Goal: Information Seeking & Learning: Learn about a topic

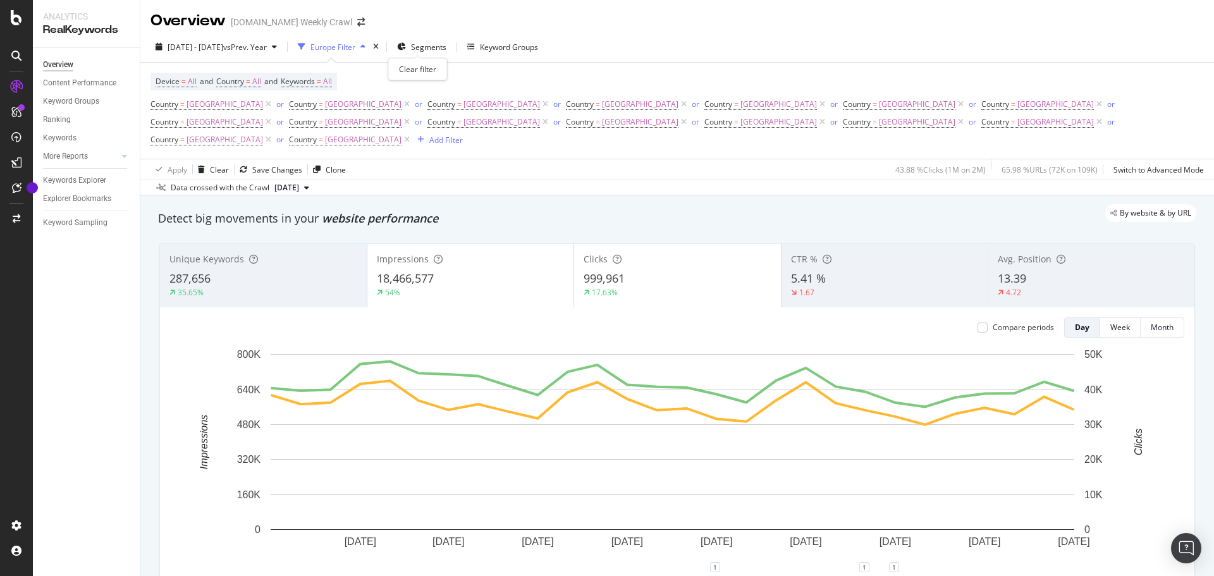
click at [381, 51] on div "times" at bounding box center [375, 46] width 11 height 13
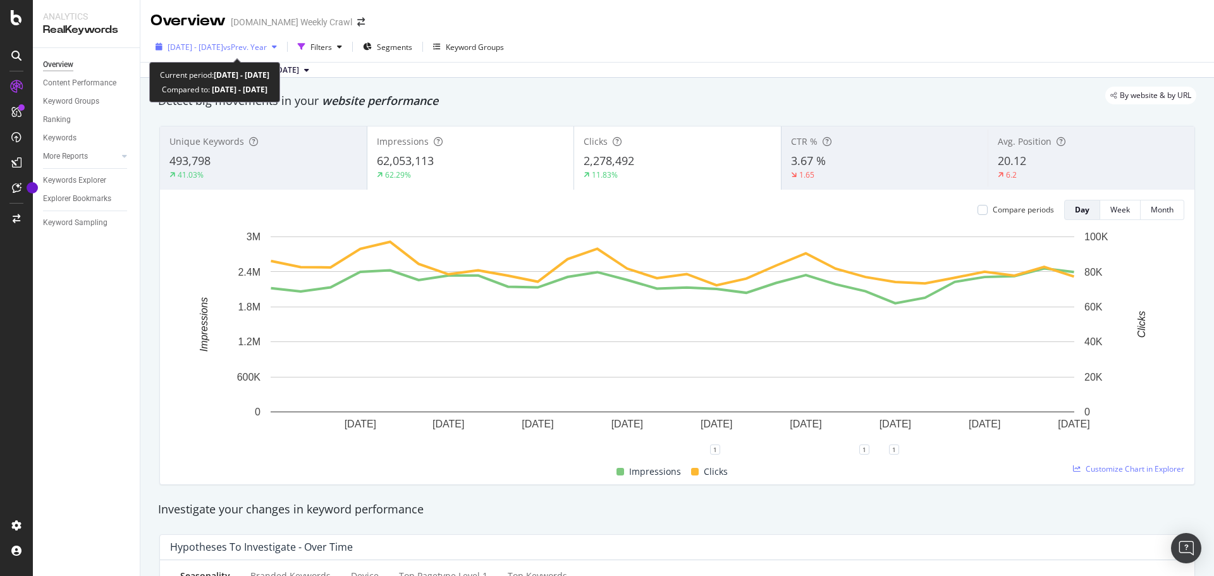
click at [277, 51] on icon "button" at bounding box center [274, 47] width 5 height 8
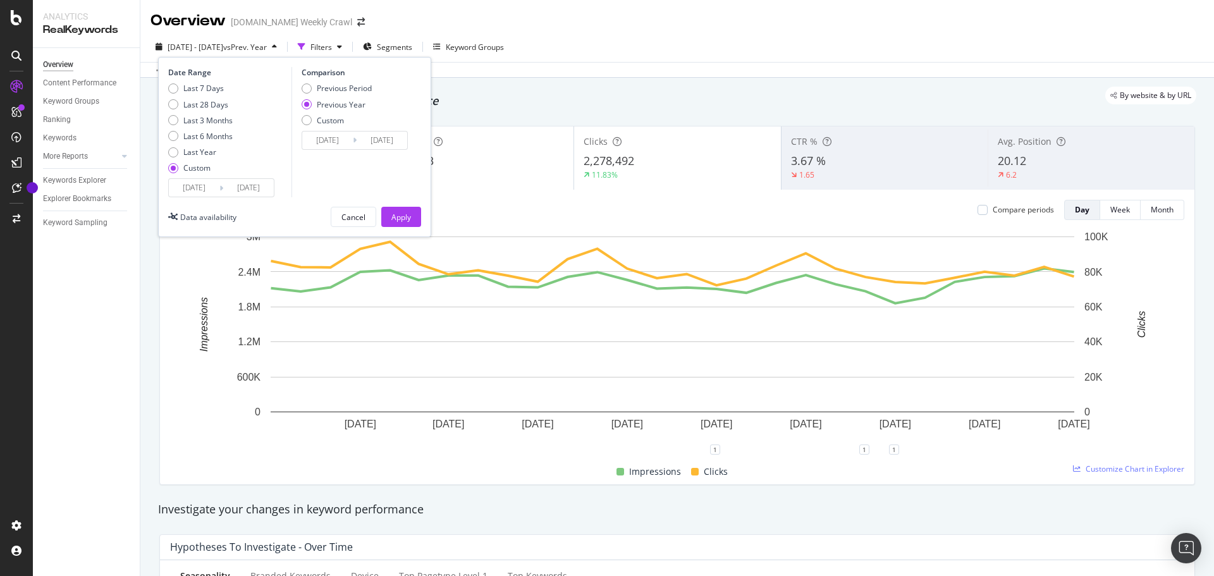
click at [209, 183] on input "[DATE]" at bounding box center [194, 188] width 51 height 18
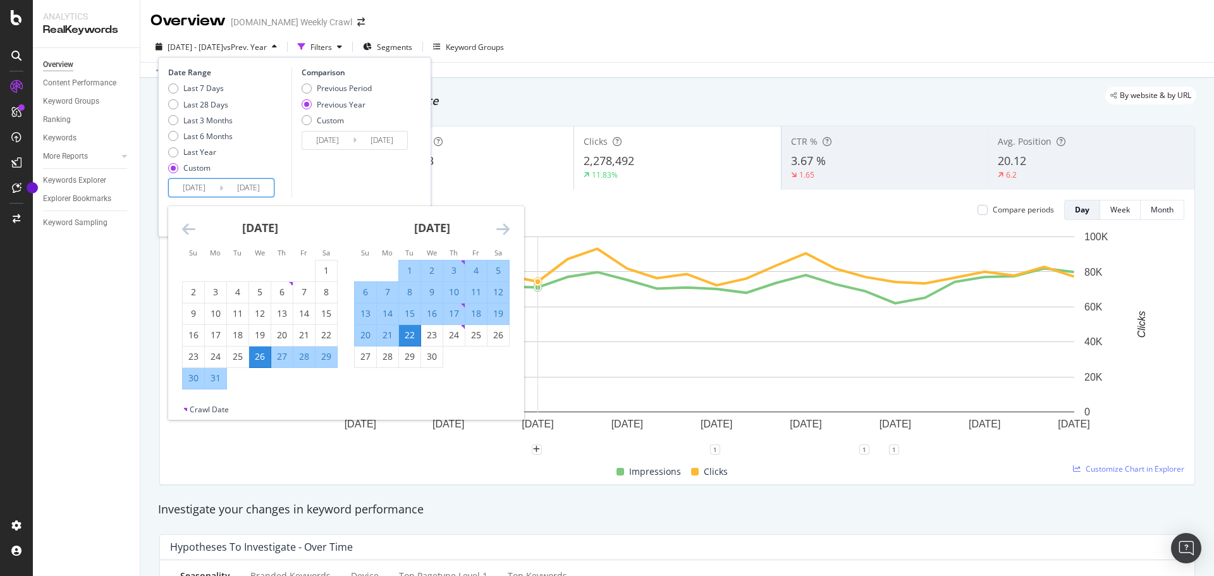
click at [505, 233] on icon "Move forward to switch to the next month." at bounding box center [502, 228] width 13 height 15
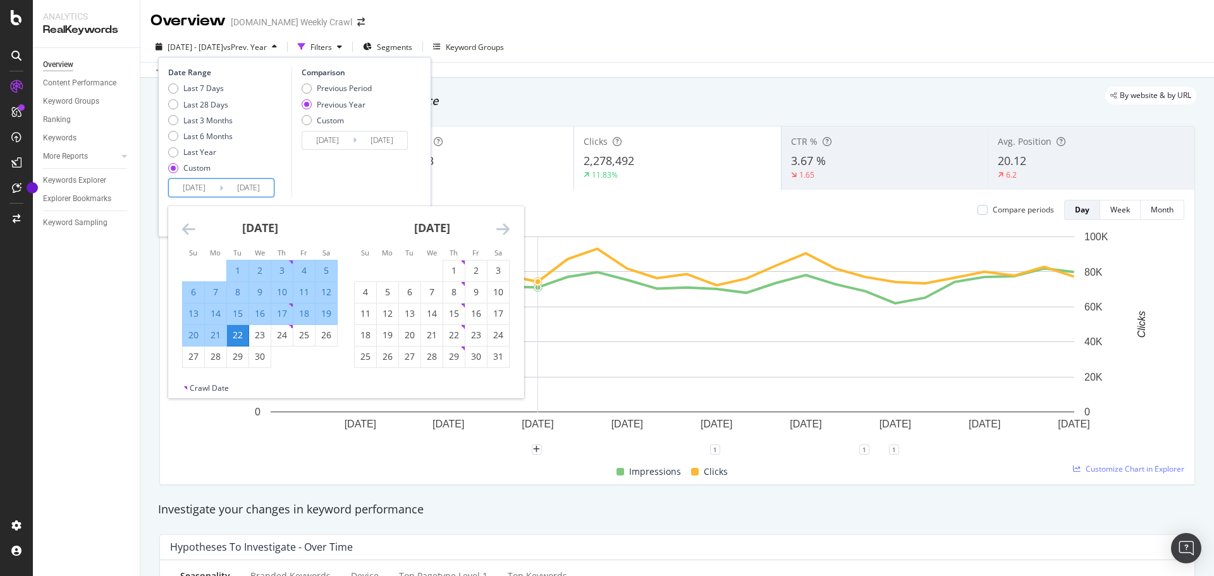
click at [505, 233] on icon "Move forward to switch to the next month." at bounding box center [502, 228] width 13 height 15
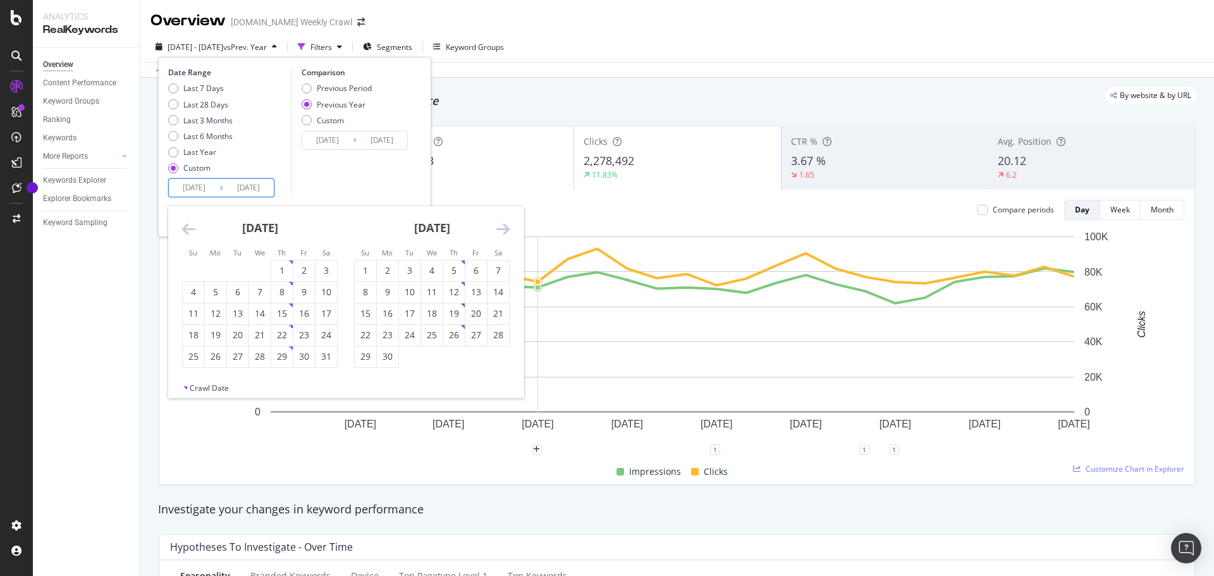
click at [505, 233] on icon "Move forward to switch to the next month." at bounding box center [502, 228] width 13 height 15
click at [471, 272] on div "1" at bounding box center [475, 270] width 21 height 13
type input "[DATE]"
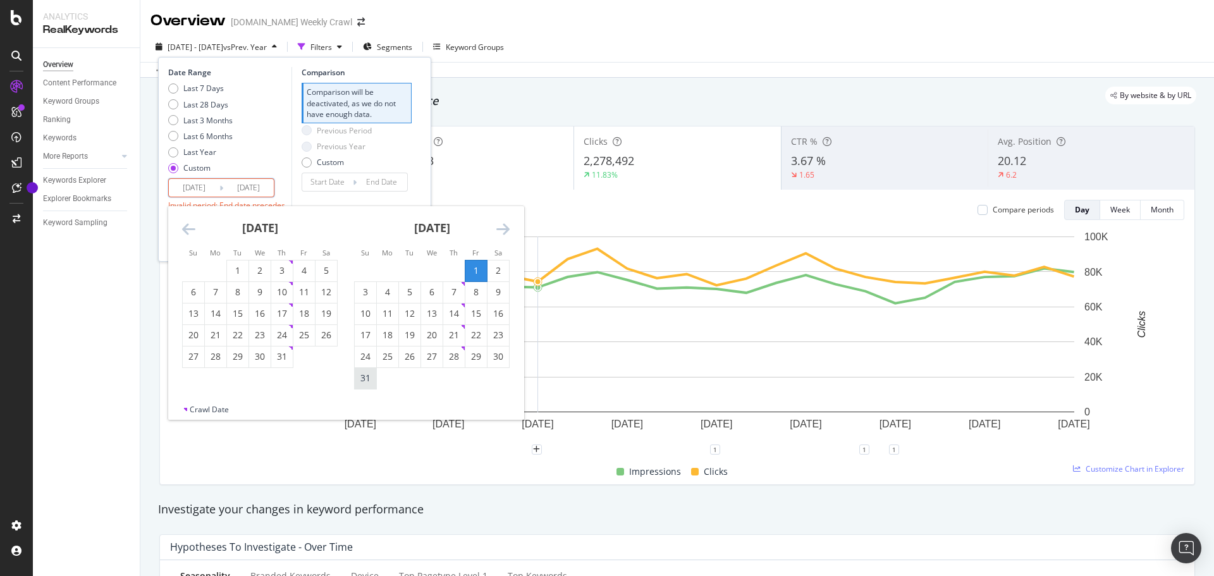
click at [369, 382] on div "31" at bounding box center [365, 378] width 21 height 13
type input "[DATE]"
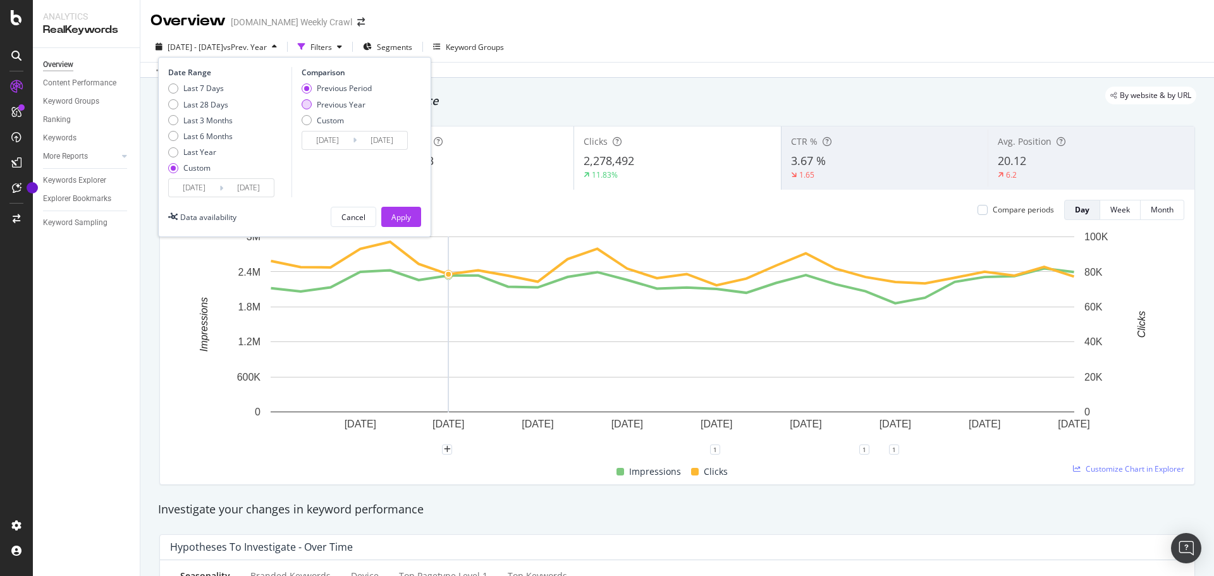
click at [327, 107] on div "Previous Year" at bounding box center [341, 104] width 49 height 11
type input "[DATE]"
click at [412, 219] on button "Apply" at bounding box center [401, 217] width 40 height 20
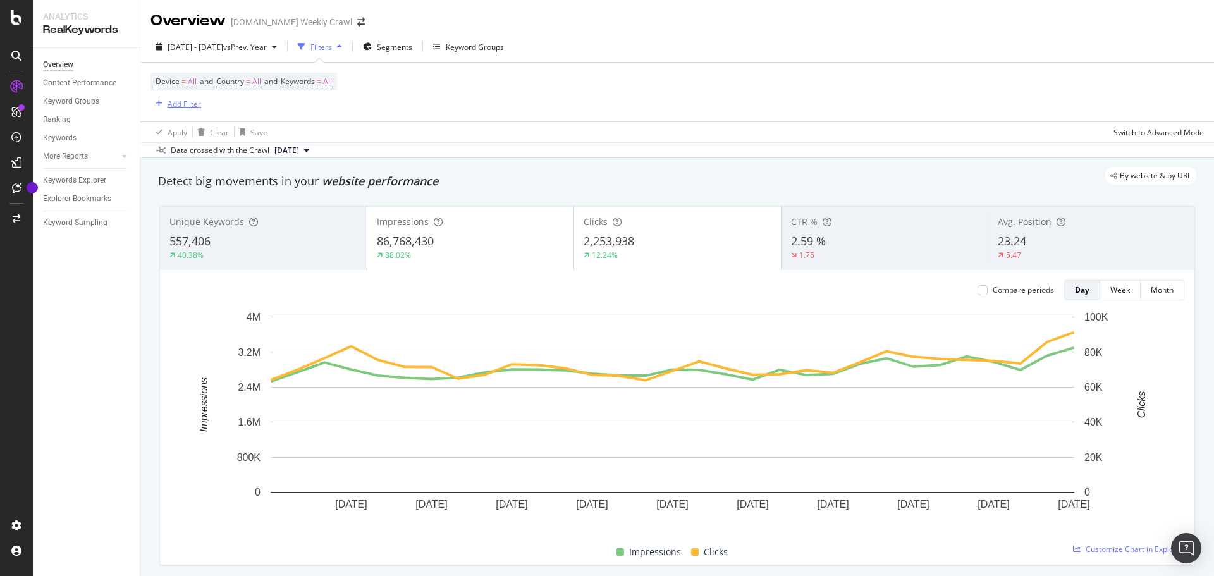
click at [173, 103] on div "Add Filter" at bounding box center [185, 104] width 34 height 11
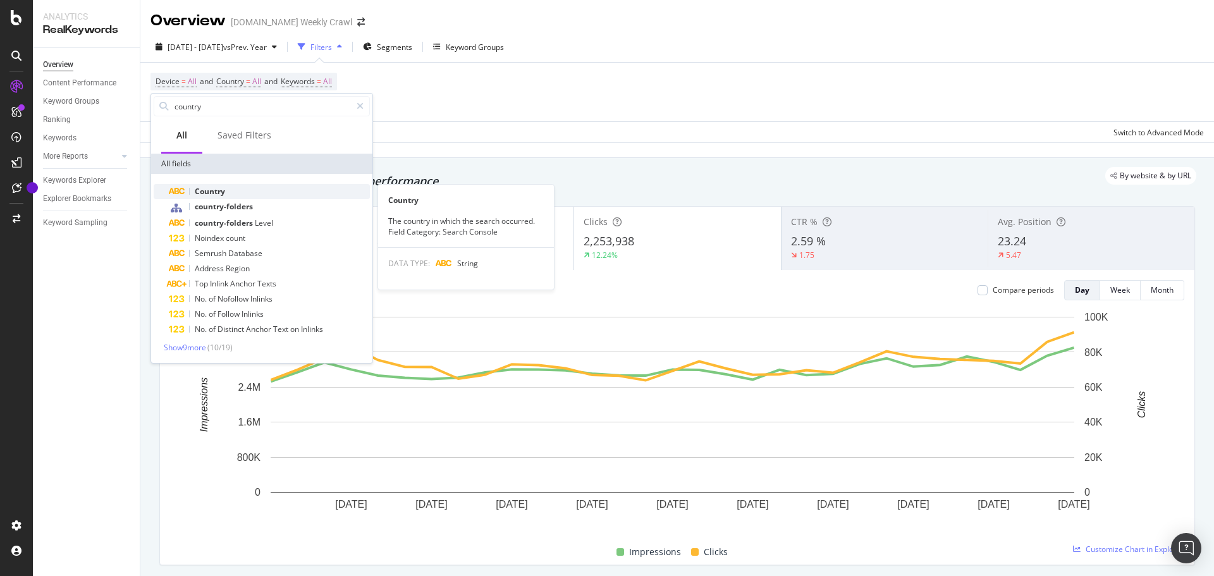
type input "country"
click at [210, 190] on span "Country" at bounding box center [210, 191] width 30 height 11
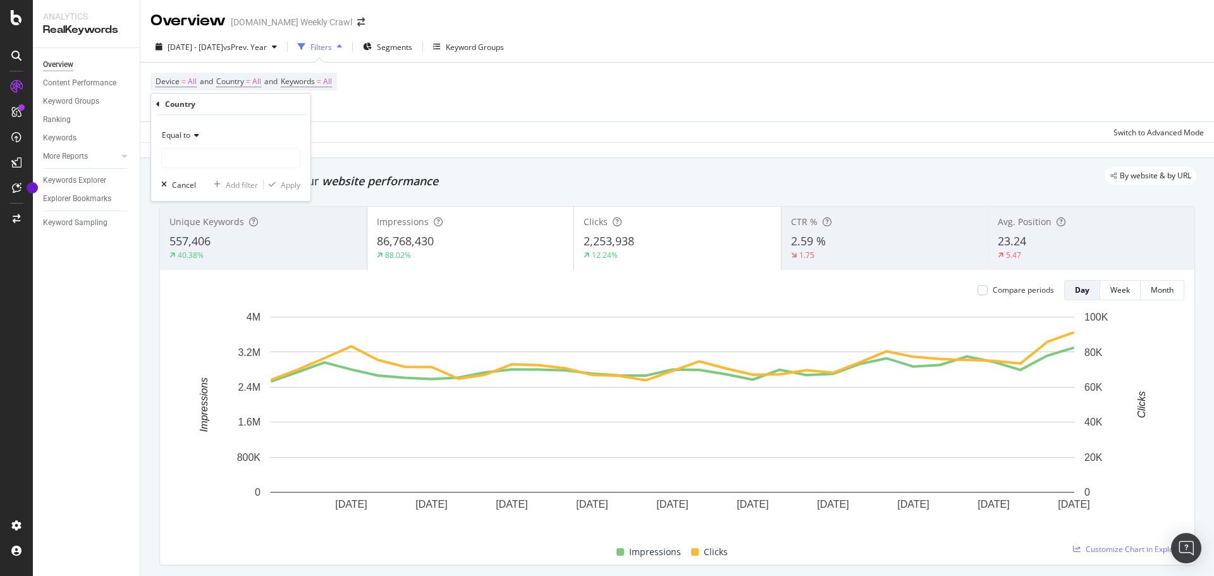
click at [196, 135] on icon at bounding box center [194, 135] width 9 height 8
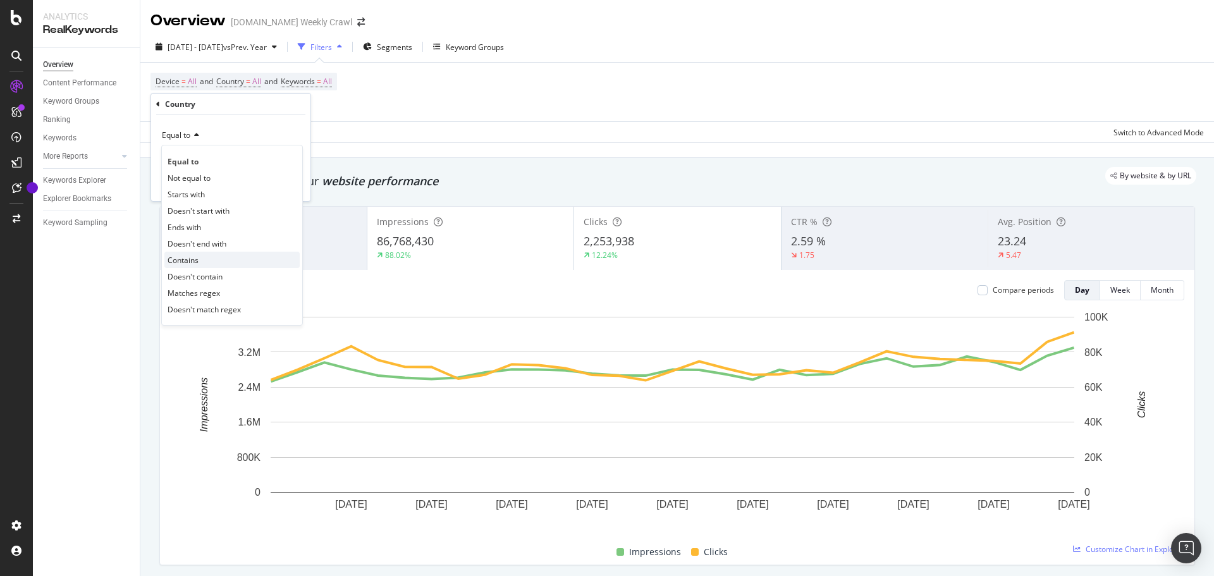
click at [190, 259] on span "Contains" at bounding box center [183, 260] width 31 height 11
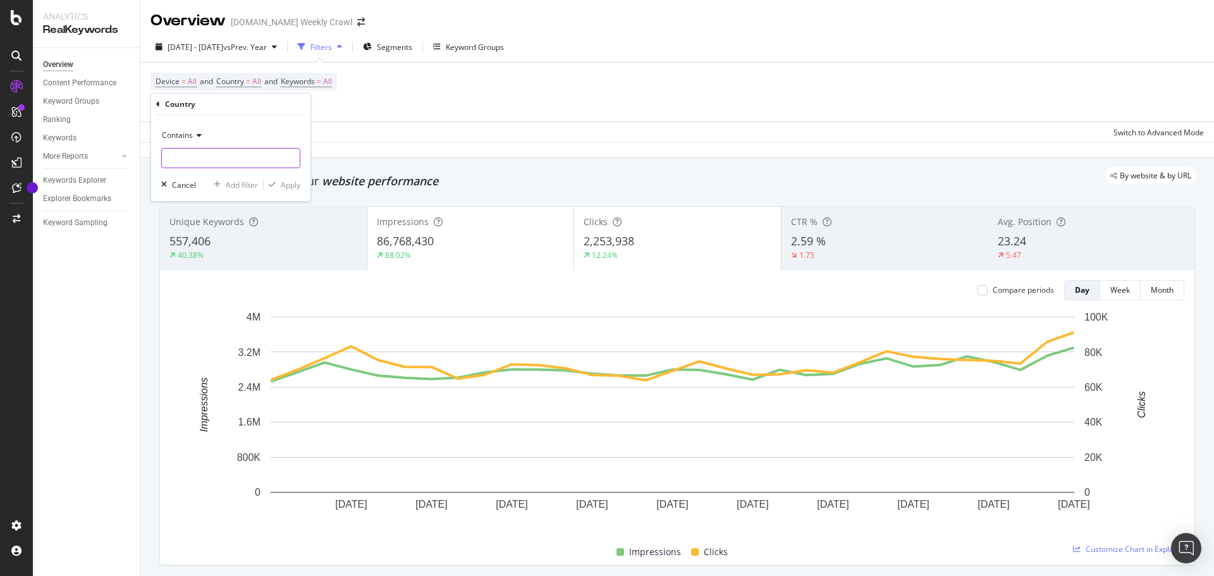
click at [190, 165] on input "text" at bounding box center [231, 158] width 138 height 20
drag, startPoint x: 193, startPoint y: 155, endPoint x: 139, endPoint y: 157, distance: 53.8
click at [139, 157] on body "Analytics RealKeywords Overview Content Performance Keyword Groups Ranking Keyw…" at bounding box center [607, 288] width 1214 height 576
click at [207, 168] on input "unit" at bounding box center [221, 158] width 119 height 20
click at [201, 163] on input "unit" at bounding box center [221, 158] width 119 height 20
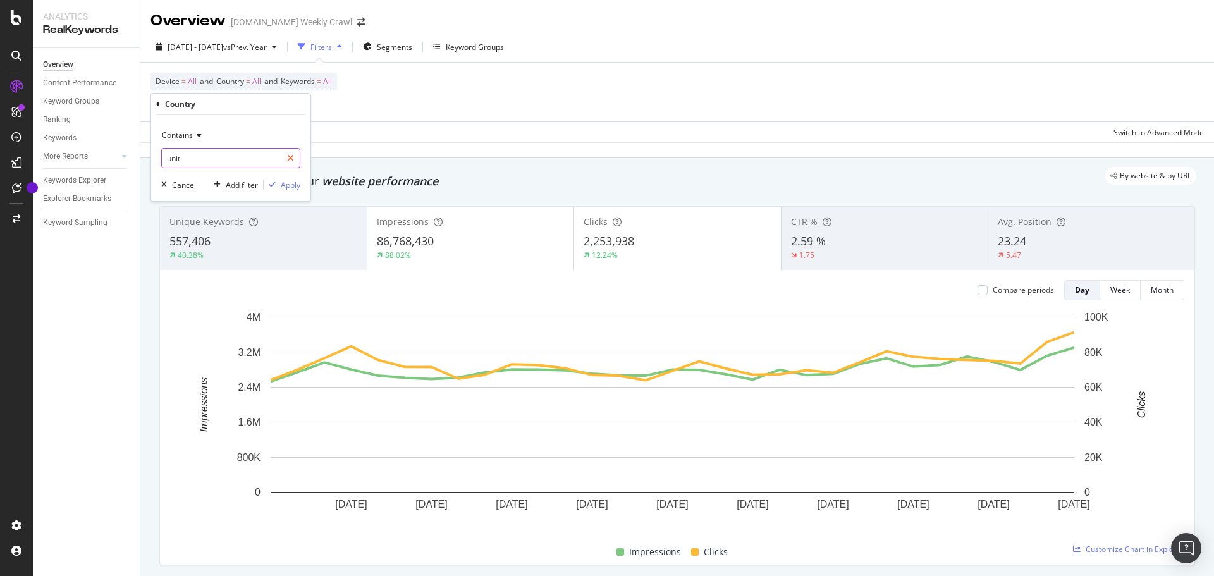
type input "unit"
click at [294, 159] on div at bounding box center [290, 158] width 18 height 20
click at [196, 136] on icon at bounding box center [197, 135] width 9 height 8
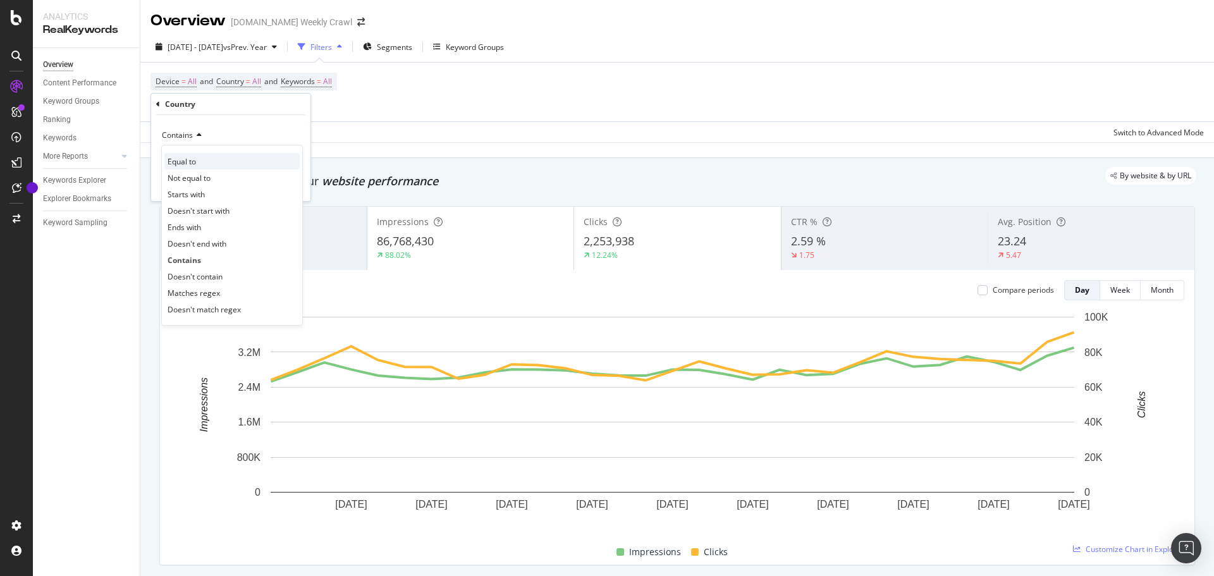
click at [195, 161] on span "Equal to" at bounding box center [182, 161] width 28 height 11
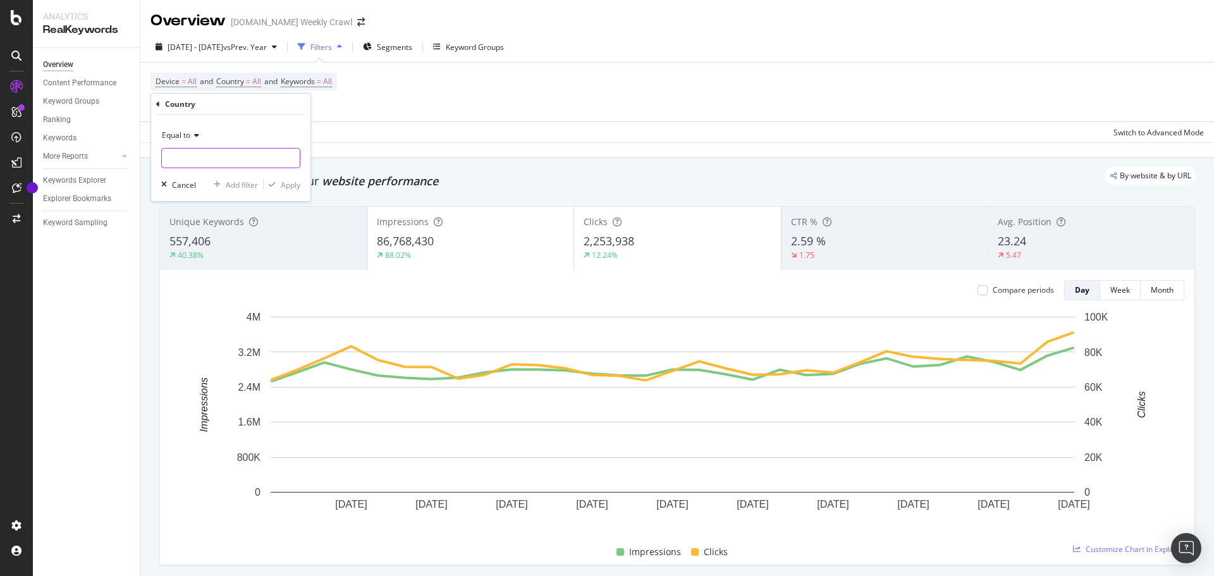
click at [196, 161] on input "text" at bounding box center [231, 158] width 138 height 20
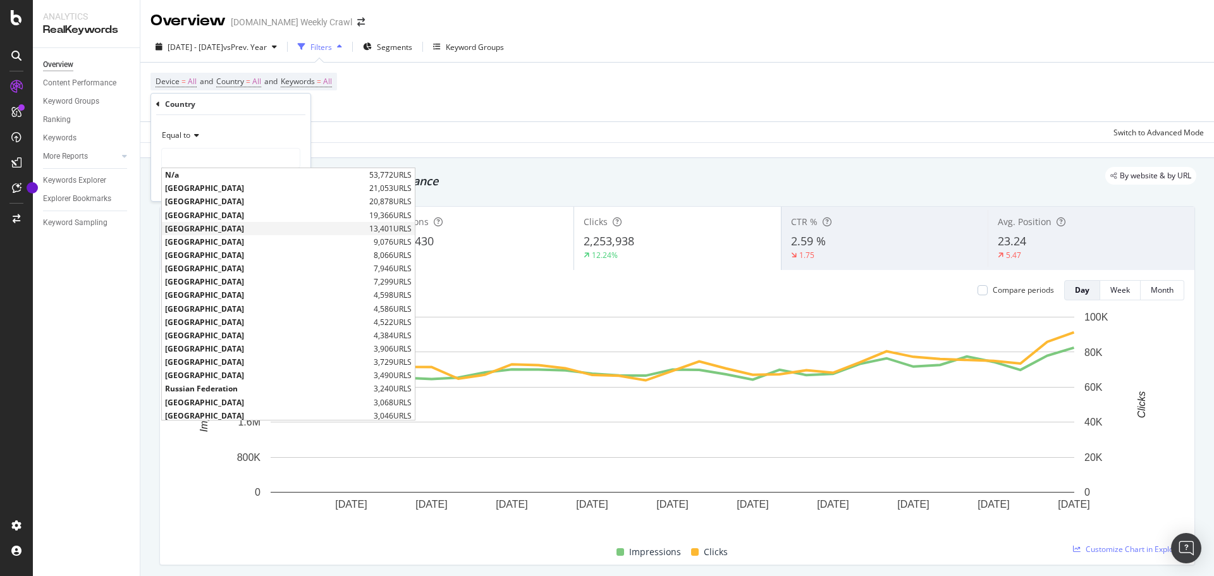
click at [202, 229] on span "[GEOGRAPHIC_DATA]" at bounding box center [265, 228] width 201 height 11
type input "[GEOGRAPHIC_DATA]"
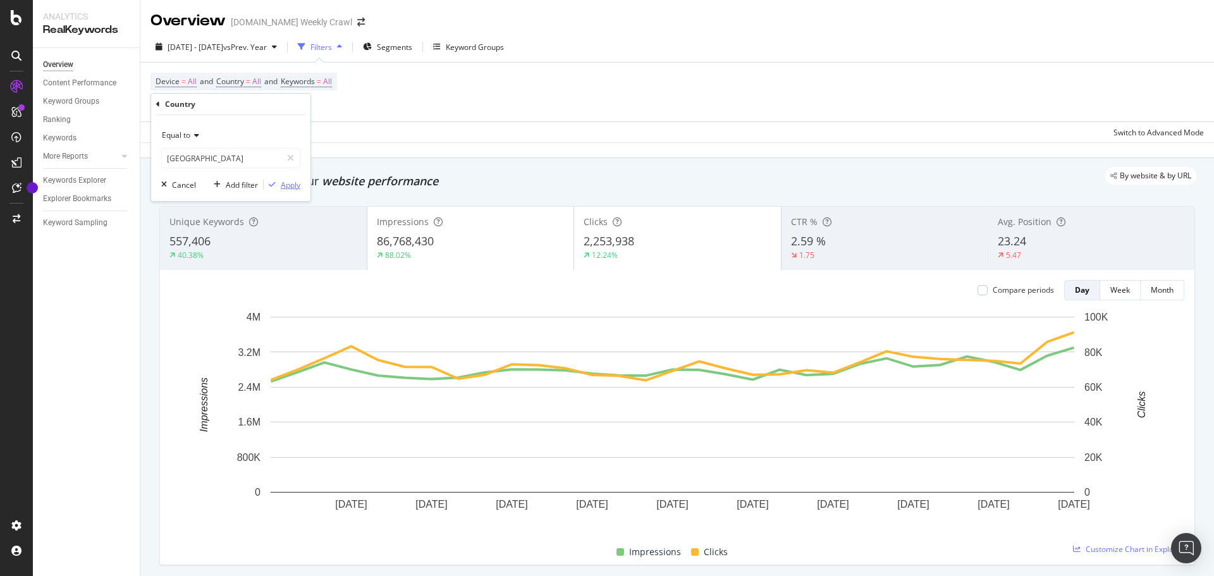
click at [277, 186] on div "button" at bounding box center [272, 185] width 17 height 8
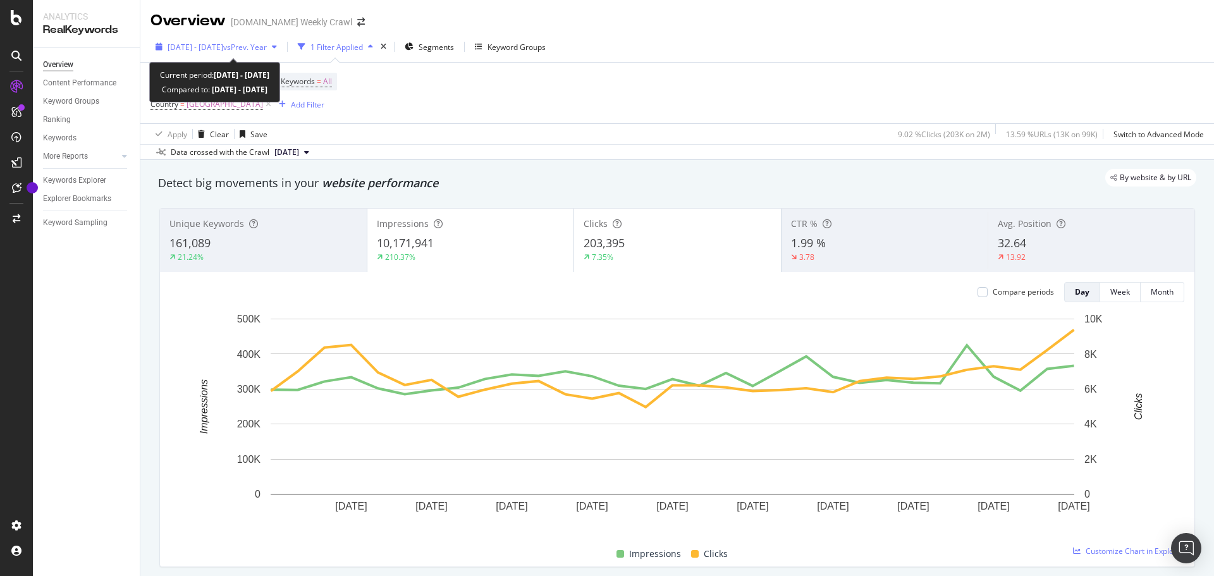
click at [269, 40] on div "[DATE] - [DATE] vs Prev. Year" at bounding box center [215, 46] width 131 height 19
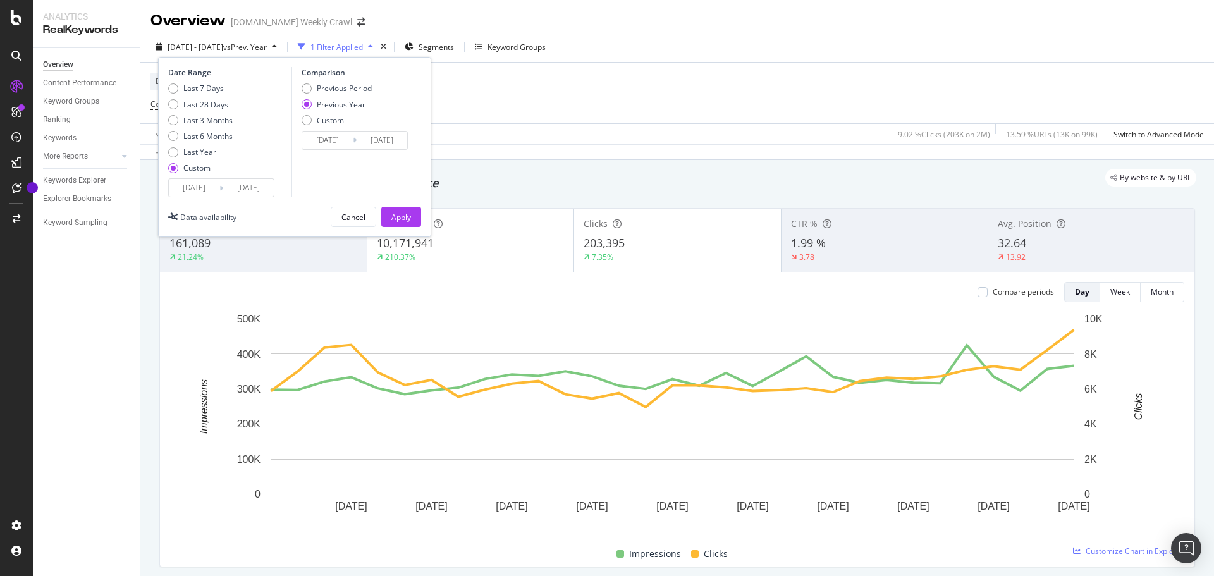
click at [198, 195] on input "[DATE]" at bounding box center [194, 188] width 51 height 18
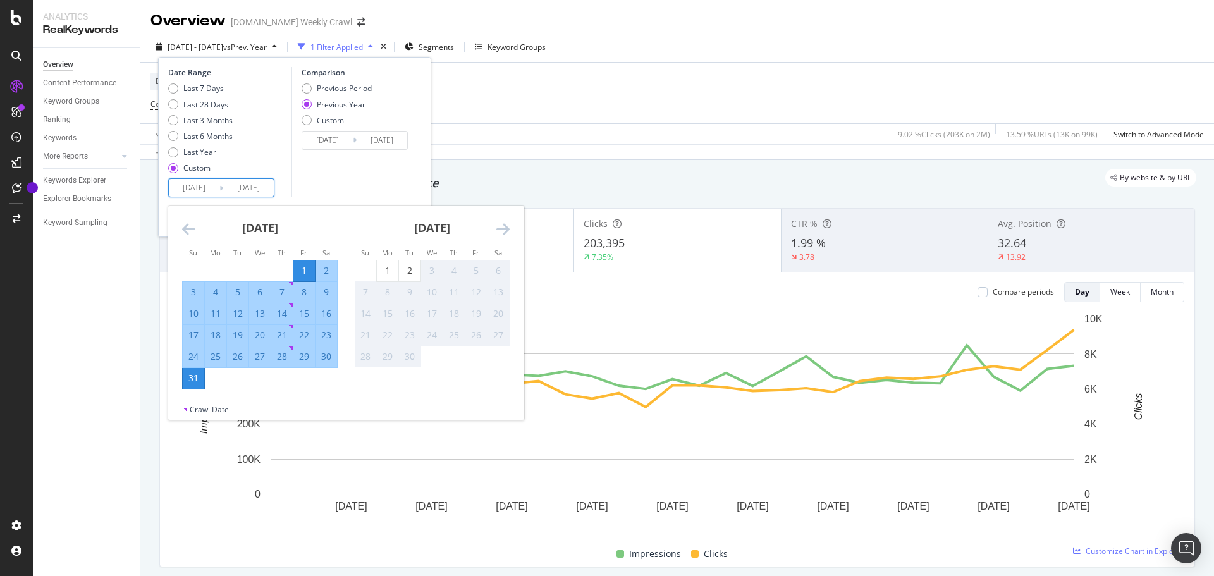
click at [191, 226] on icon "Move backward to switch to the previous month." at bounding box center [188, 228] width 13 height 15
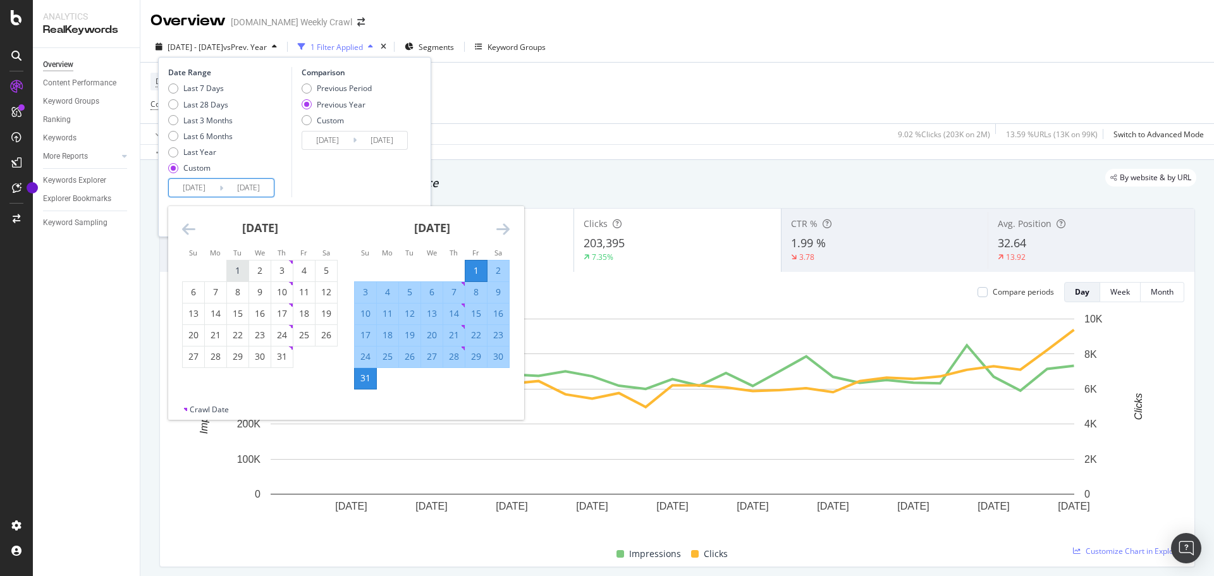
click at [238, 276] on div "1" at bounding box center [237, 270] width 21 height 13
type input "[DATE]"
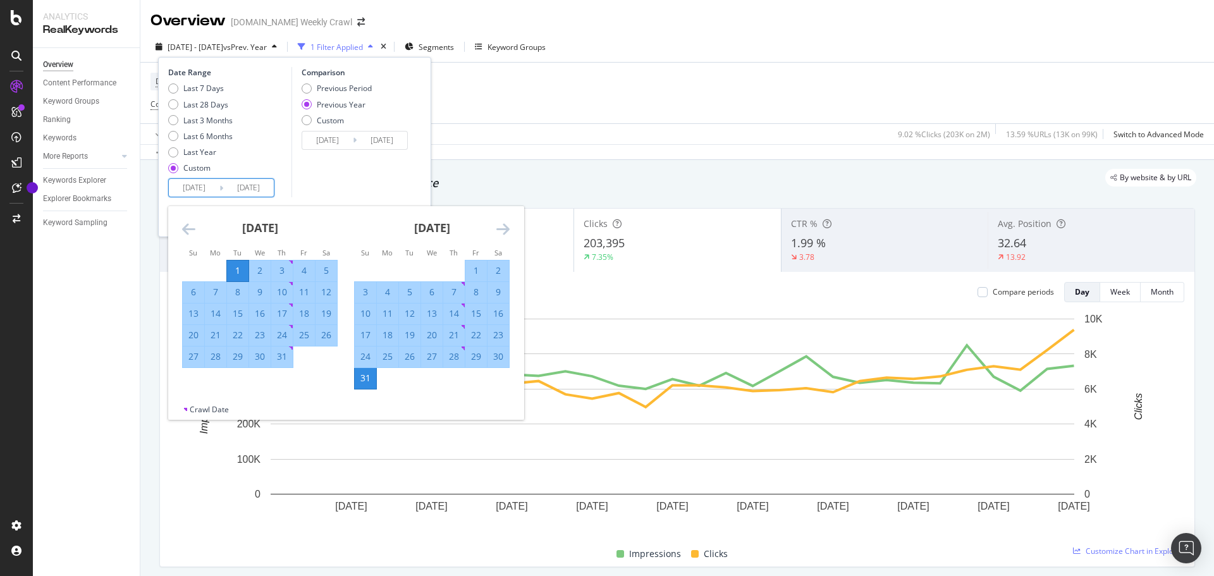
click at [274, 357] on div "31" at bounding box center [281, 356] width 21 height 13
type input "[DATE]"
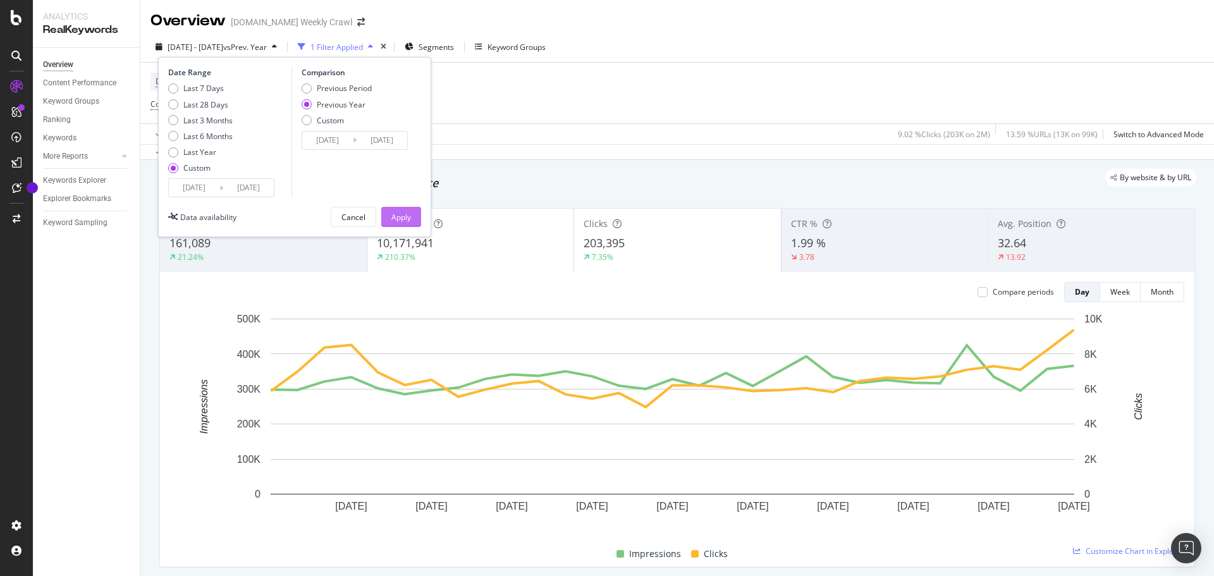
click at [416, 214] on button "Apply" at bounding box center [401, 217] width 40 height 20
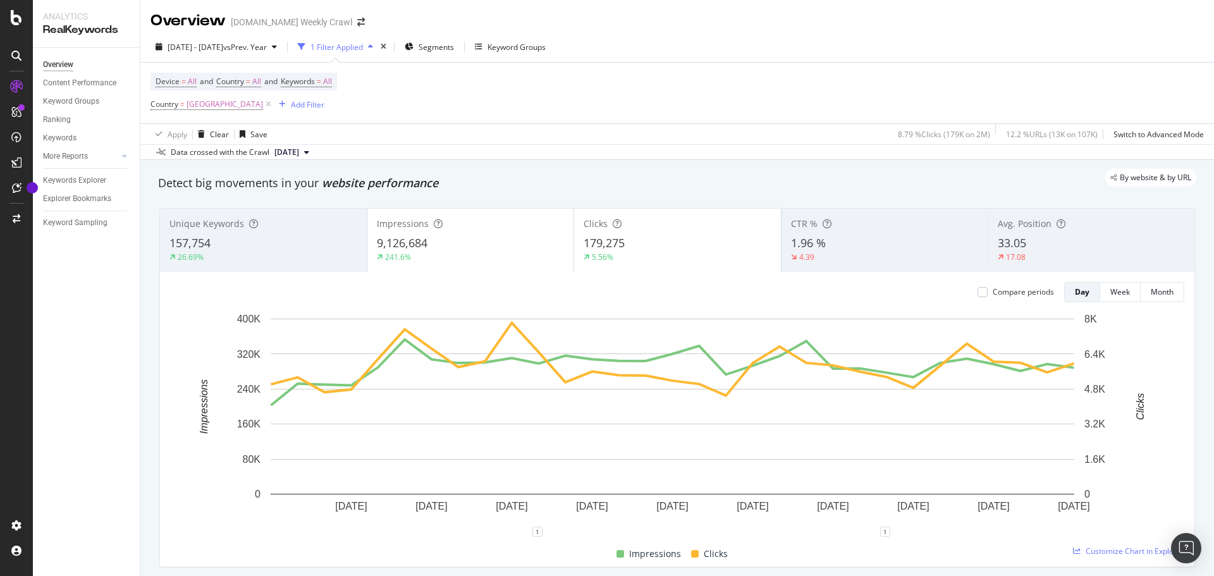
drag, startPoint x: 248, startPoint y: 102, endPoint x: 224, endPoint y: 104, distance: 23.5
click at [263, 102] on icon at bounding box center [268, 104] width 11 height 13
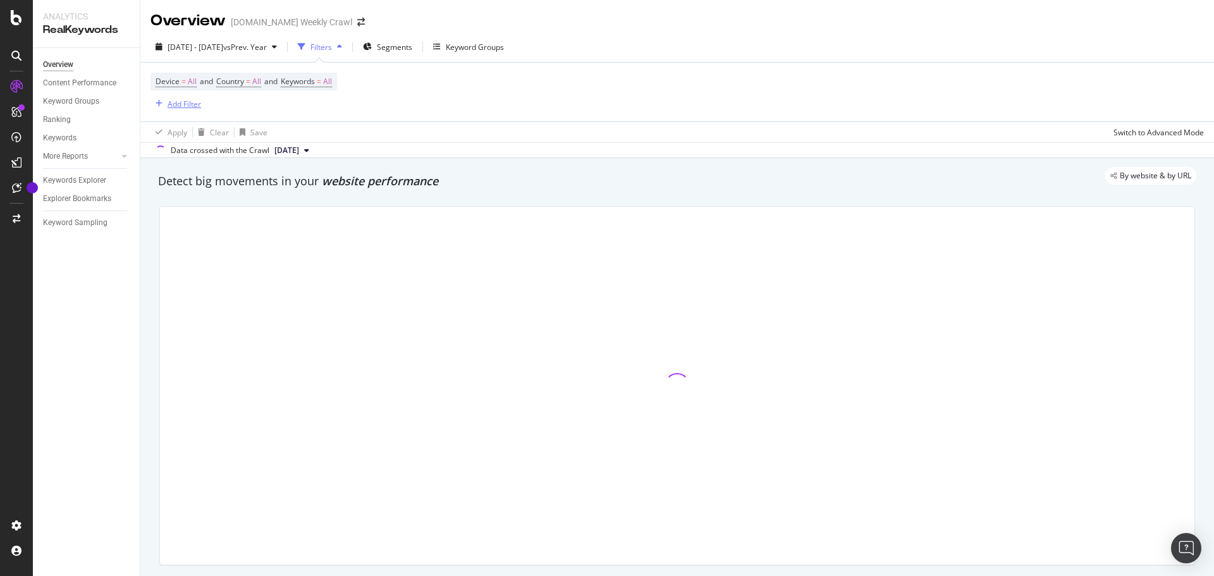
click at [195, 101] on div "Add Filter" at bounding box center [185, 104] width 34 height 11
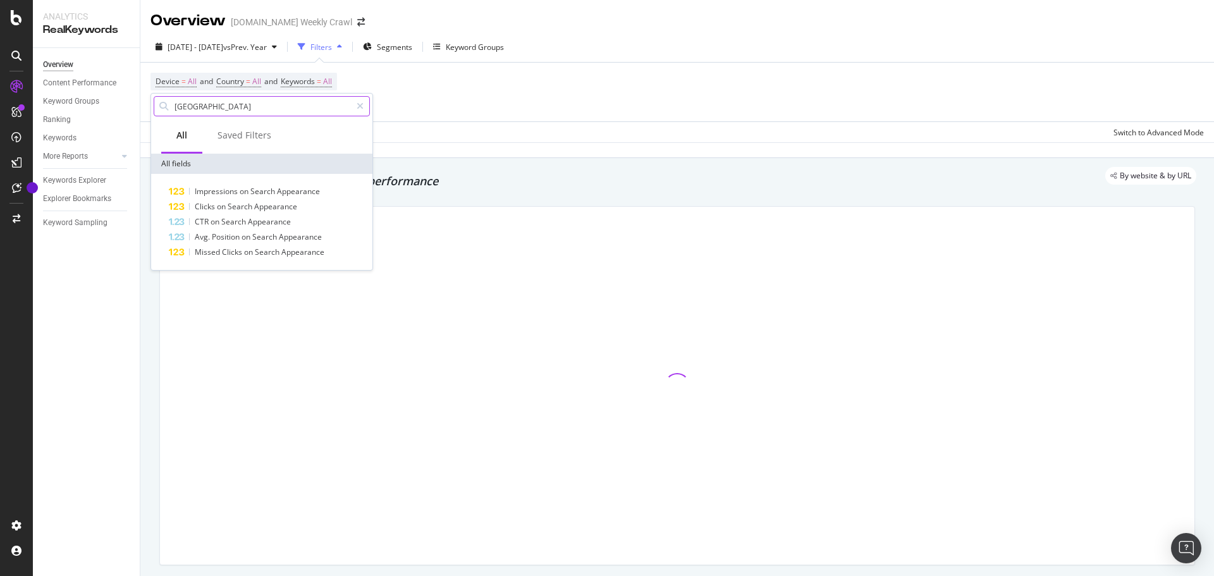
drag, startPoint x: 207, startPoint y: 102, endPoint x: 155, endPoint y: 100, distance: 52.5
click at [155, 100] on div "[GEOGRAPHIC_DATA]" at bounding box center [262, 106] width 216 height 20
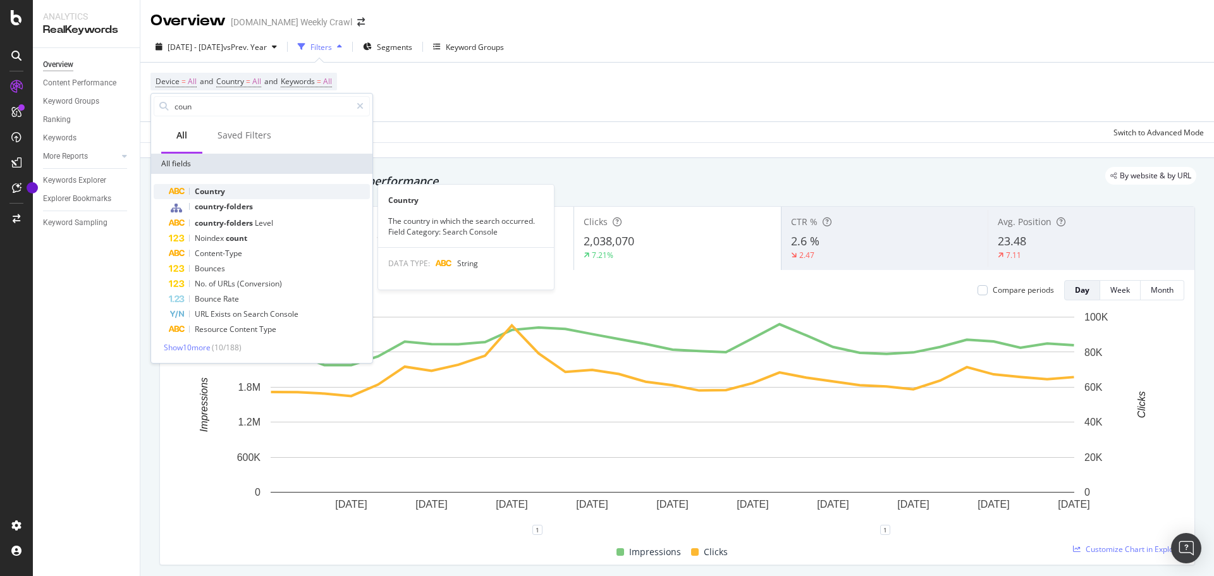
type input "coun"
click at [220, 185] on div "Country" at bounding box center [269, 191] width 201 height 15
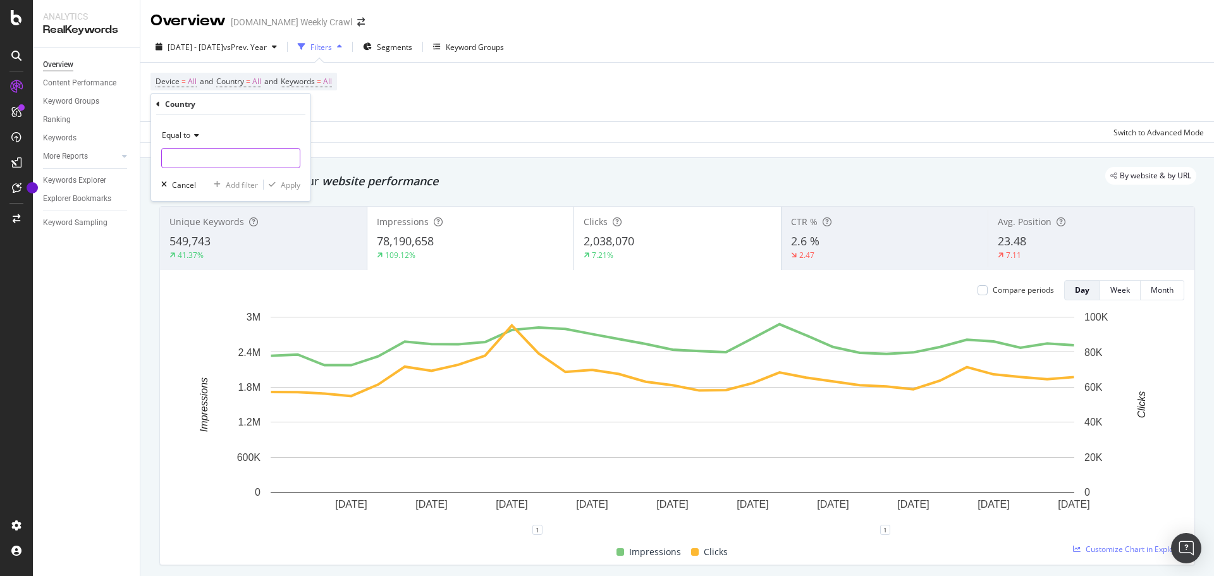
click at [245, 158] on input "text" at bounding box center [231, 158] width 138 height 20
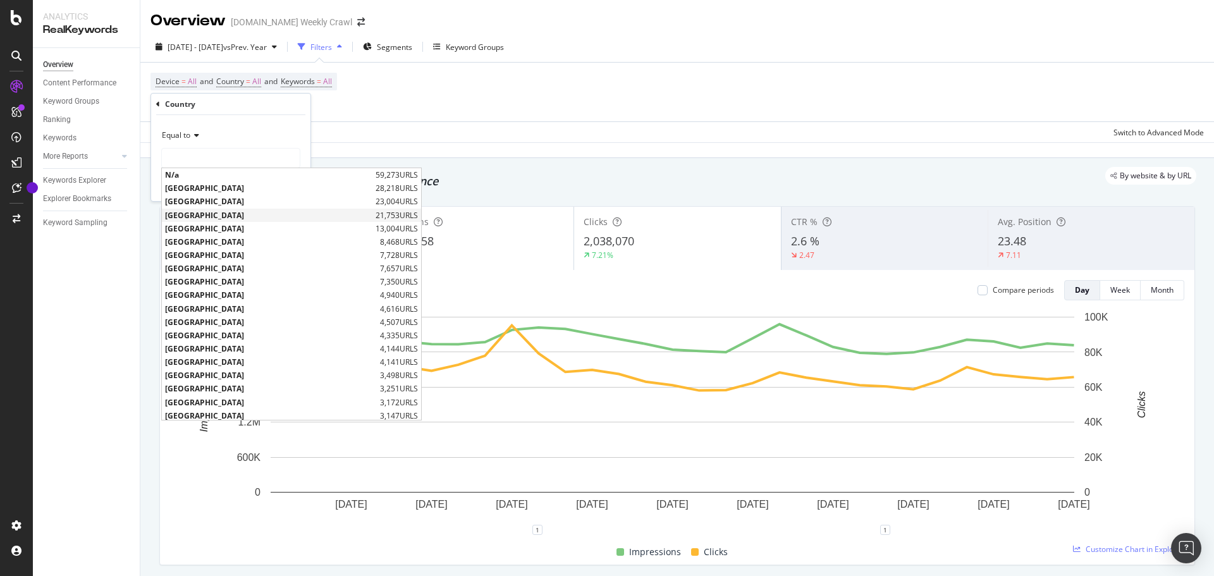
click at [213, 217] on span "[GEOGRAPHIC_DATA]" at bounding box center [268, 215] width 207 height 11
type input "[GEOGRAPHIC_DATA]"
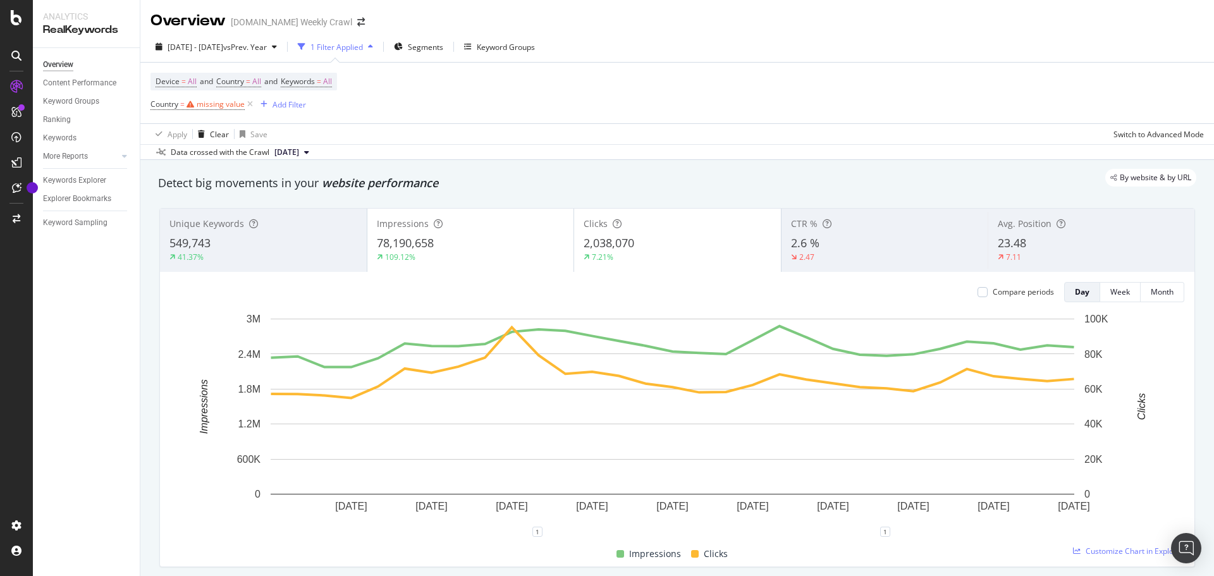
click at [367, 119] on div "Device = All and Country = All and Keywords = All Country = missing value Add F…" at bounding box center [676, 93] width 1053 height 61
click at [230, 104] on div "missing value" at bounding box center [221, 104] width 48 height 11
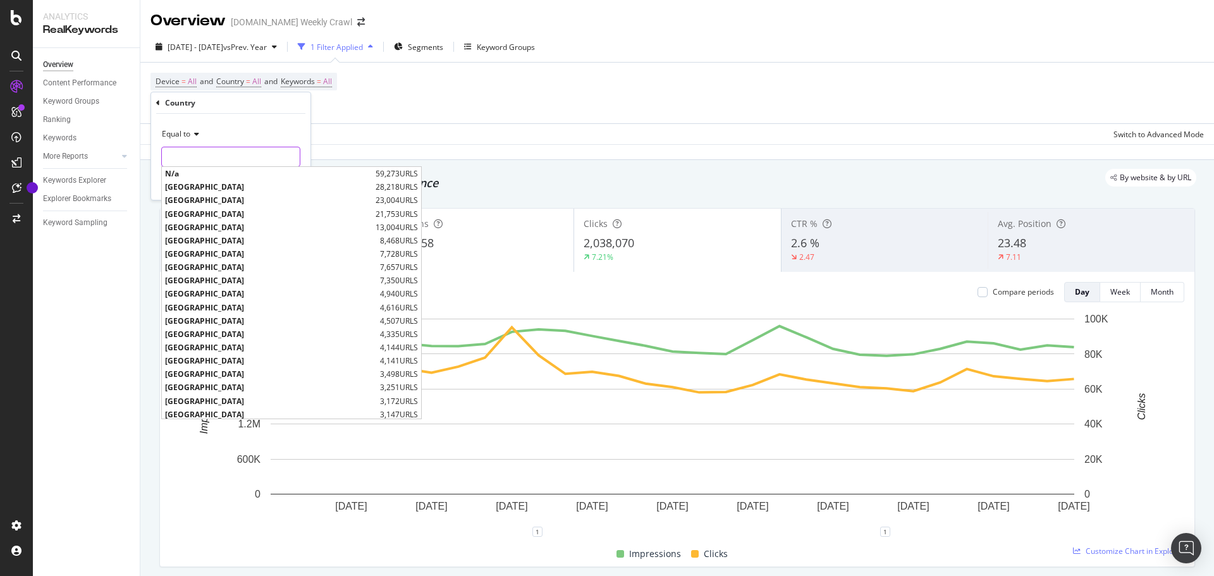
click at [192, 152] on input "text" at bounding box center [231, 157] width 138 height 20
click at [190, 209] on span "[GEOGRAPHIC_DATA]" at bounding box center [268, 214] width 207 height 11
type input "[GEOGRAPHIC_DATA]"
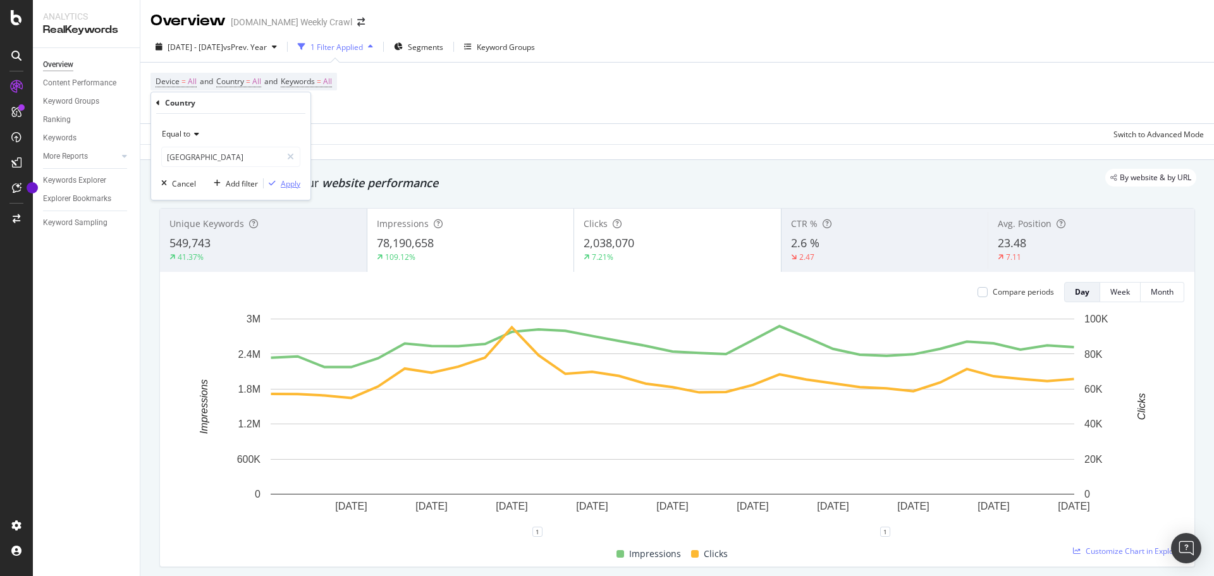
click at [281, 183] on div "Apply" at bounding box center [291, 183] width 20 height 11
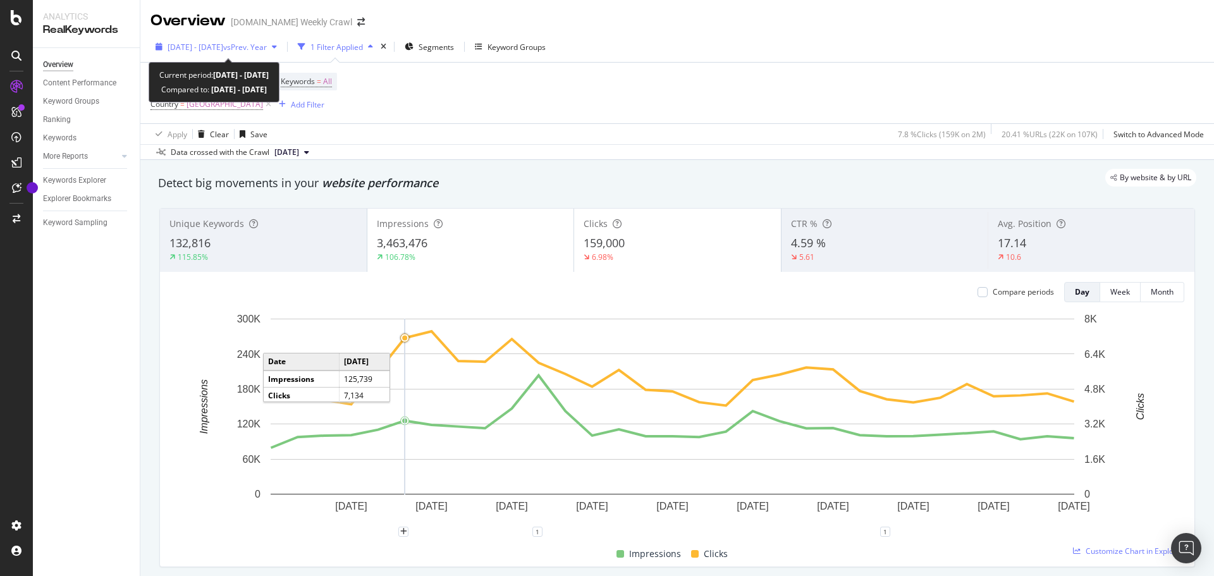
click at [223, 46] on span "[DATE] - [DATE]" at bounding box center [196, 47] width 56 height 11
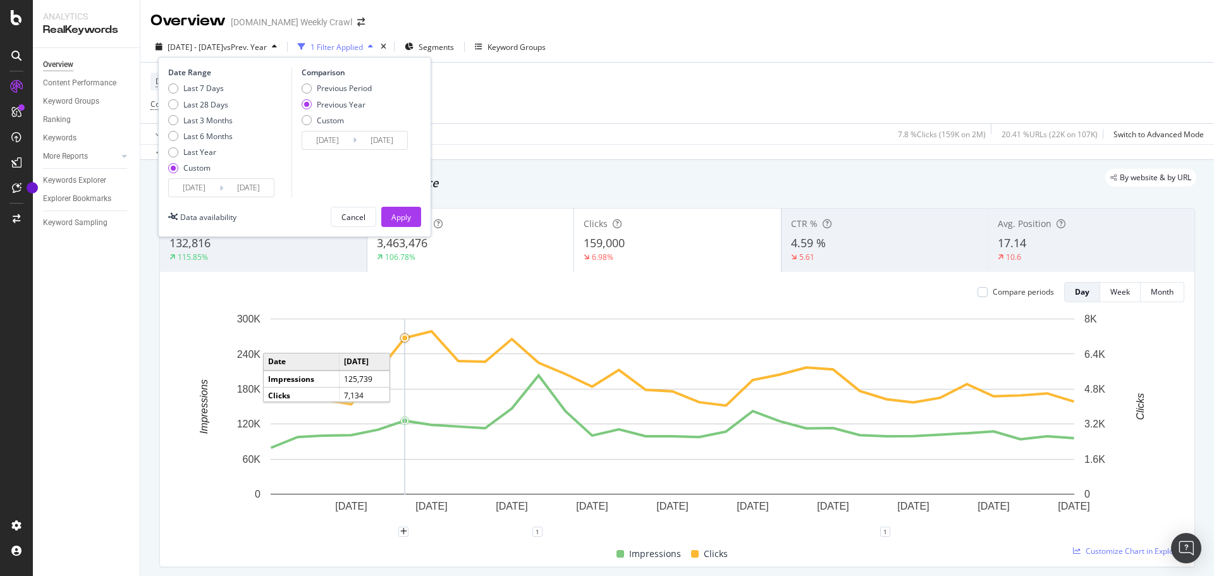
click at [181, 186] on input "[DATE]" at bounding box center [194, 188] width 51 height 18
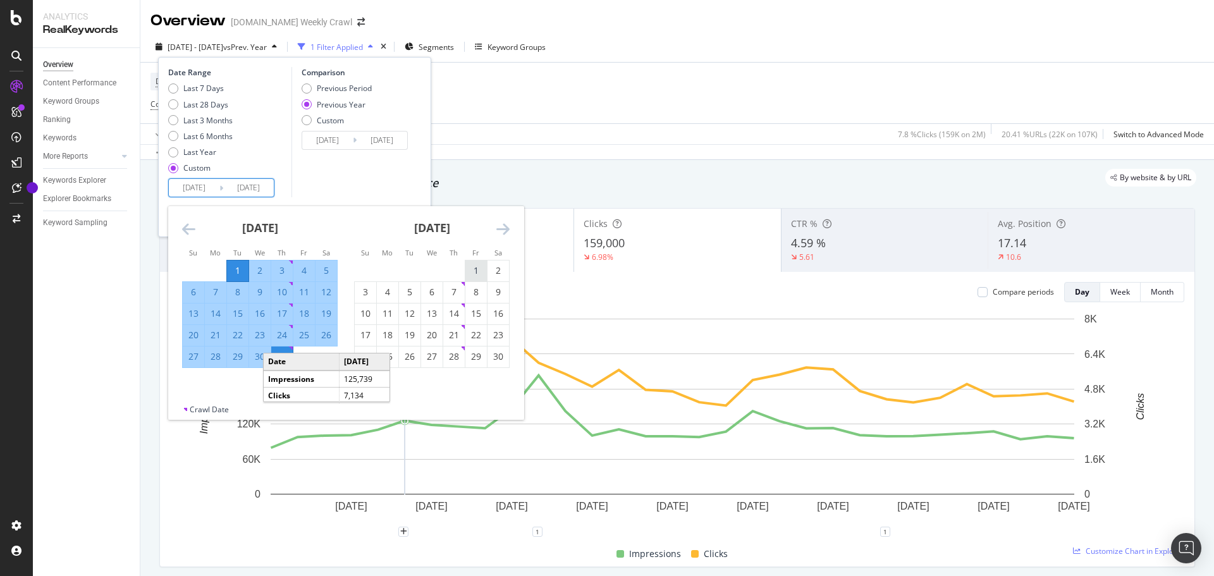
click at [470, 266] on div "1" at bounding box center [475, 270] width 21 height 13
type input "[DATE]"
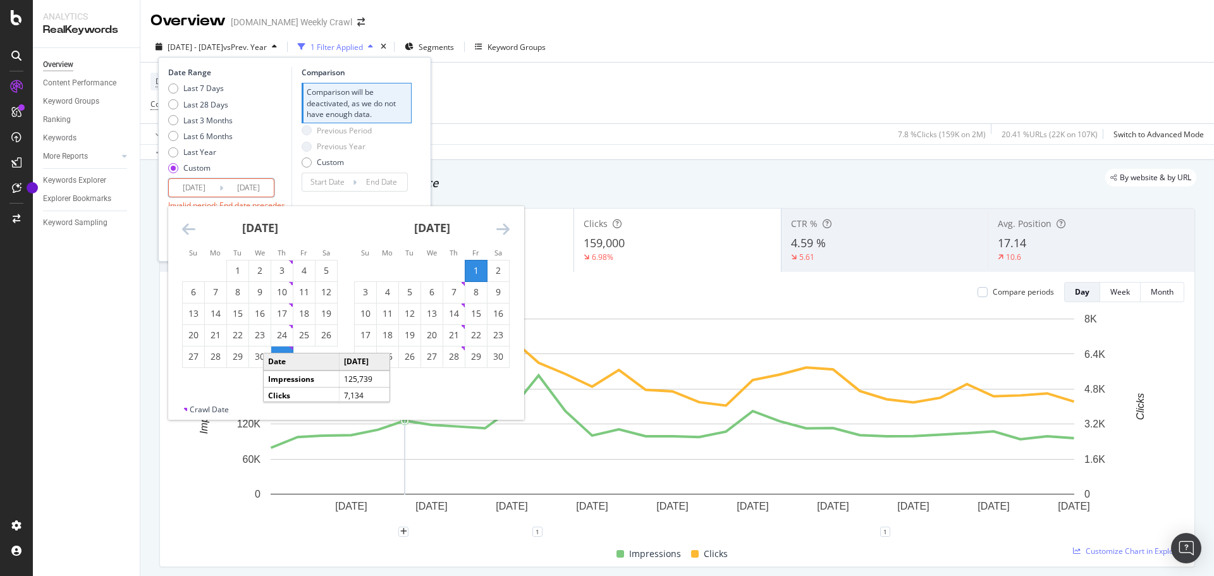
click at [391, 377] on td "Calendar" at bounding box center [388, 377] width 22 height 21
click at [411, 400] on div "[DATE] 1 2 3 4 5 6 7 8 9 10 11 12 13 14 15 16 17 18 19 20 21 22 23 24 25 26 27 …" at bounding box center [345, 305] width 355 height 198
click at [365, 377] on div "31" at bounding box center [365, 378] width 21 height 13
type input "[DATE]"
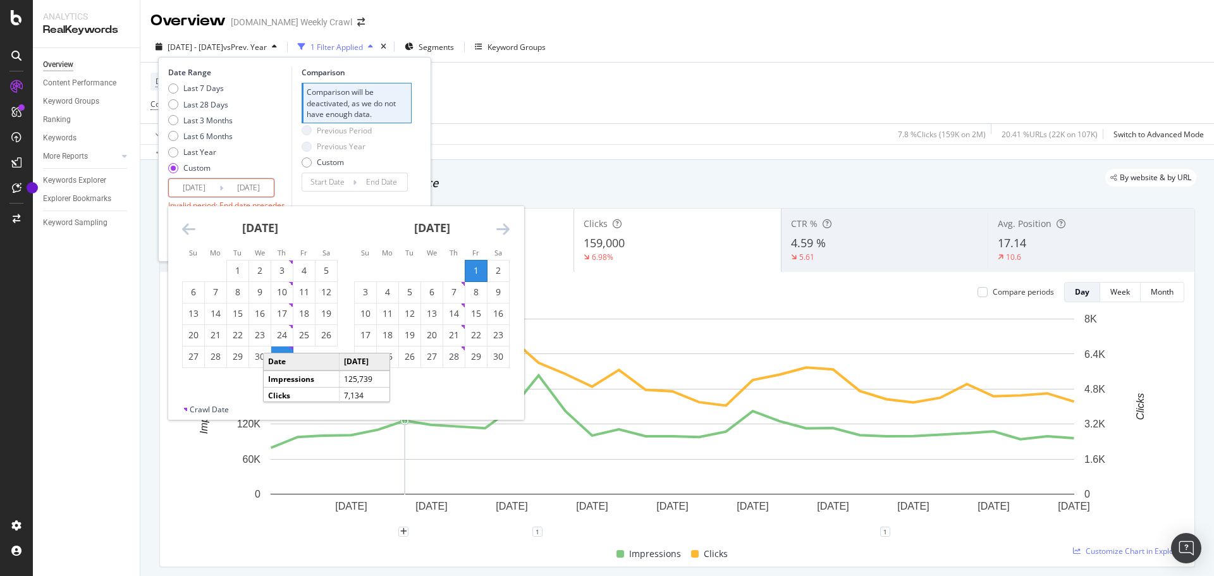
type input "[DATE]"
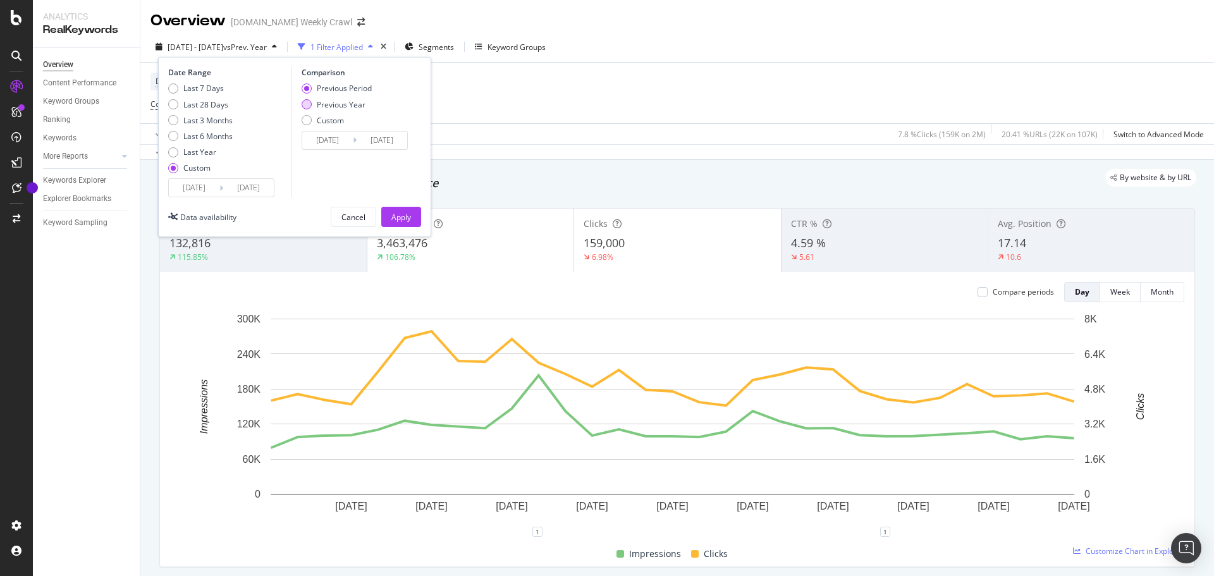
click at [346, 107] on div "Previous Year" at bounding box center [341, 104] width 49 height 11
type input "[DATE]"
click at [393, 217] on div "Apply" at bounding box center [401, 217] width 20 height 11
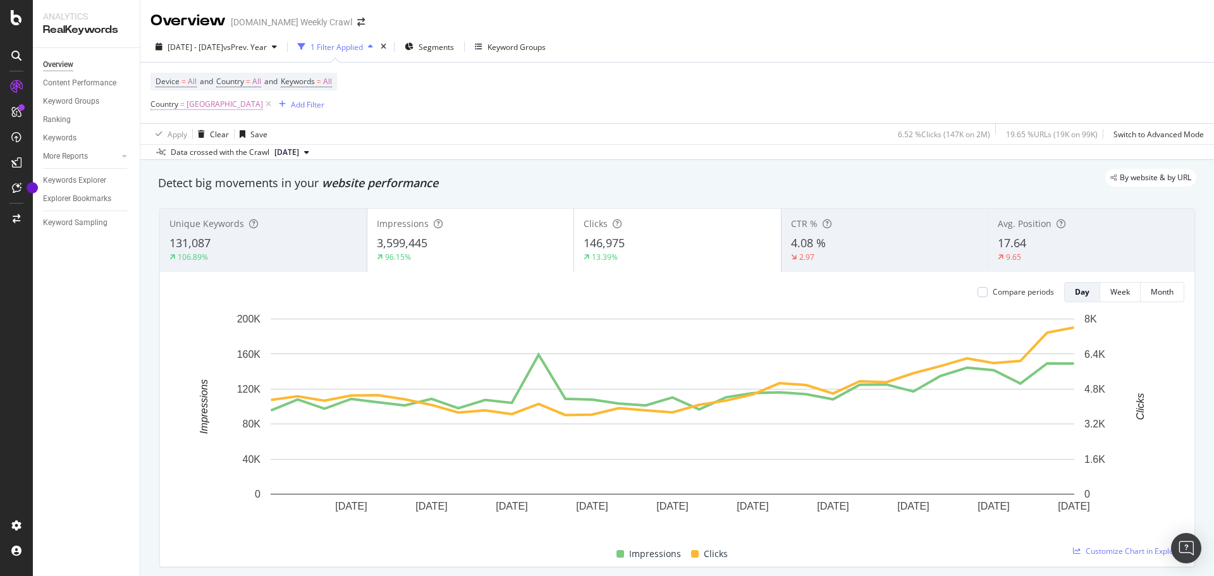
click at [198, 106] on span "[GEOGRAPHIC_DATA]" at bounding box center [224, 104] width 76 height 18
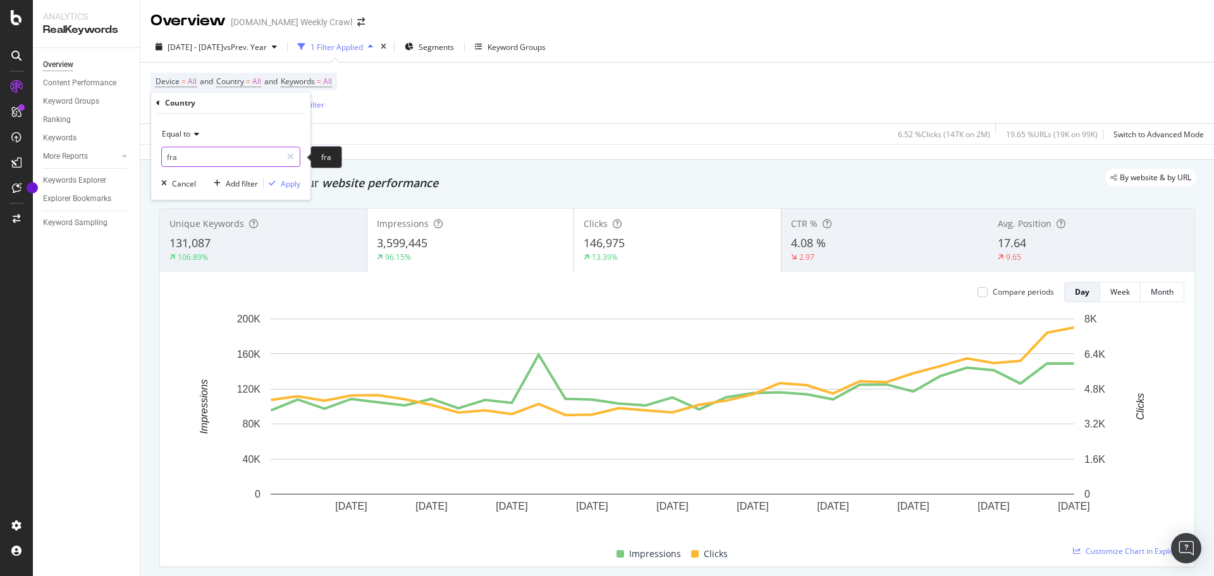
click at [187, 166] on input "fra" at bounding box center [221, 157] width 119 height 20
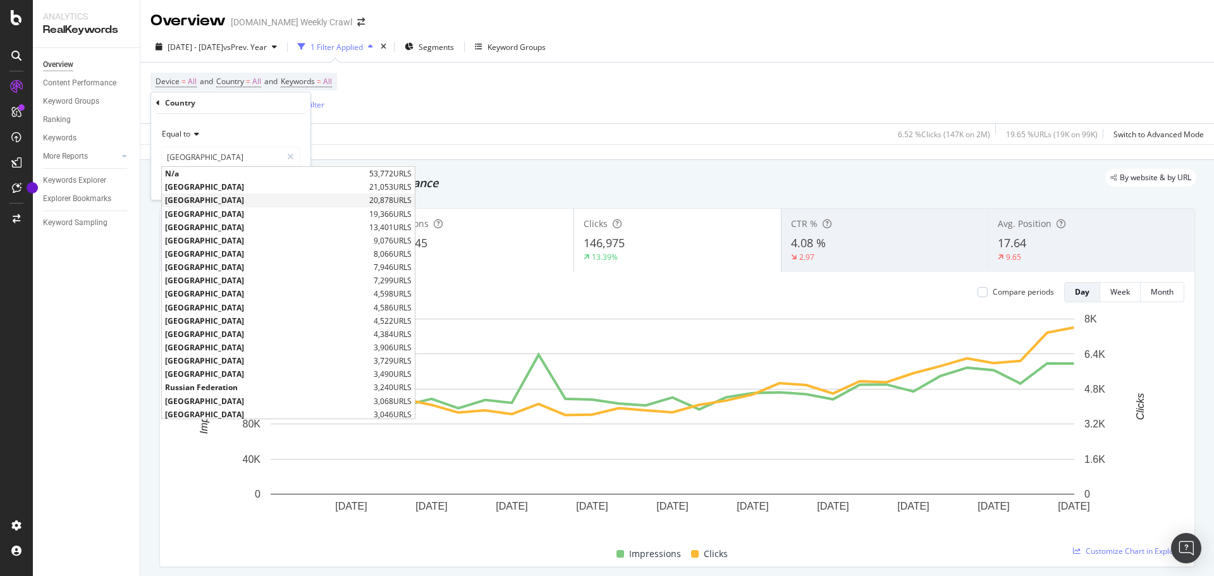
click at [200, 200] on span "[GEOGRAPHIC_DATA]" at bounding box center [265, 200] width 201 height 11
type input "[GEOGRAPHIC_DATA]"
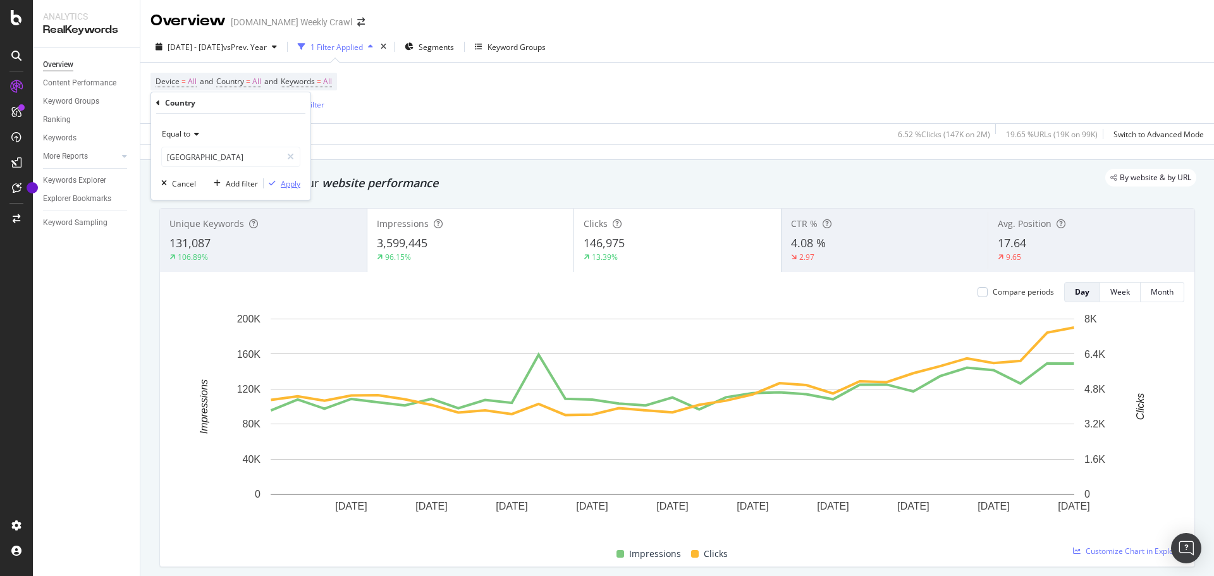
click at [288, 188] on div "Apply" at bounding box center [291, 183] width 20 height 11
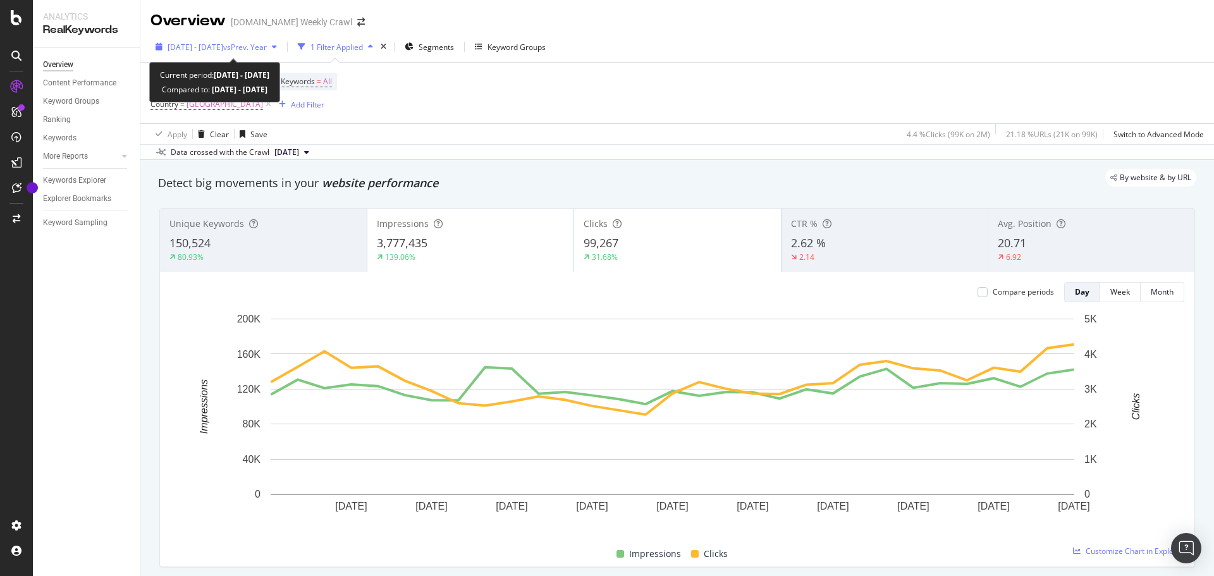
click at [267, 42] on span "vs Prev. Year" at bounding box center [245, 47] width 44 height 11
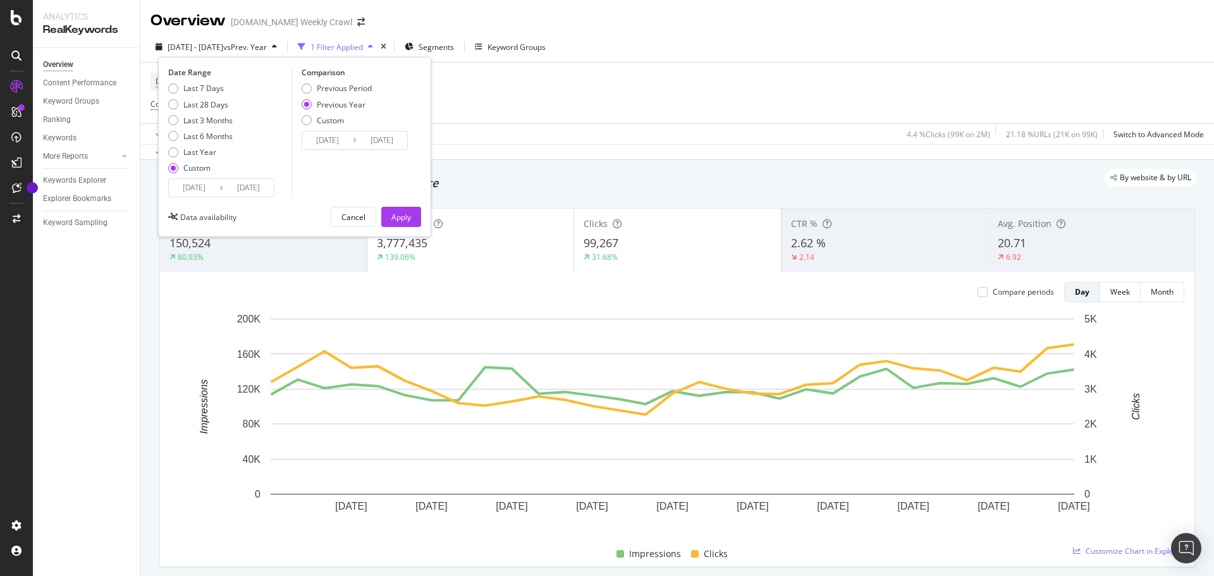
click at [211, 192] on input "[DATE]" at bounding box center [194, 188] width 51 height 18
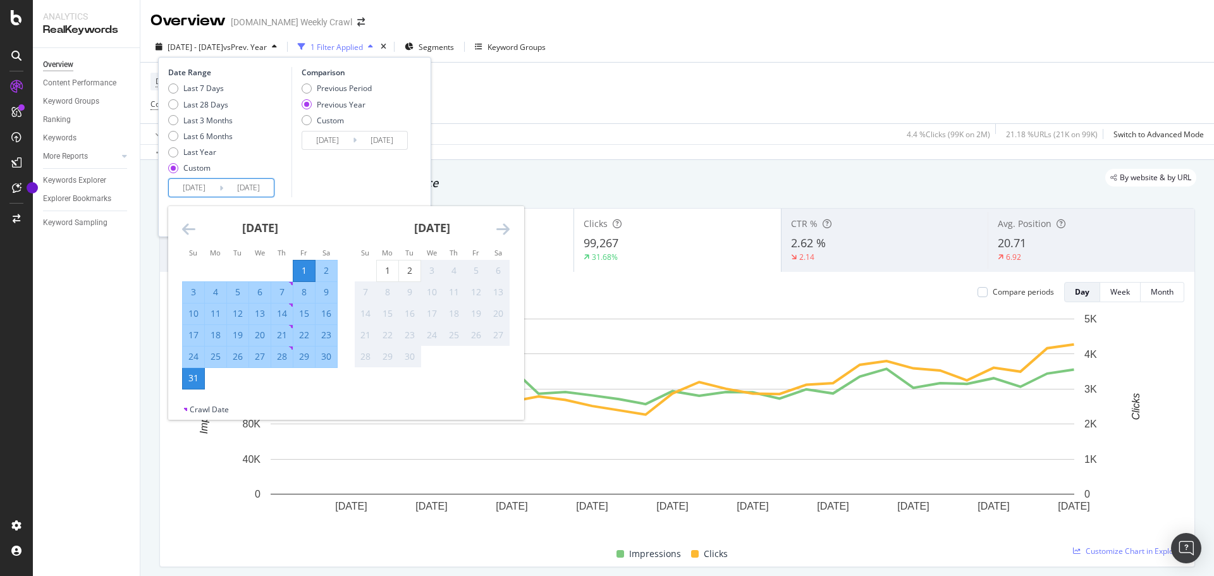
click at [191, 231] on icon "Move backward to switch to the previous month." at bounding box center [188, 228] width 13 height 15
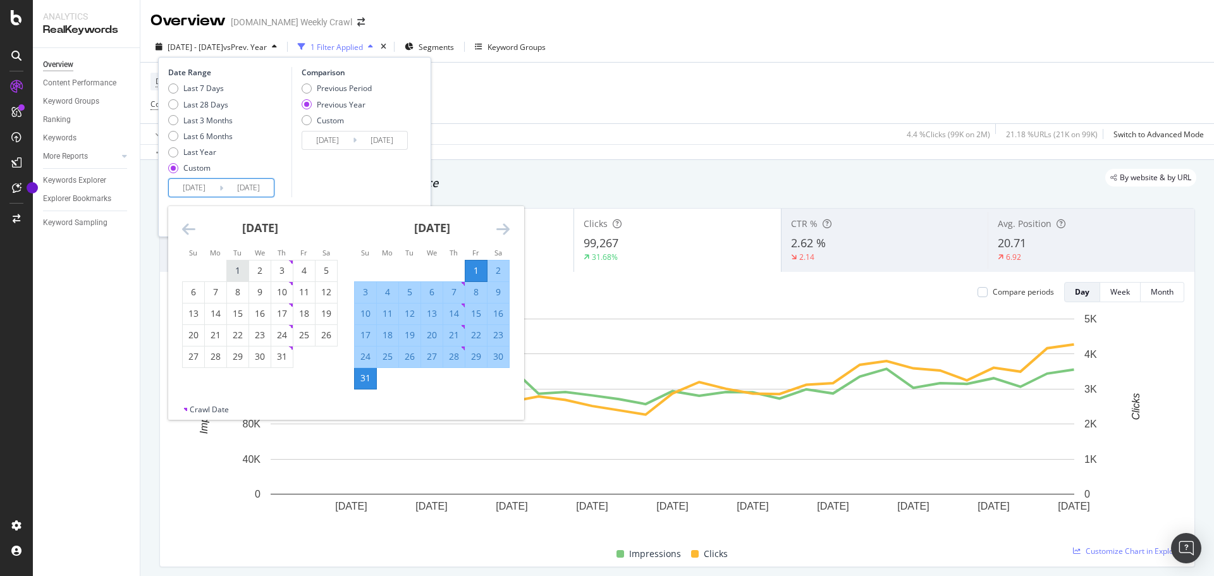
click at [244, 269] on div "1" at bounding box center [237, 270] width 21 height 13
type input "[DATE]"
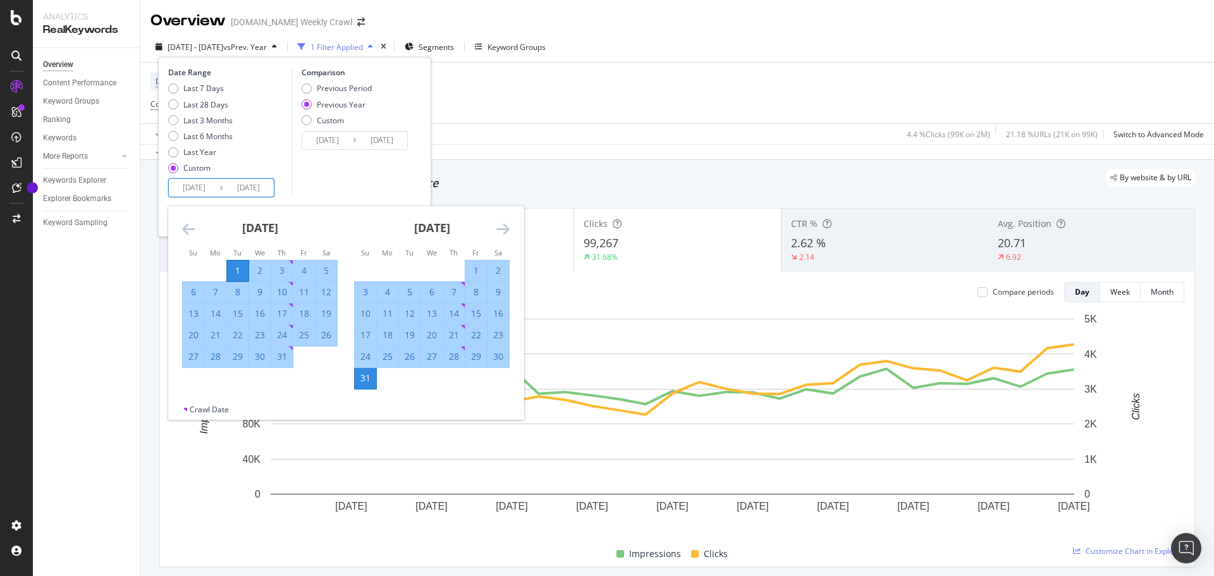
click at [279, 351] on div "31" at bounding box center [281, 356] width 21 height 13
type input "[DATE]"
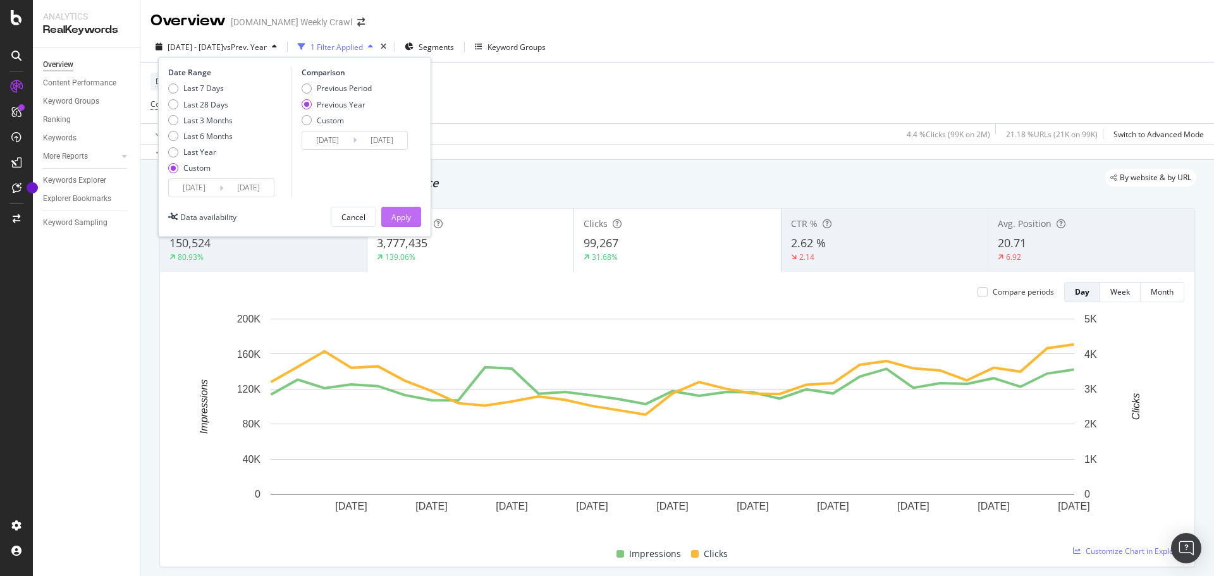
click at [402, 224] on div "Apply" at bounding box center [401, 216] width 20 height 19
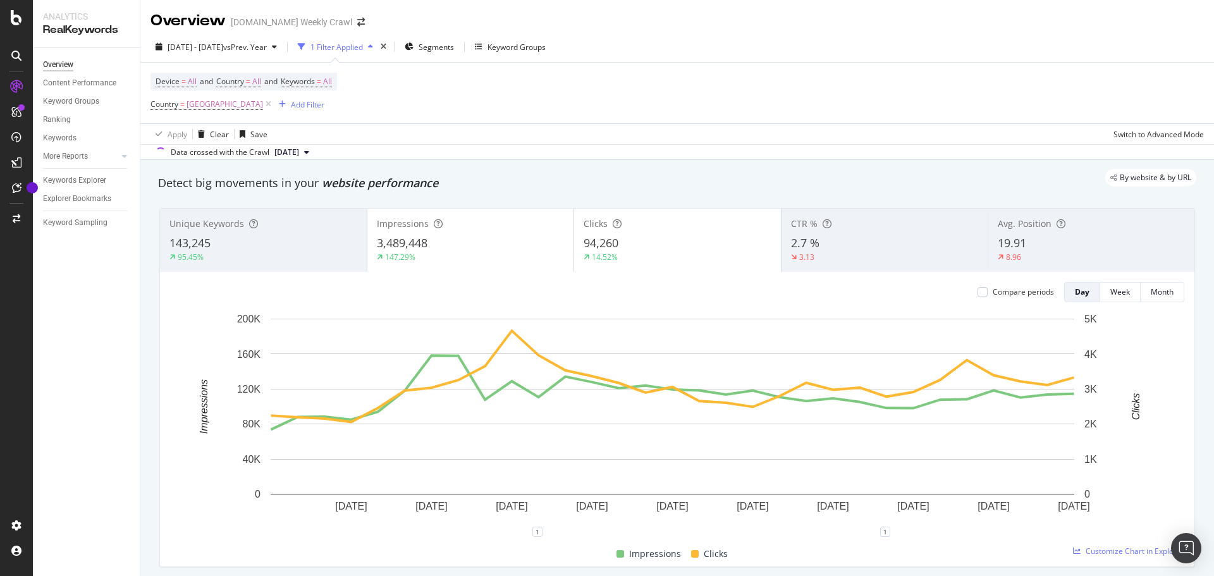
click at [402, 224] on span "Impressions" at bounding box center [403, 223] width 52 height 12
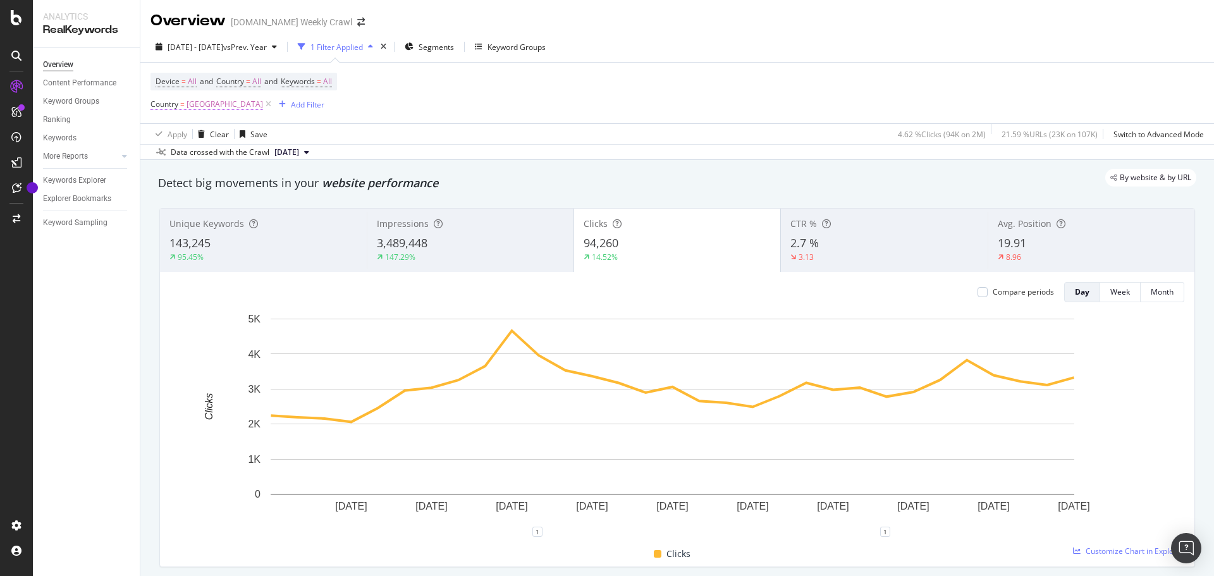
click at [188, 107] on span "[GEOGRAPHIC_DATA]" at bounding box center [224, 104] width 76 height 18
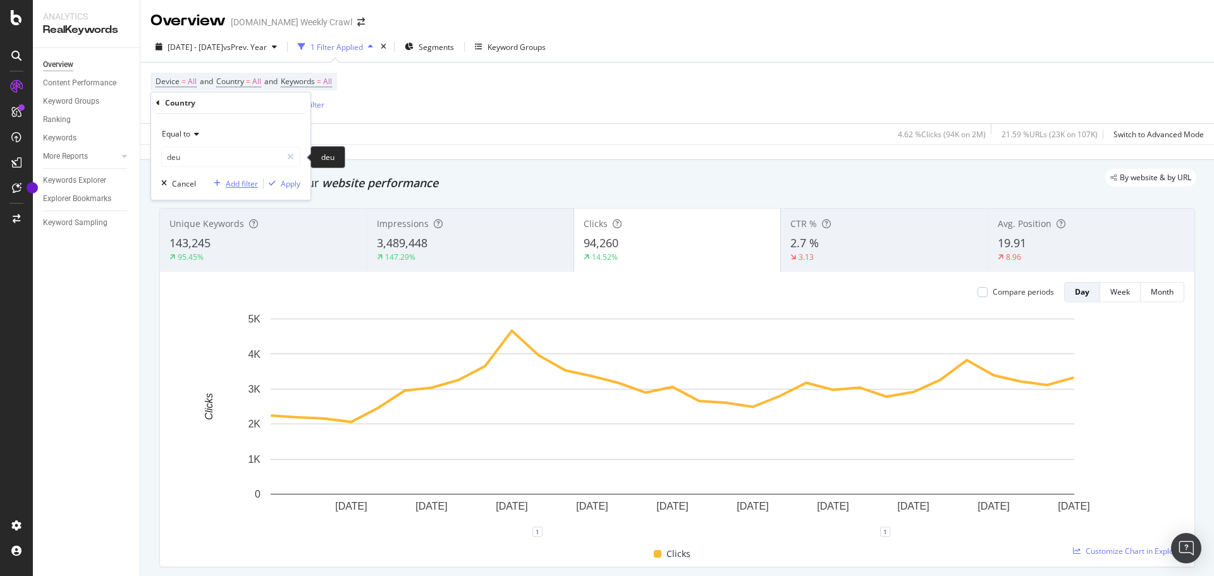
type input "[GEOGRAPHIC_DATA]"
click at [293, 157] on icon at bounding box center [290, 156] width 7 height 9
click at [221, 162] on input "text" at bounding box center [231, 157] width 138 height 20
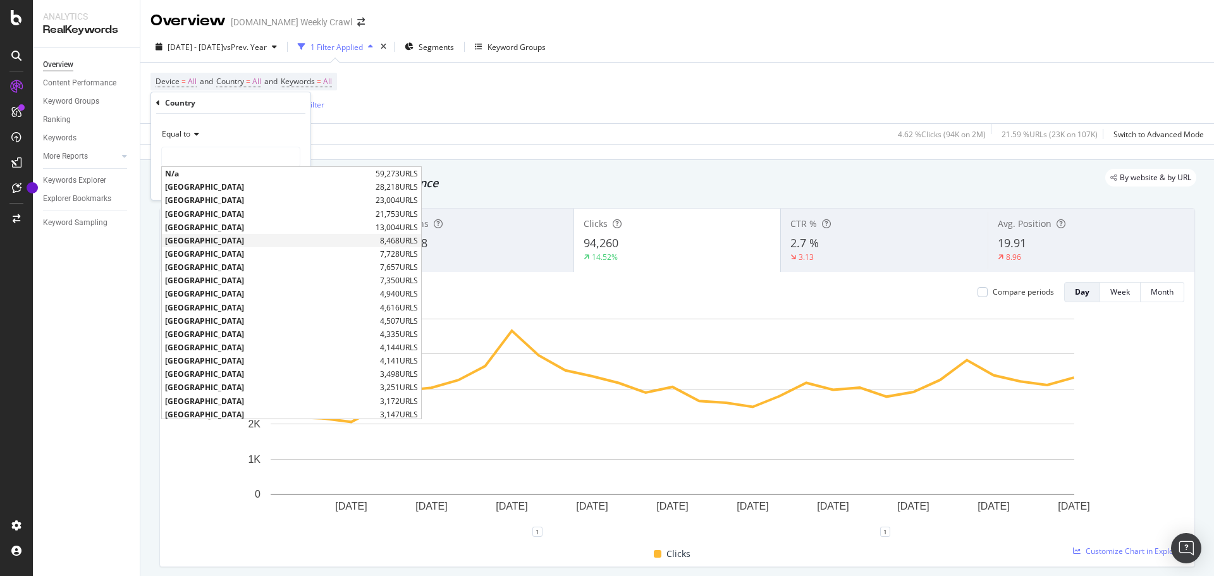
click at [221, 242] on span "[GEOGRAPHIC_DATA]" at bounding box center [271, 240] width 212 height 11
type input "[GEOGRAPHIC_DATA]"
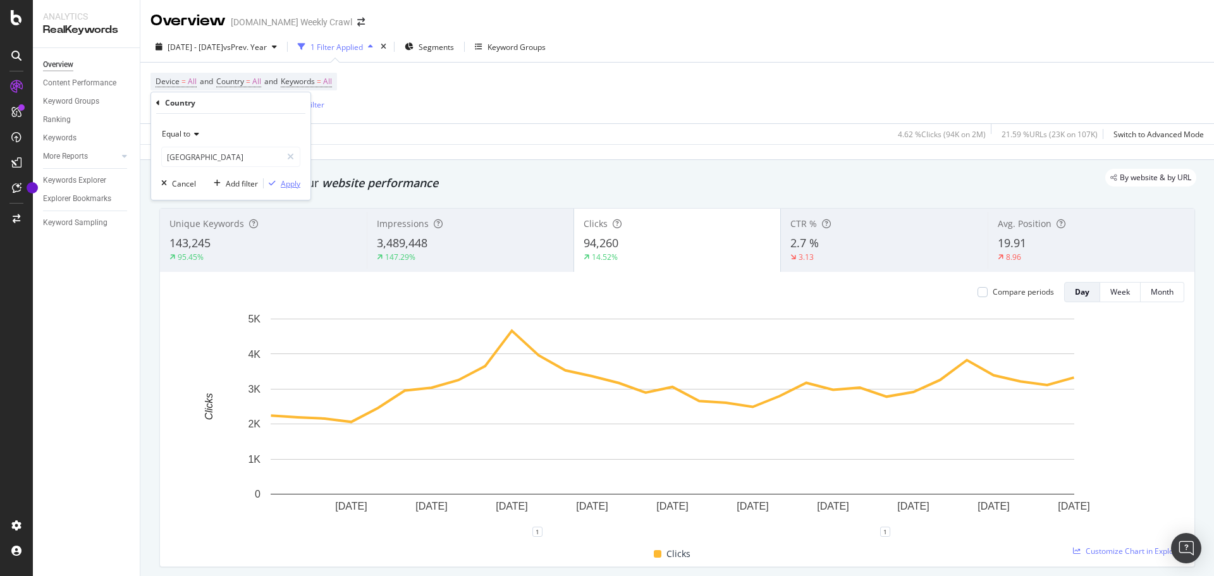
click at [286, 180] on div "Apply" at bounding box center [291, 183] width 20 height 11
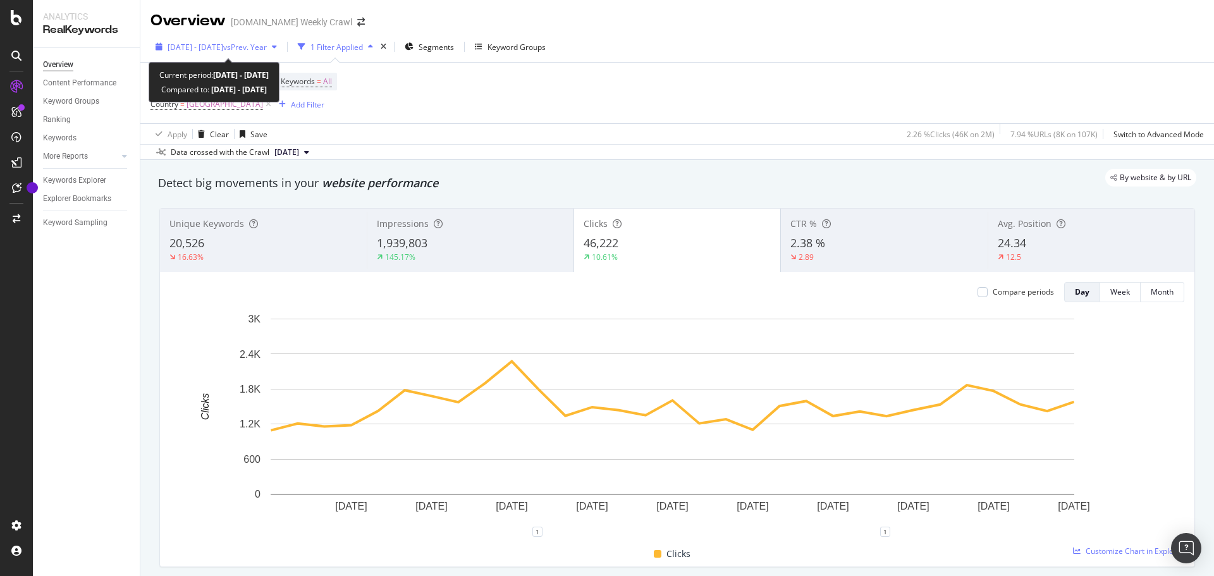
click at [282, 47] on div "button" at bounding box center [274, 47] width 15 height 8
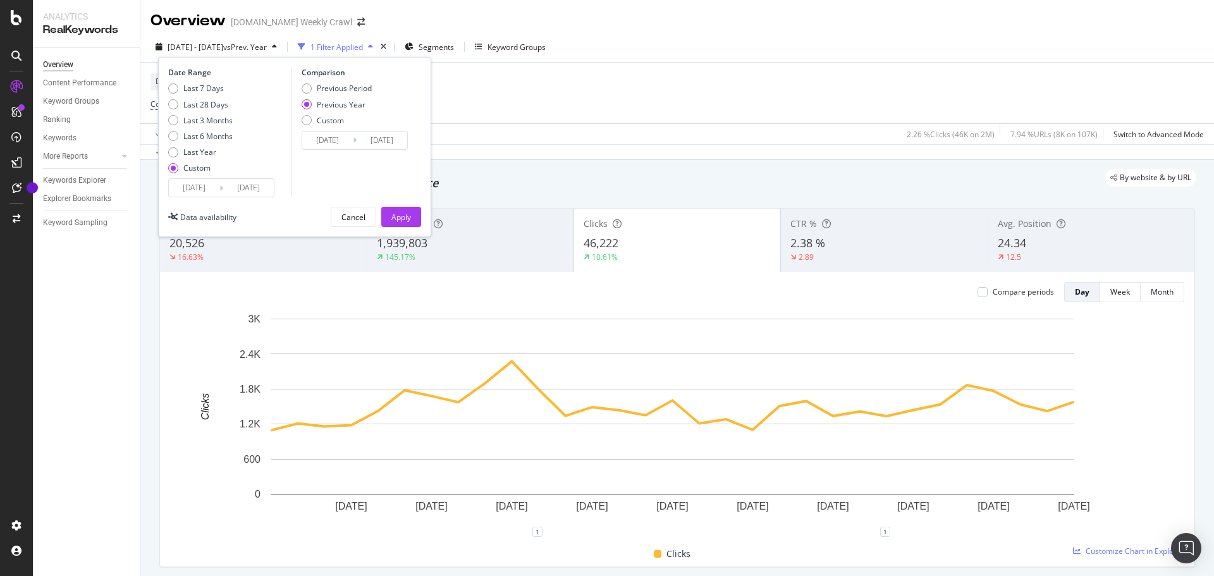
click at [200, 186] on input "[DATE]" at bounding box center [194, 188] width 51 height 18
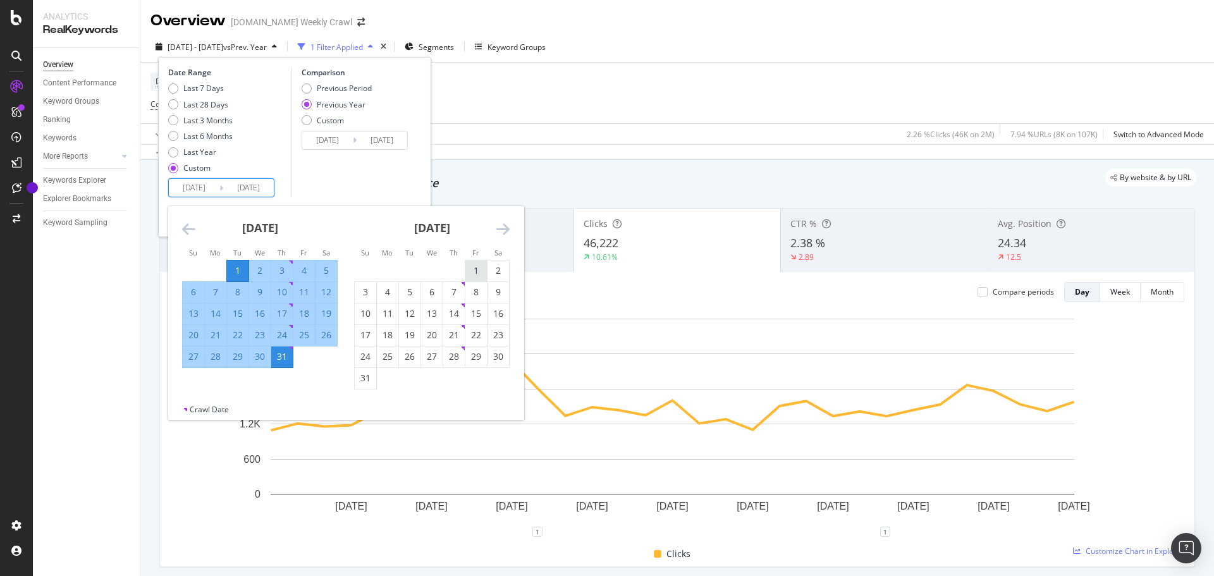
click at [480, 262] on div "1" at bounding box center [475, 270] width 21 height 21
type input "[DATE]"
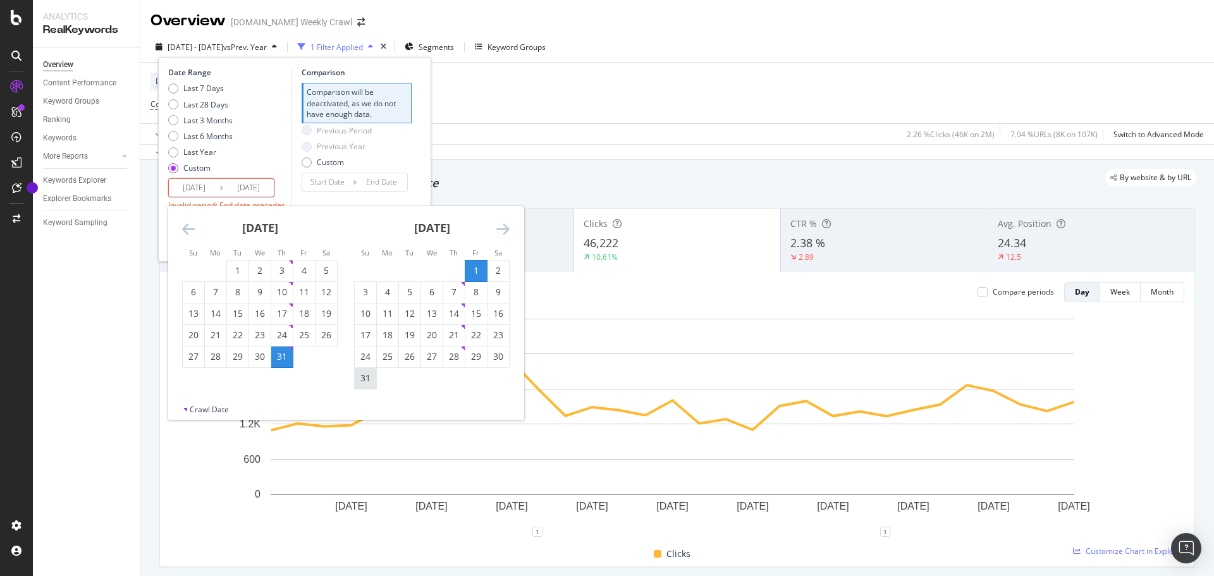
click at [366, 374] on div "31" at bounding box center [365, 378] width 21 height 13
type input "[DATE]"
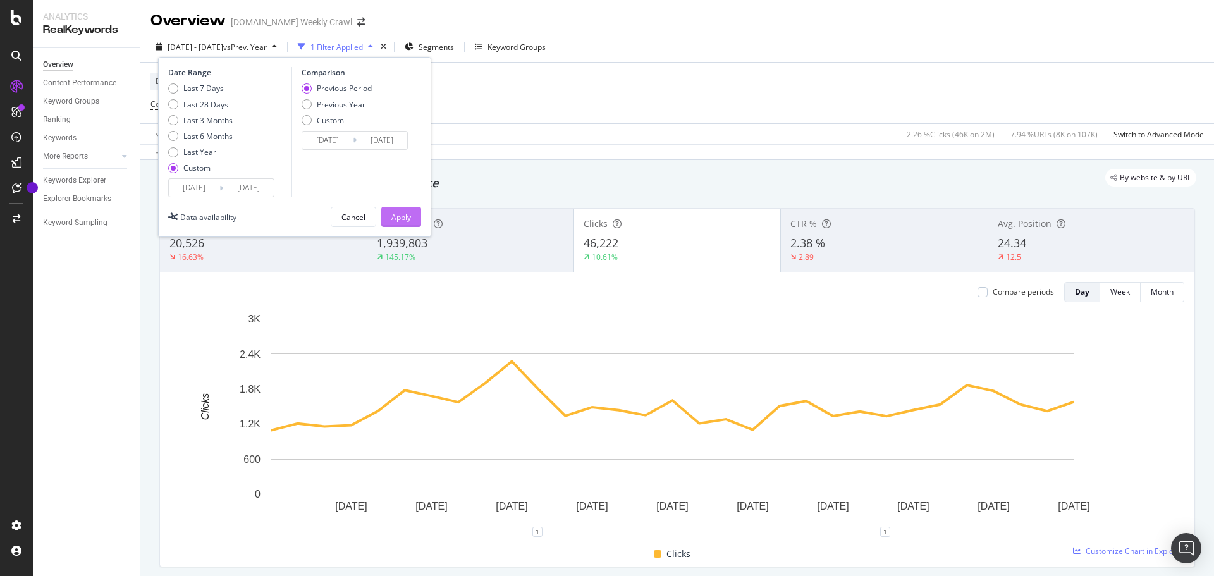
click at [408, 208] on div "Apply" at bounding box center [401, 216] width 20 height 19
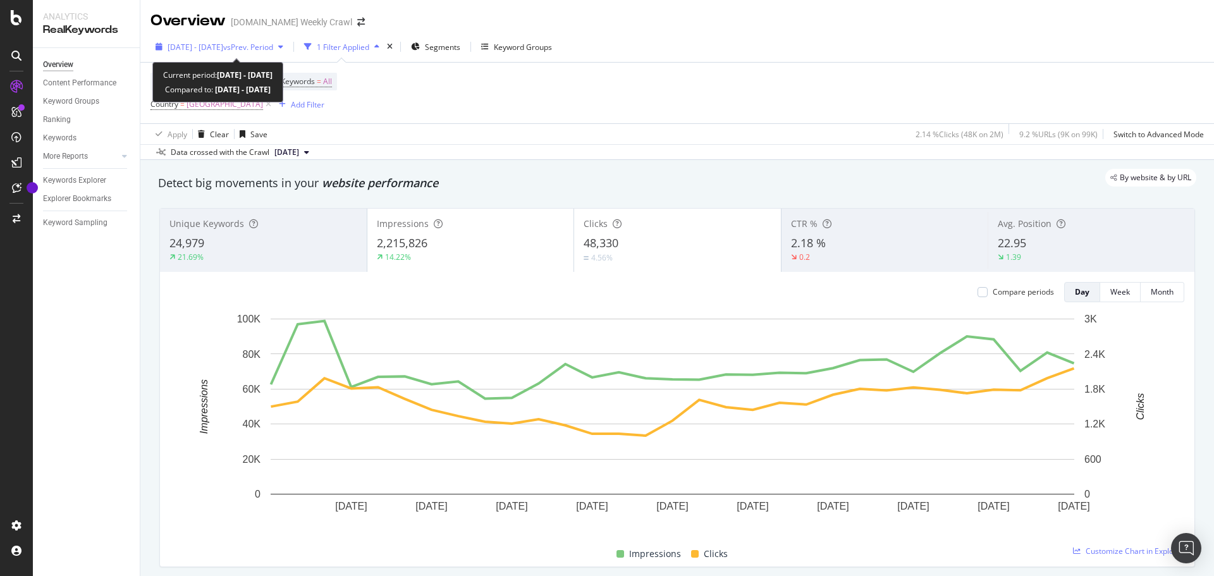
click at [273, 43] on span "vs Prev. Period" at bounding box center [248, 47] width 50 height 11
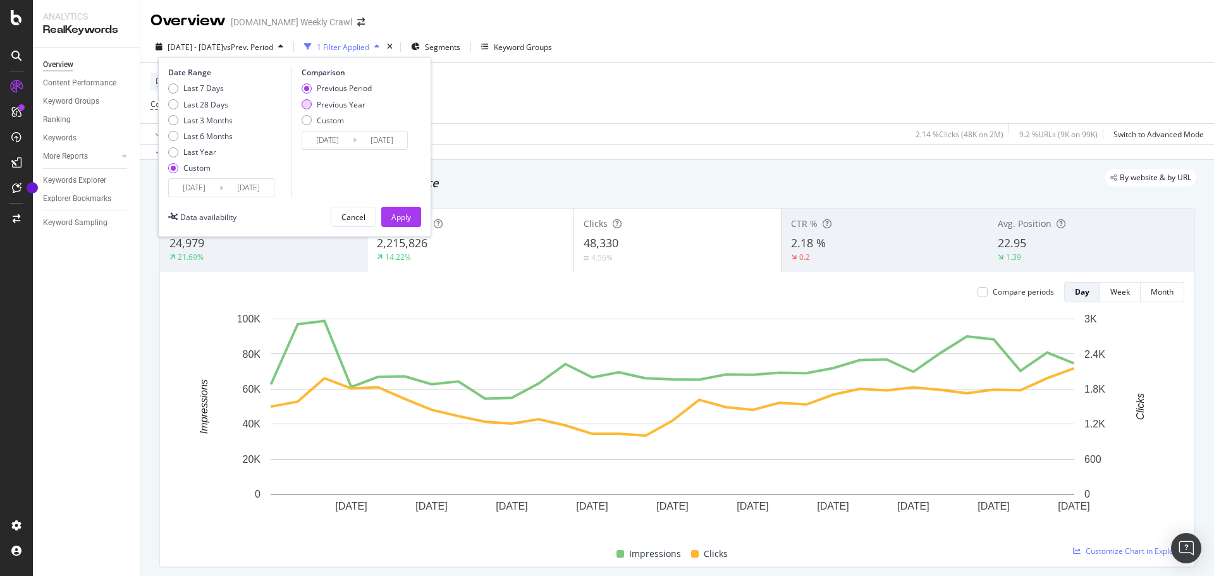
click at [321, 102] on div "Previous Year" at bounding box center [341, 104] width 49 height 11
type input "[DATE]"
click at [397, 216] on div "Apply" at bounding box center [401, 217] width 20 height 11
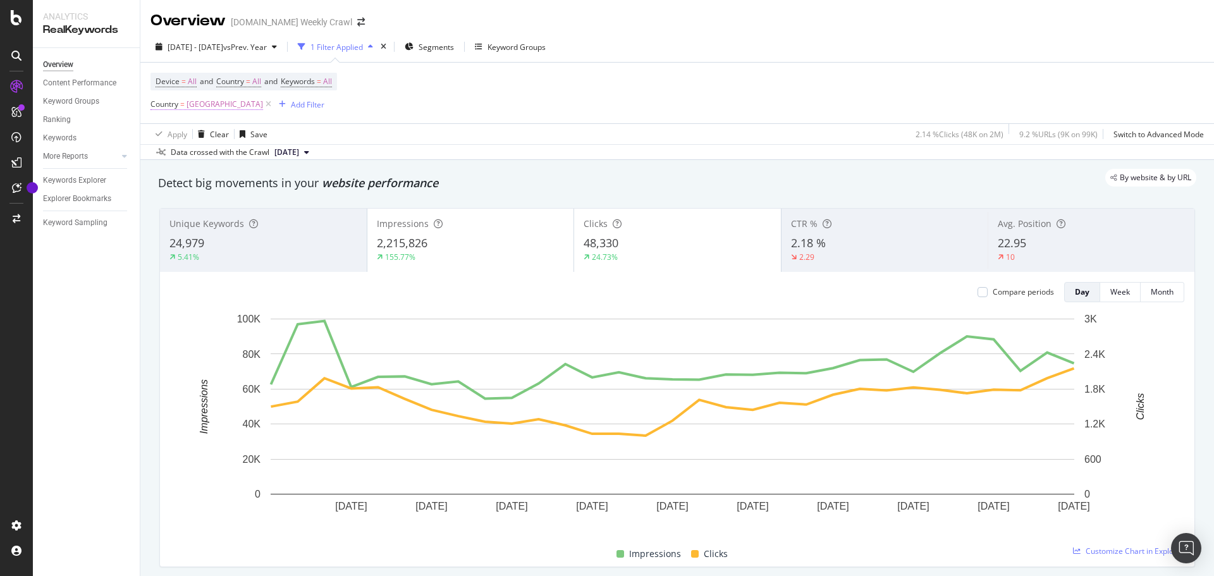
click at [200, 103] on span "[GEOGRAPHIC_DATA]" at bounding box center [224, 104] width 76 height 18
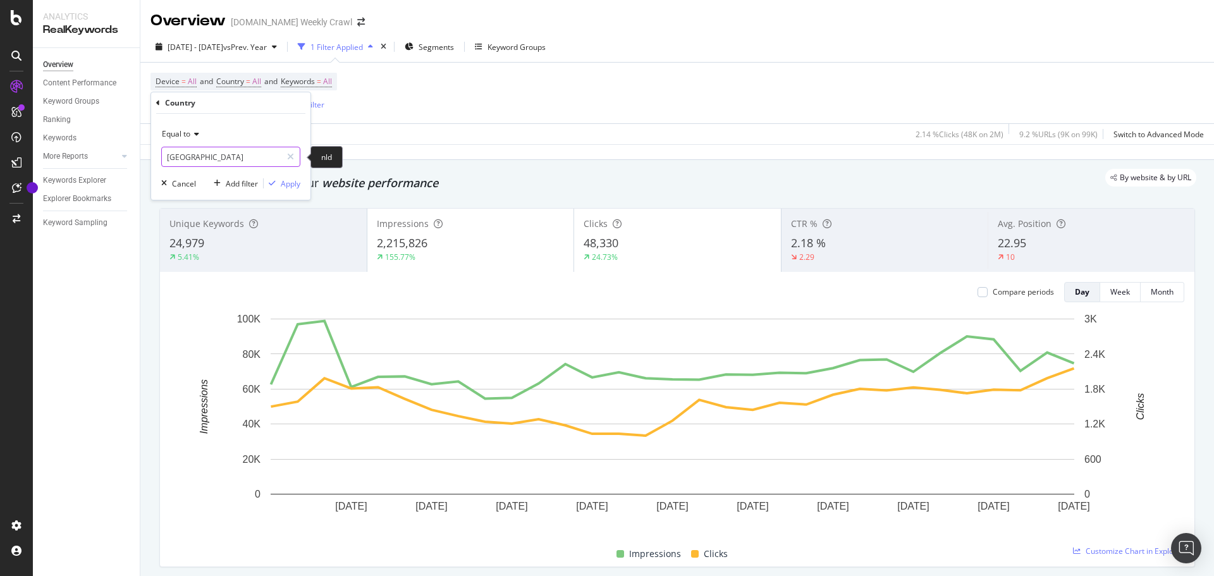
click at [185, 157] on input "[GEOGRAPHIC_DATA]" at bounding box center [221, 157] width 119 height 20
click at [239, 165] on input "Netherlandssp" at bounding box center [221, 157] width 119 height 20
drag, startPoint x: 240, startPoint y: 162, endPoint x: 63, endPoint y: 131, distance: 179.2
click at [63, 131] on body "Analytics RealKeywords Overview Content Performance Keyword Groups Ranking Keyw…" at bounding box center [607, 288] width 1214 height 576
drag, startPoint x: 166, startPoint y: 155, endPoint x: 243, endPoint y: 161, distance: 76.7
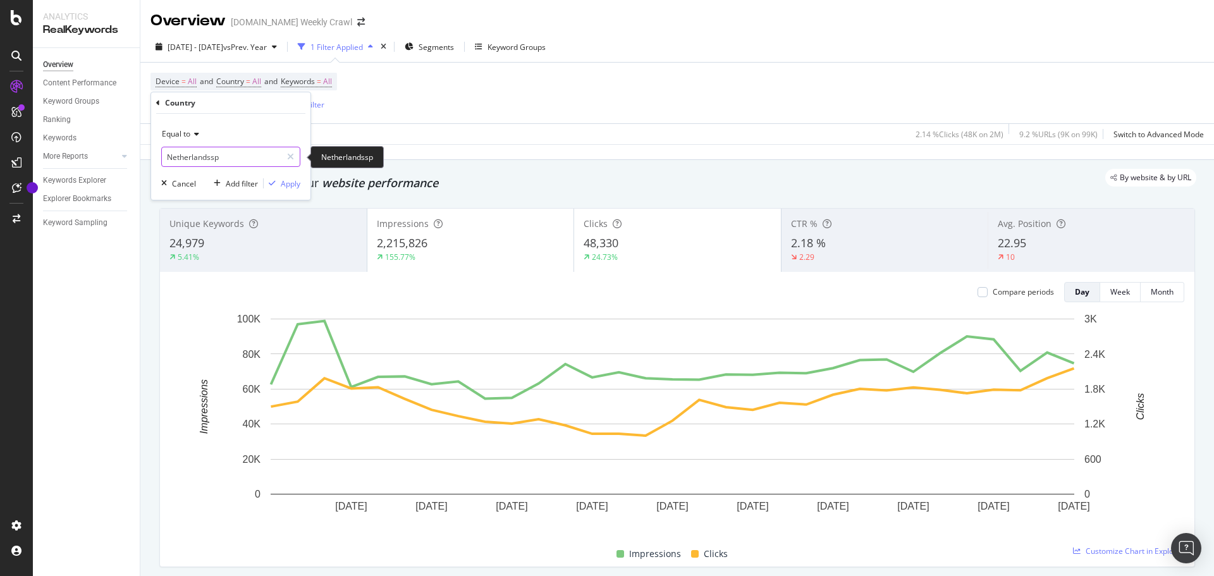
click at [243, 161] on input "Netherlandssp" at bounding box center [221, 157] width 119 height 20
click at [238, 176] on span "[GEOGRAPHIC_DATA]" at bounding box center [211, 173] width 93 height 11
type input "[GEOGRAPHIC_DATA]"
click at [281, 187] on div "Apply" at bounding box center [291, 183] width 20 height 11
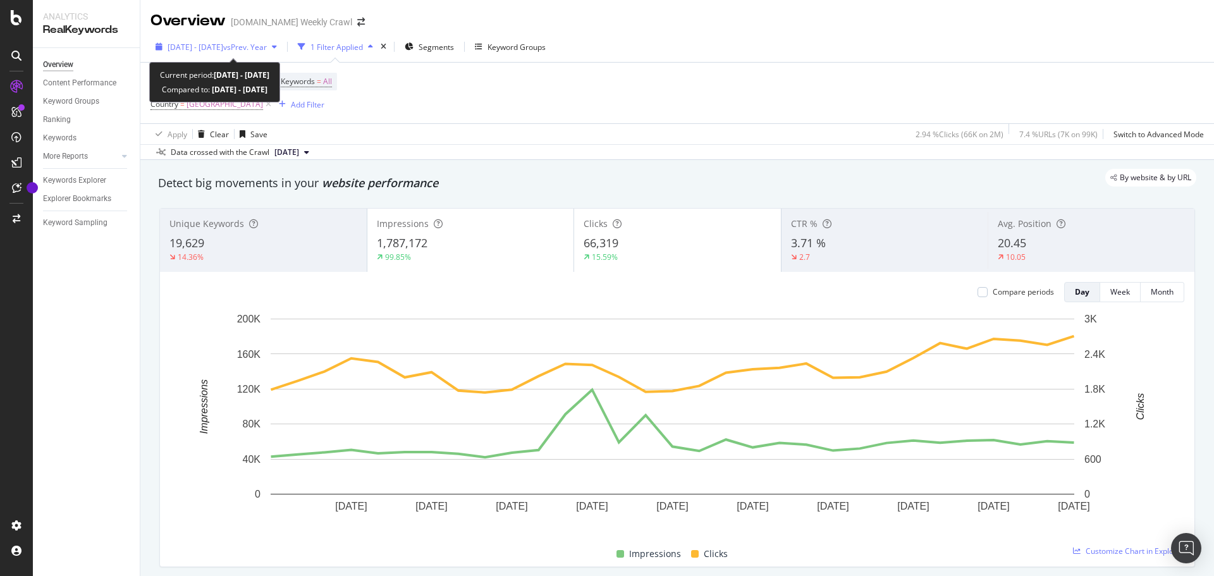
click at [223, 46] on span "[DATE] - [DATE]" at bounding box center [196, 47] width 56 height 11
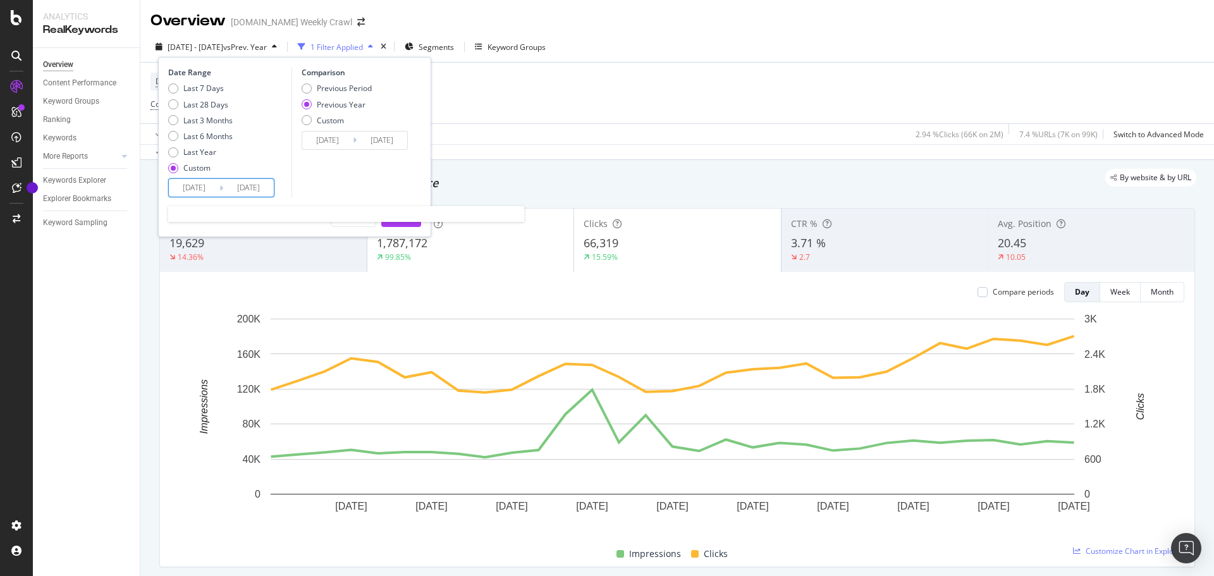
click at [206, 194] on input "[DATE]" at bounding box center [194, 188] width 51 height 18
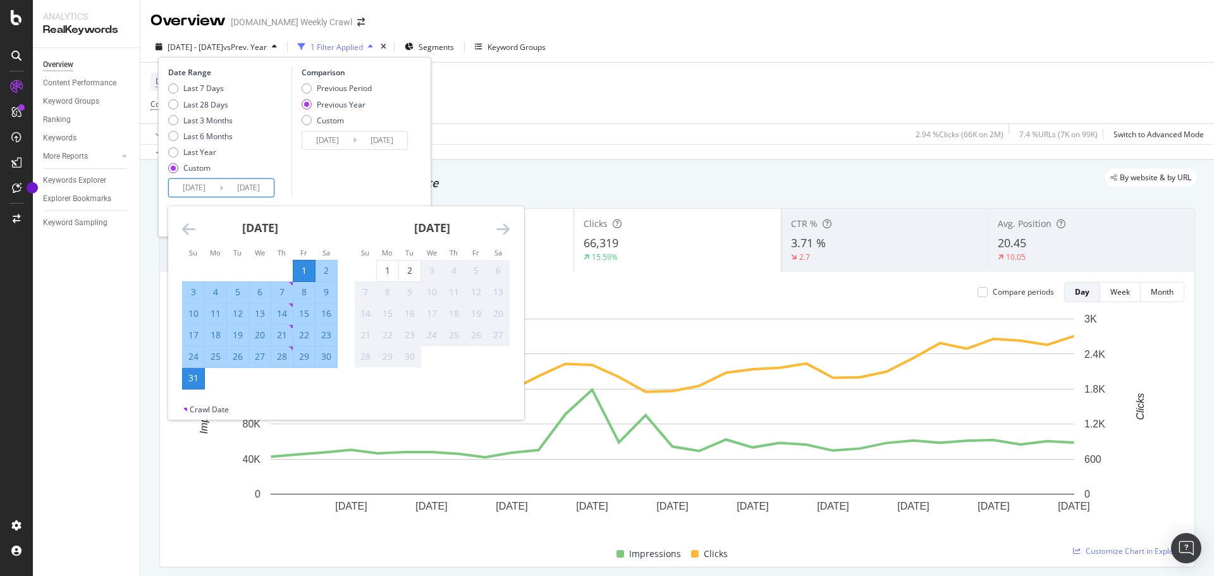
click at [197, 231] on div "[DATE]" at bounding box center [260, 233] width 156 height 54
click at [195, 230] on div "[DATE]" at bounding box center [260, 233] width 156 height 54
click at [190, 227] on icon "Move backward to switch to the previous month." at bounding box center [188, 228] width 13 height 15
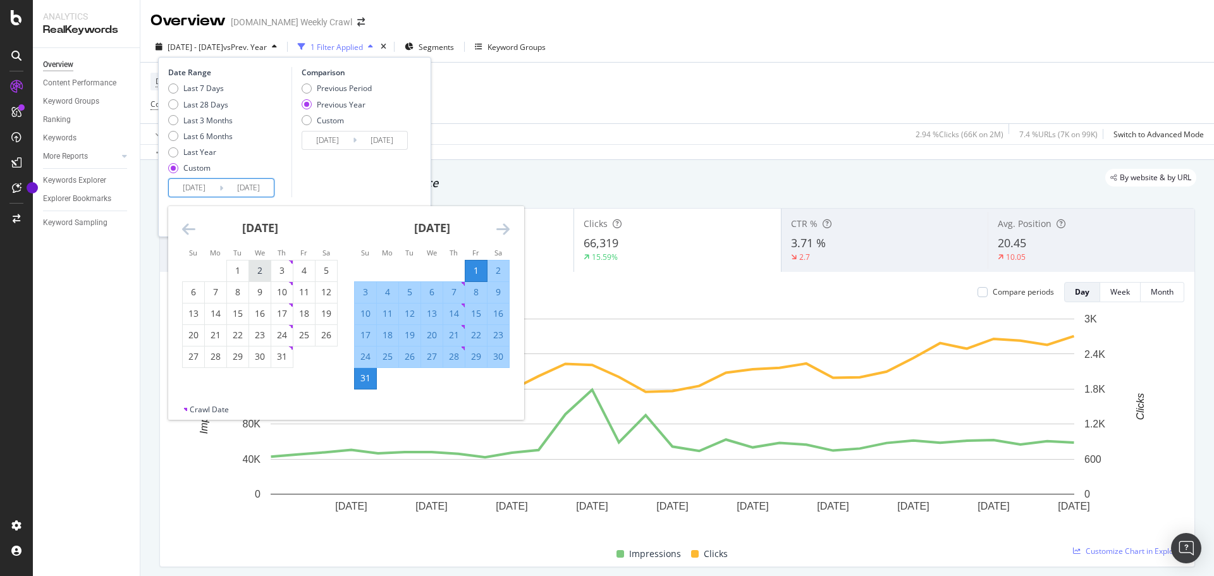
click at [249, 270] on td "2" at bounding box center [260, 270] width 22 height 21
type input "[DATE]"
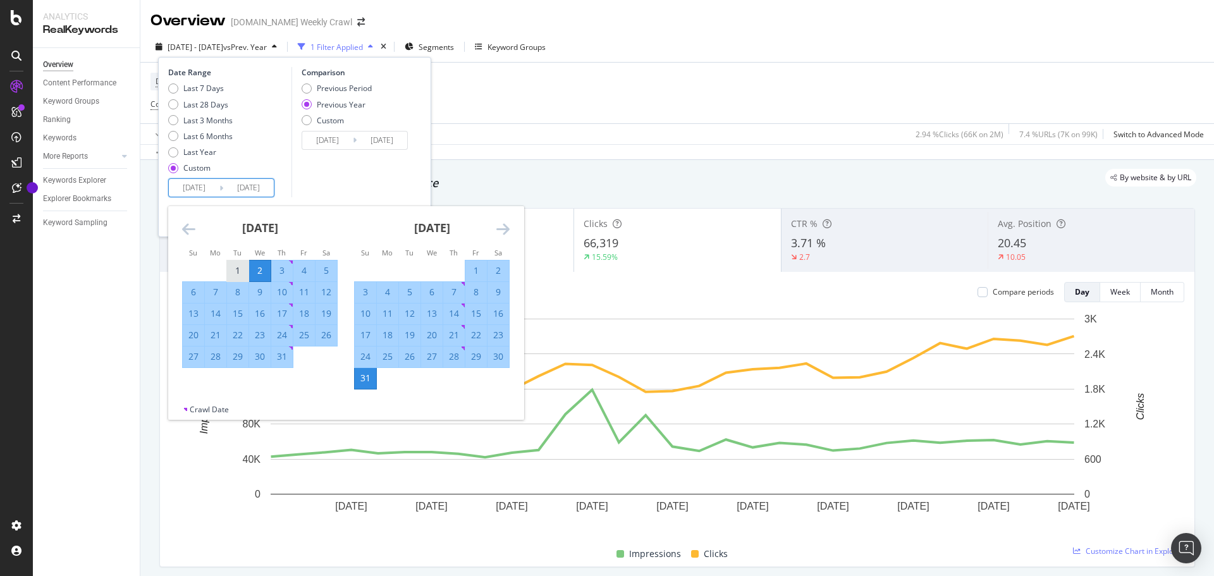
click at [238, 269] on div "1" at bounding box center [237, 270] width 21 height 13
type input "[DATE]"
click at [287, 363] on div "31" at bounding box center [281, 356] width 21 height 13
type input "[DATE]"
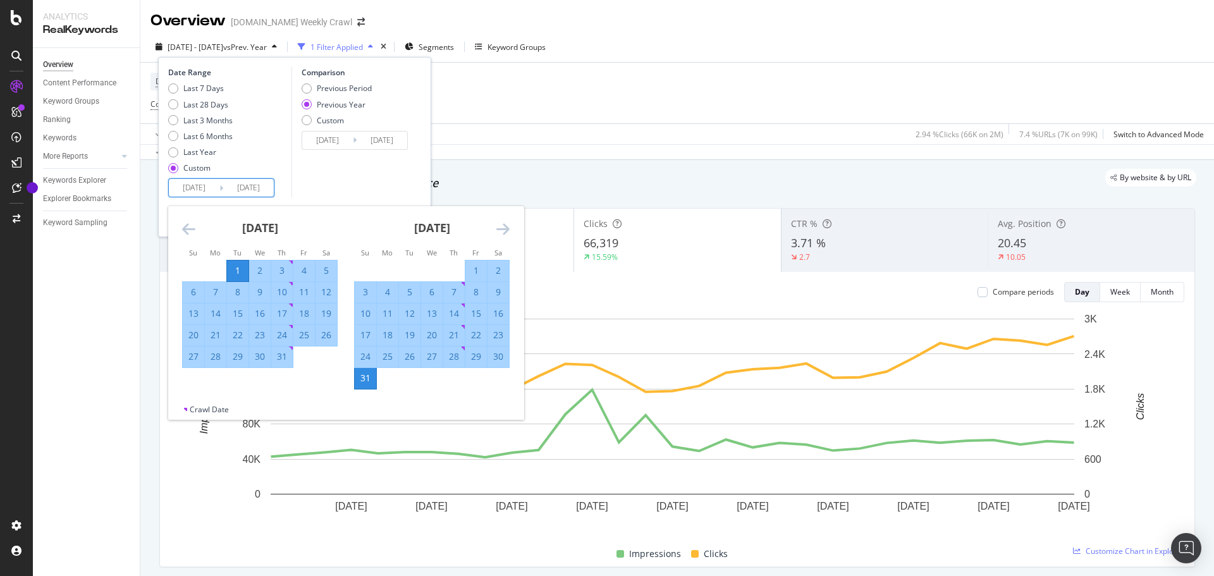
type input "[DATE]"
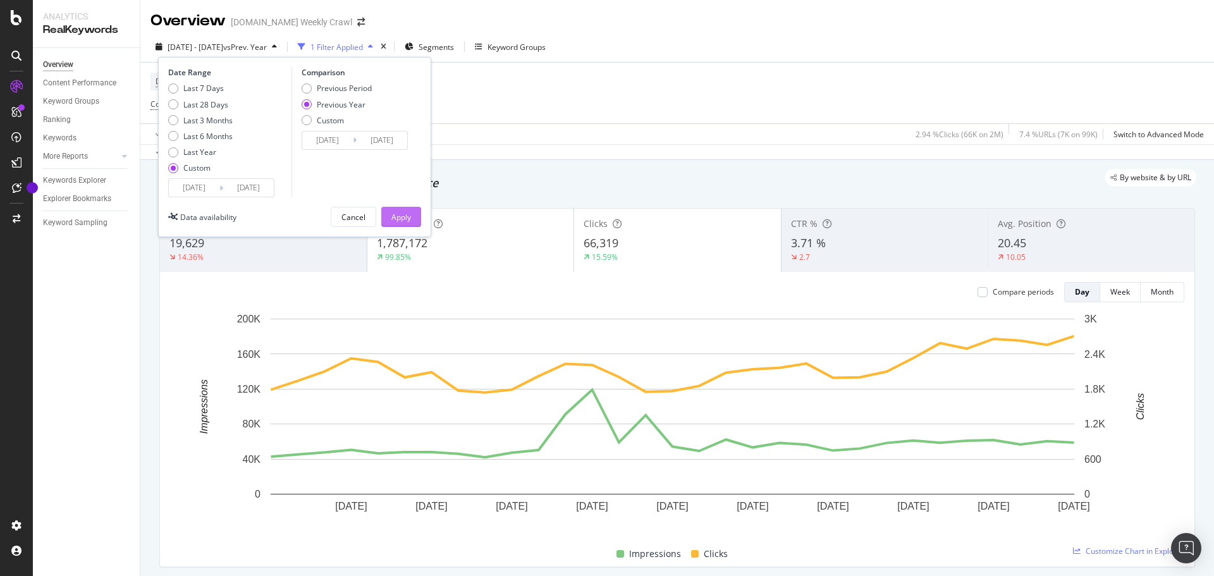
click at [387, 213] on button "Apply" at bounding box center [401, 217] width 40 height 20
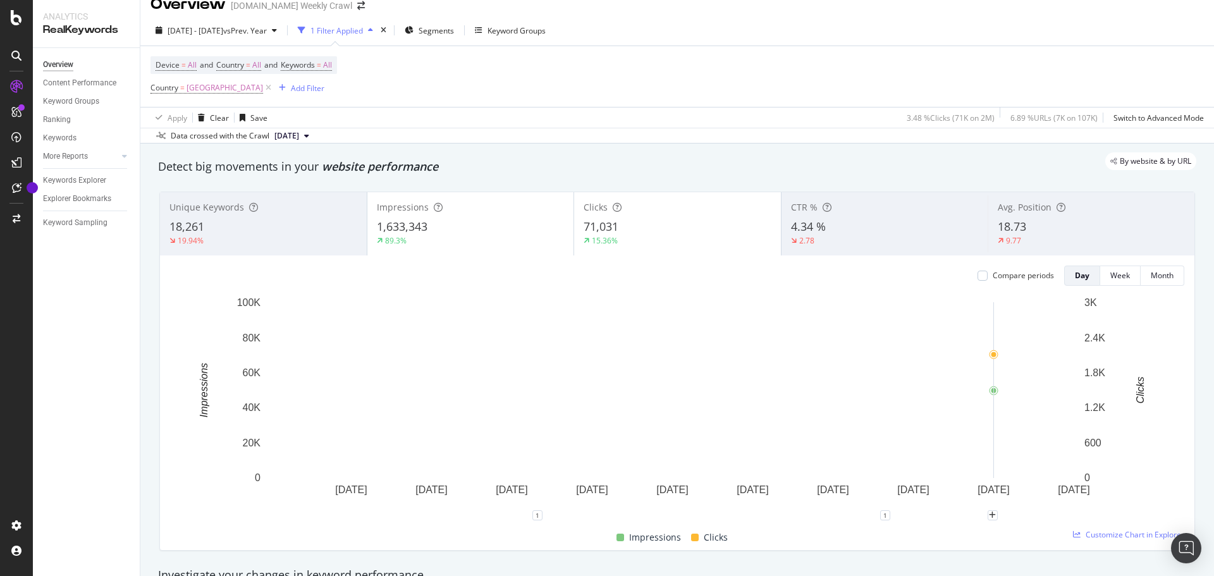
scroll to position [17, 0]
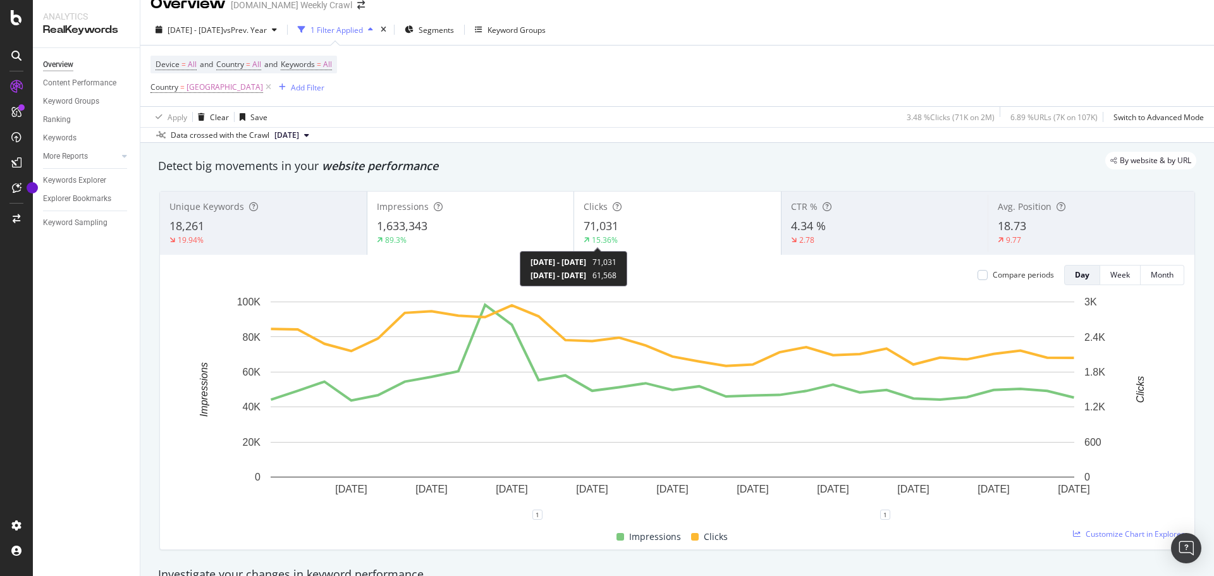
click at [599, 237] on div "15.36%" at bounding box center [605, 240] width 26 height 11
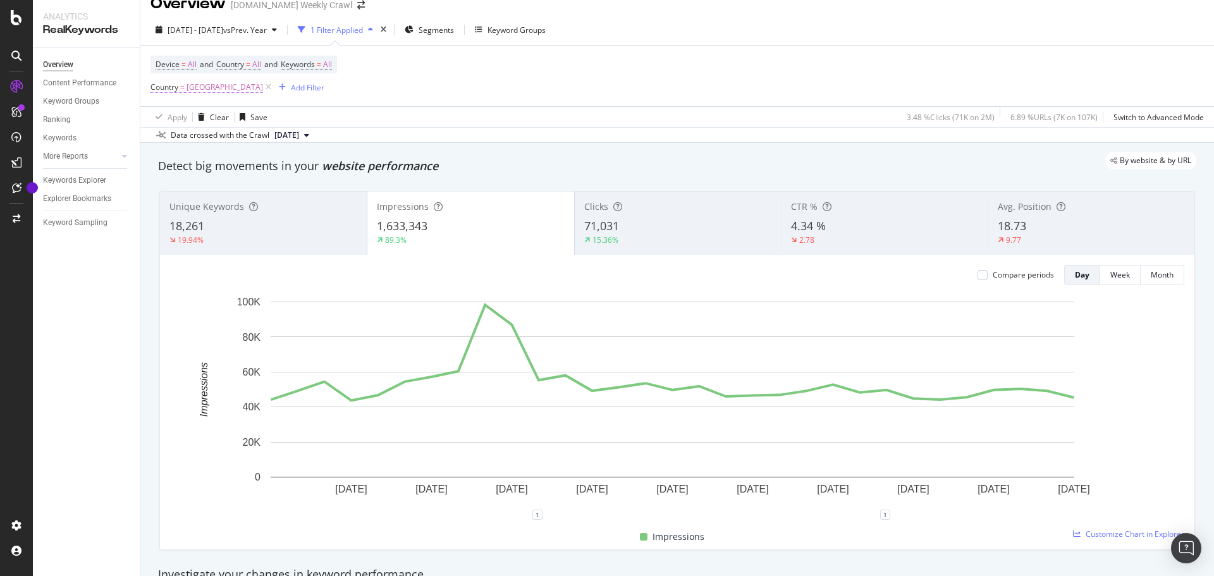
click at [198, 88] on span "[GEOGRAPHIC_DATA]" at bounding box center [224, 87] width 76 height 18
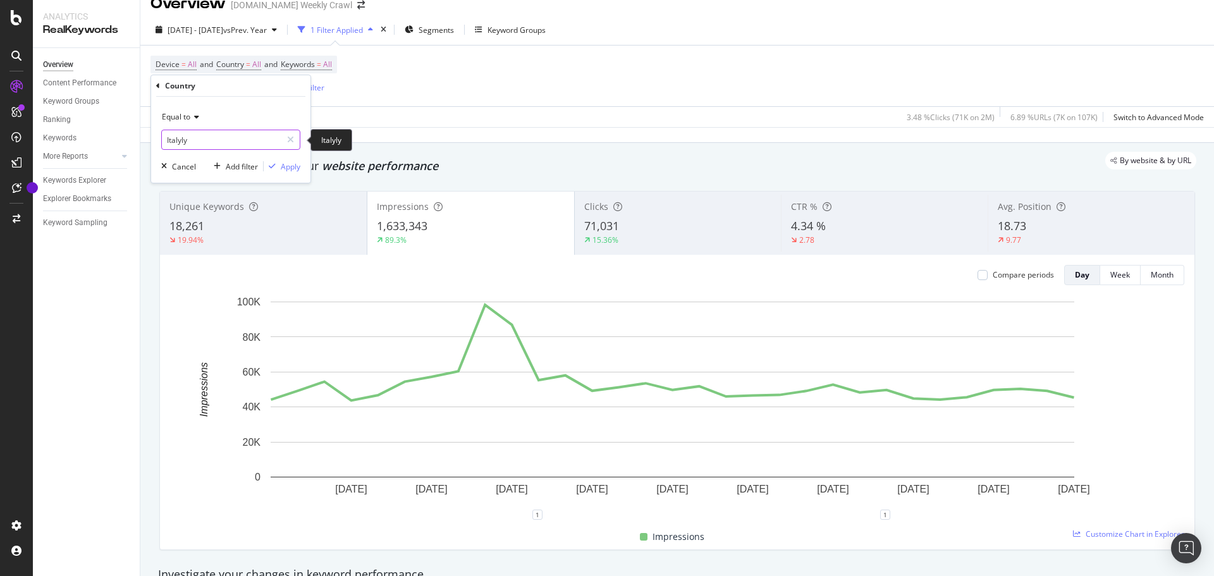
click at [177, 139] on input "Italyly" at bounding box center [221, 140] width 119 height 20
type input "Itally"
click at [295, 165] on div "Apply" at bounding box center [291, 166] width 20 height 11
click at [228, 123] on div "Clear" at bounding box center [211, 116] width 36 height 19
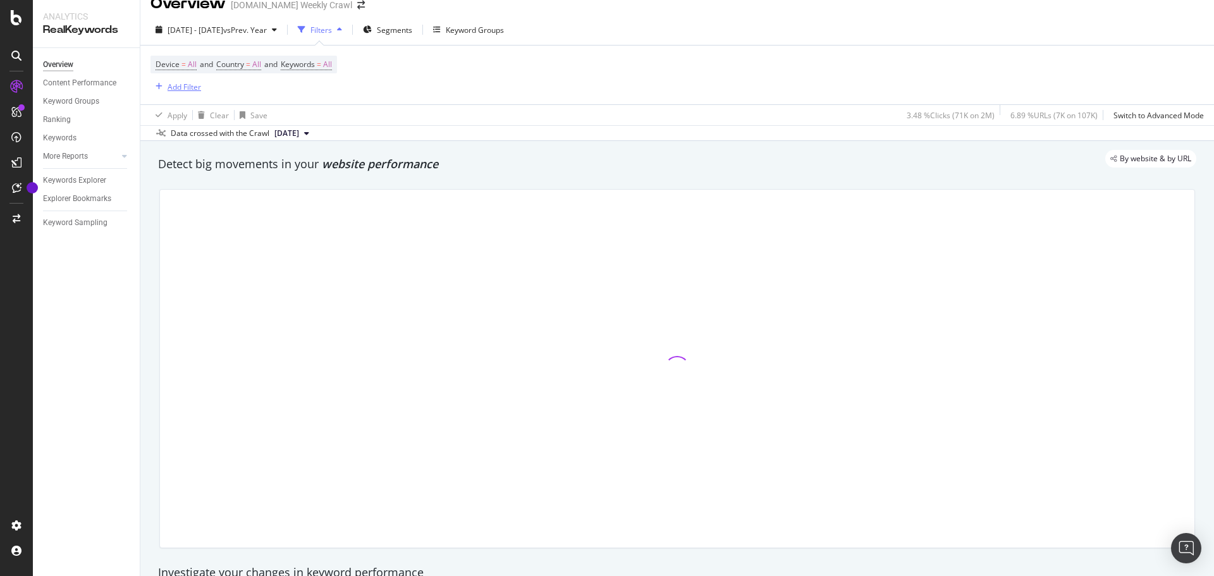
click at [197, 93] on div "Add Filter" at bounding box center [175, 87] width 51 height 14
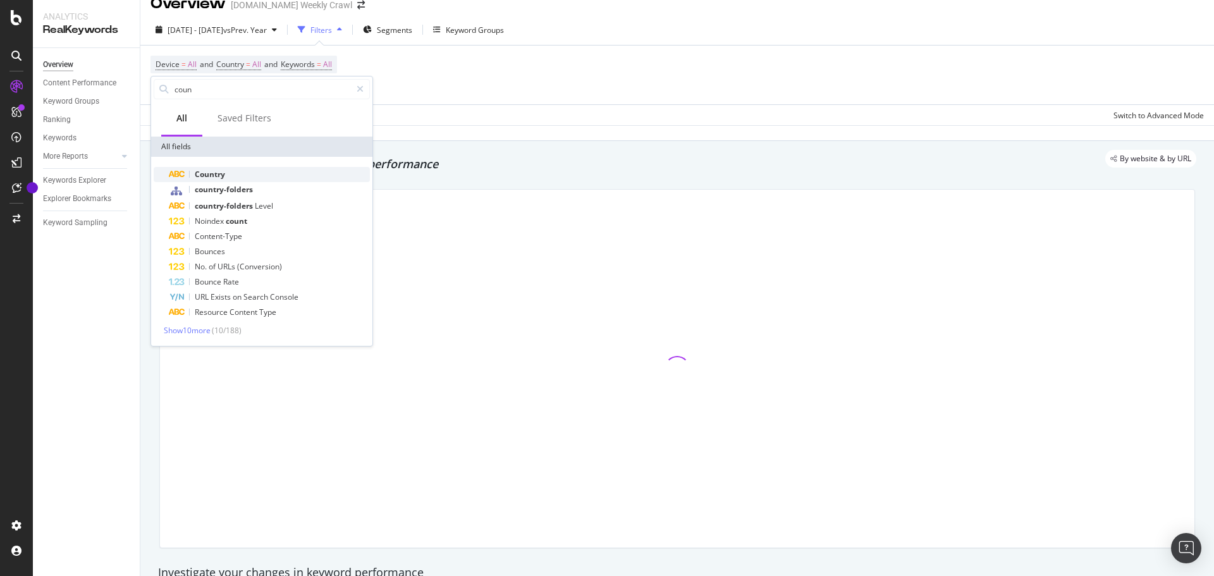
type input "coun"
click at [208, 173] on span "Country" at bounding box center [210, 174] width 30 height 11
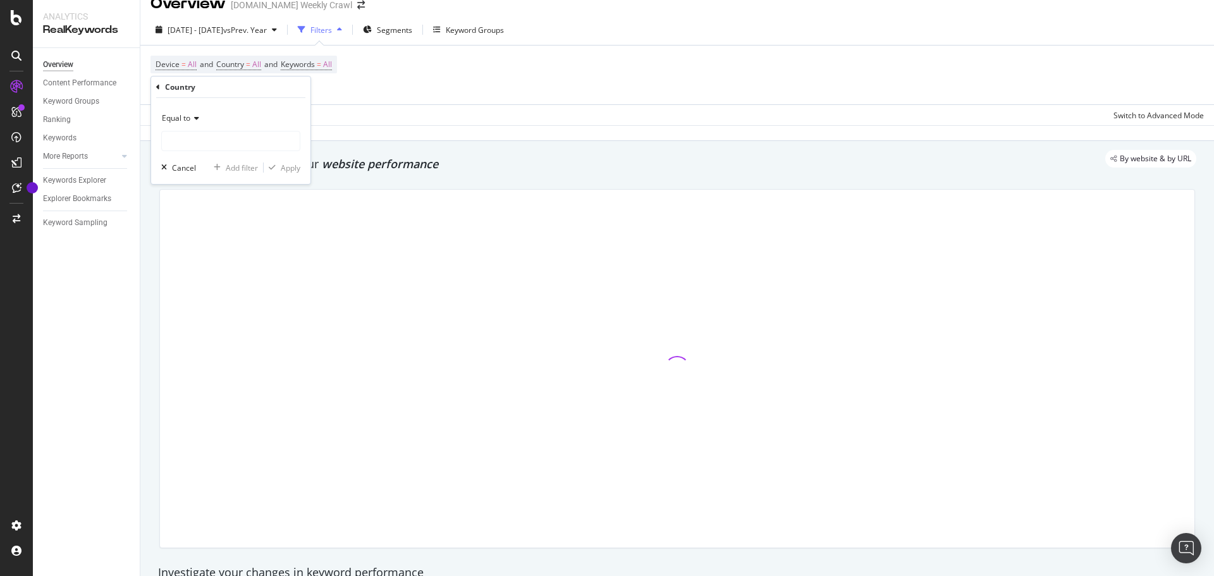
click at [194, 119] on icon at bounding box center [194, 118] width 9 height 8
click at [231, 115] on div "Equal to" at bounding box center [230, 118] width 139 height 20
click at [215, 143] on input "text" at bounding box center [231, 141] width 138 height 20
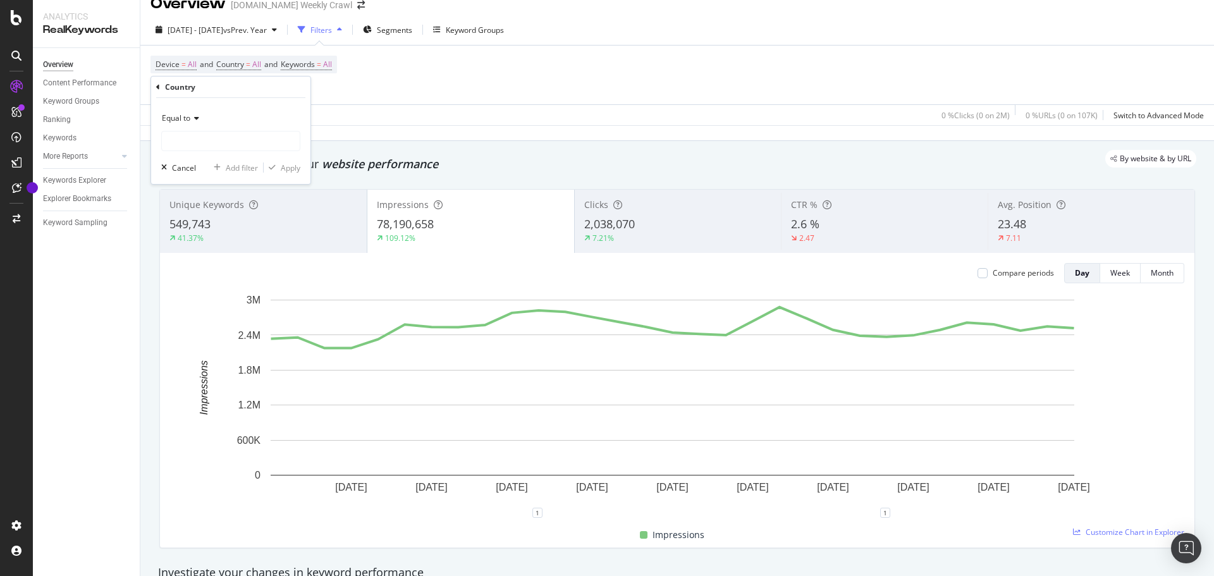
click at [200, 122] on div "Equal to" at bounding box center [230, 118] width 139 height 20
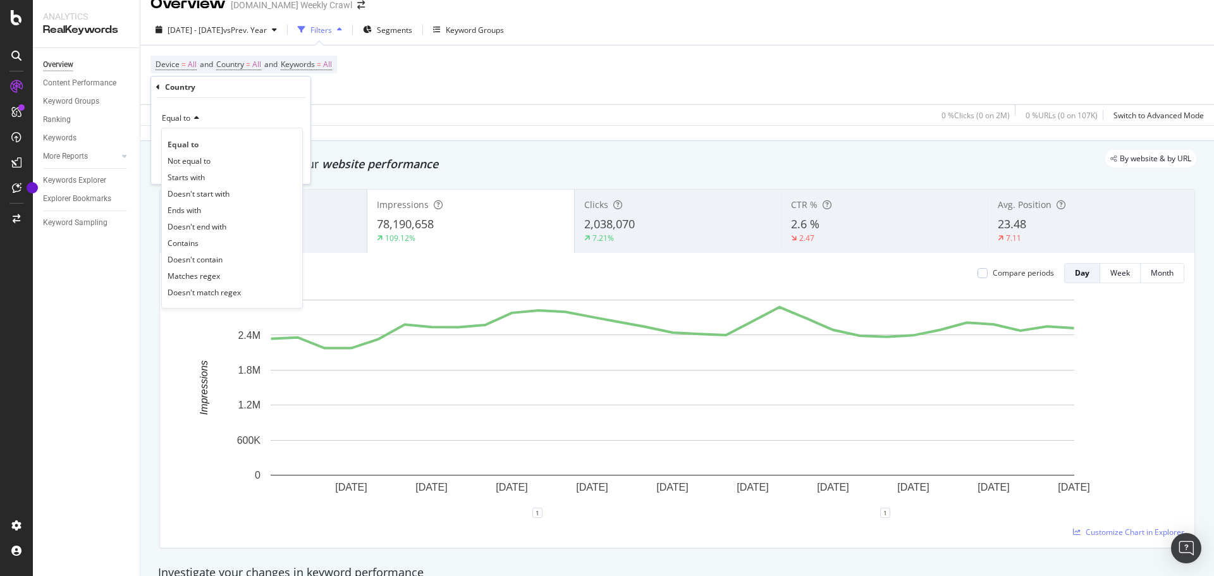
click at [223, 121] on div "Equal to" at bounding box center [230, 118] width 139 height 20
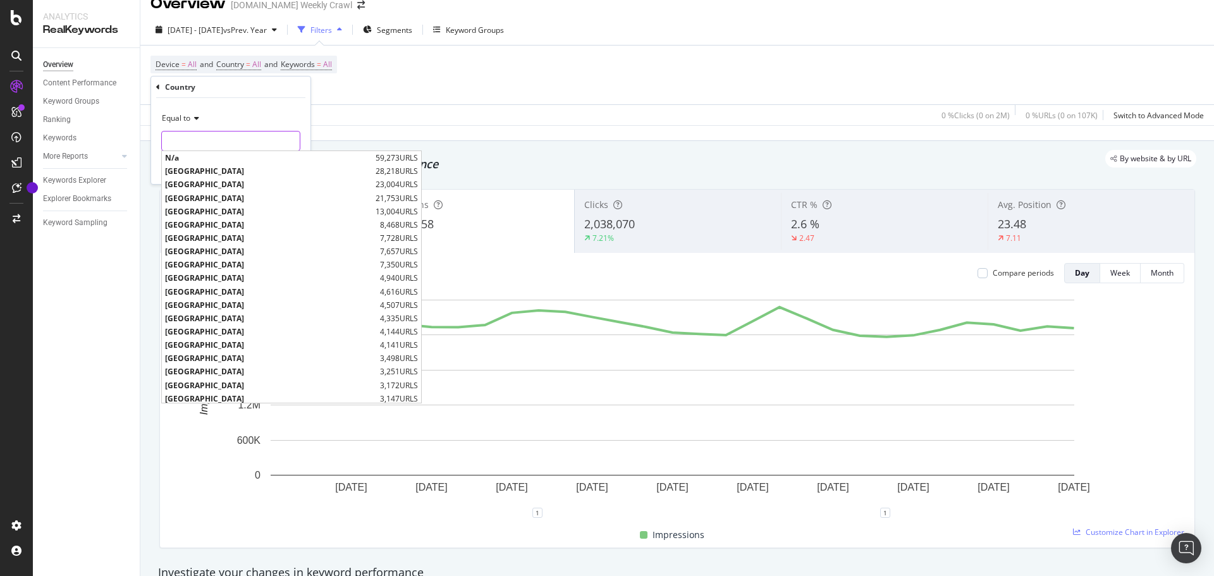
click at [199, 143] on input "text" at bounding box center [231, 141] width 138 height 20
click at [194, 248] on span "[GEOGRAPHIC_DATA]" at bounding box center [271, 251] width 212 height 11
type input "[GEOGRAPHIC_DATA]"
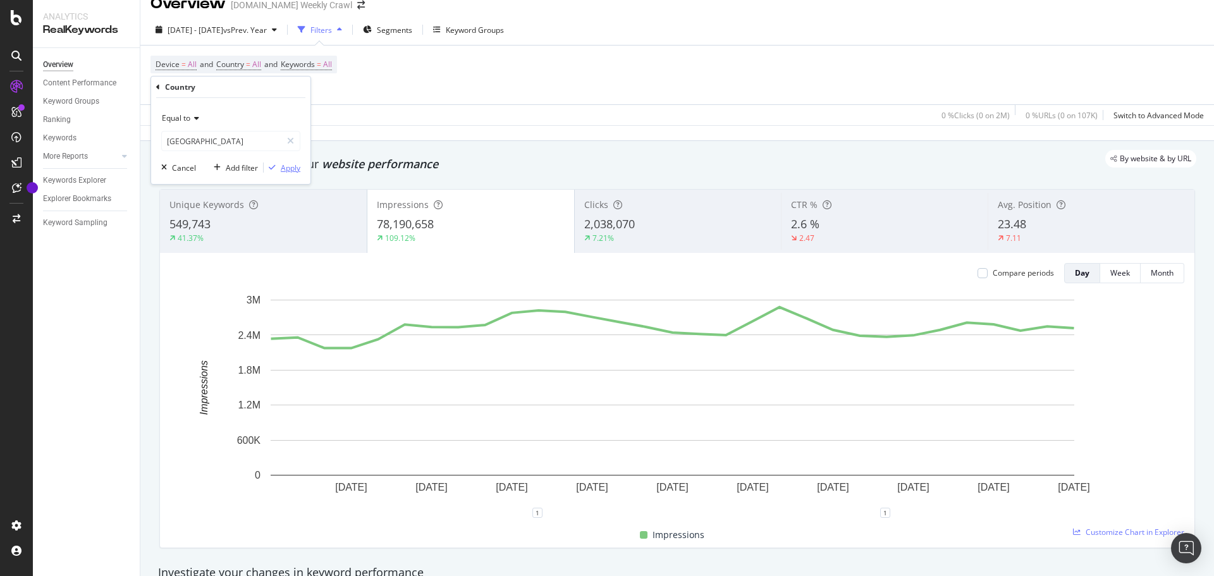
click at [284, 169] on div "Apply" at bounding box center [291, 167] width 20 height 11
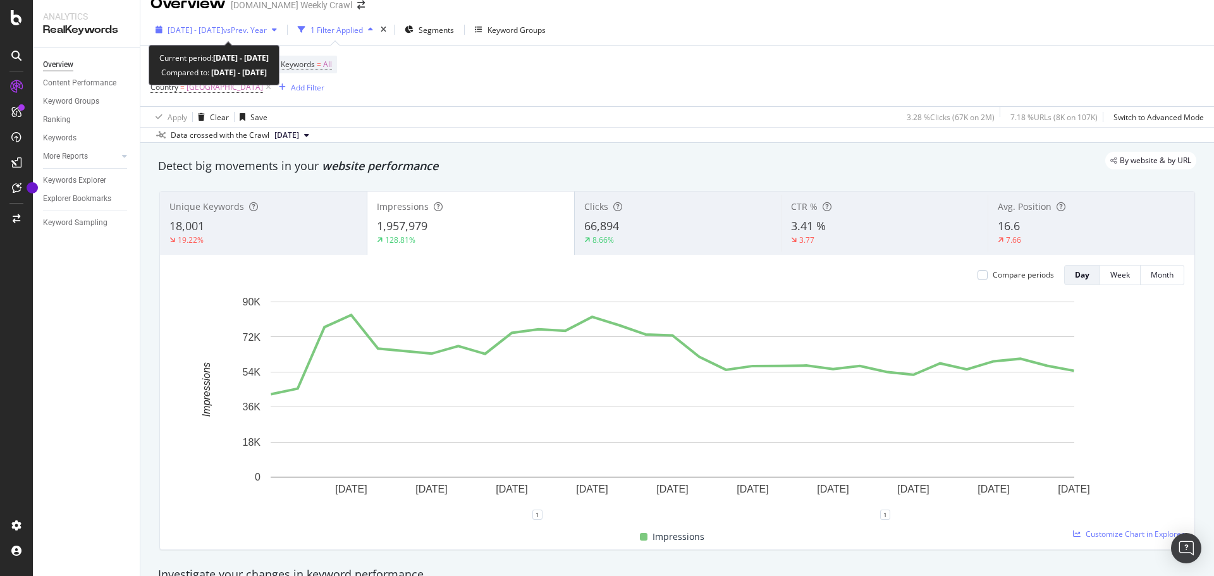
click at [255, 25] on span "vs Prev. Year" at bounding box center [245, 30] width 44 height 11
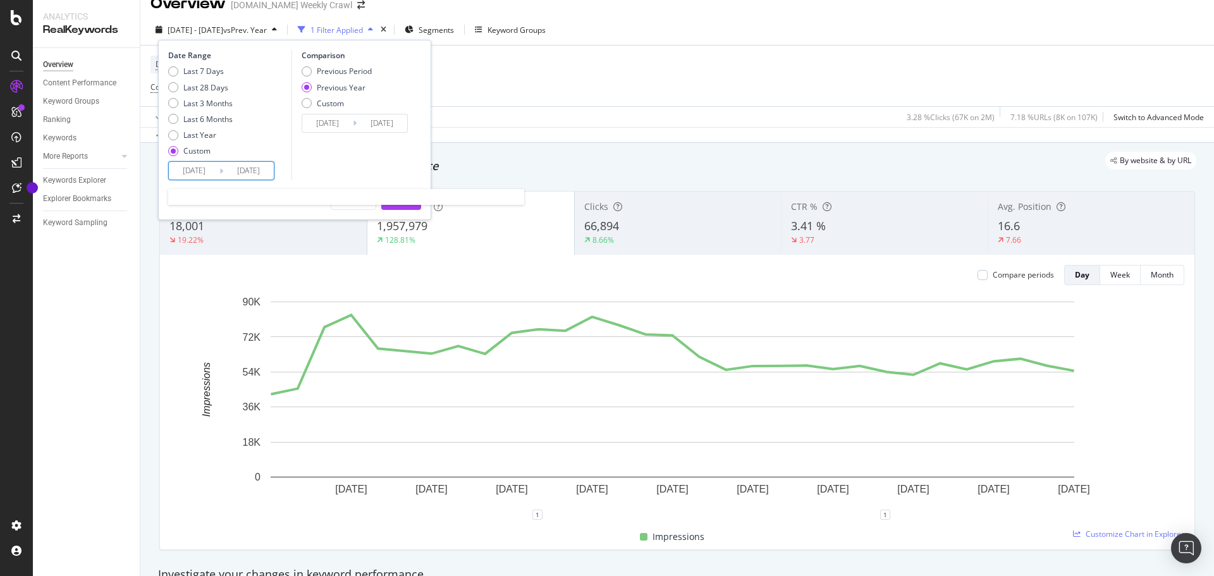
click at [214, 167] on input "[DATE]" at bounding box center [194, 171] width 51 height 18
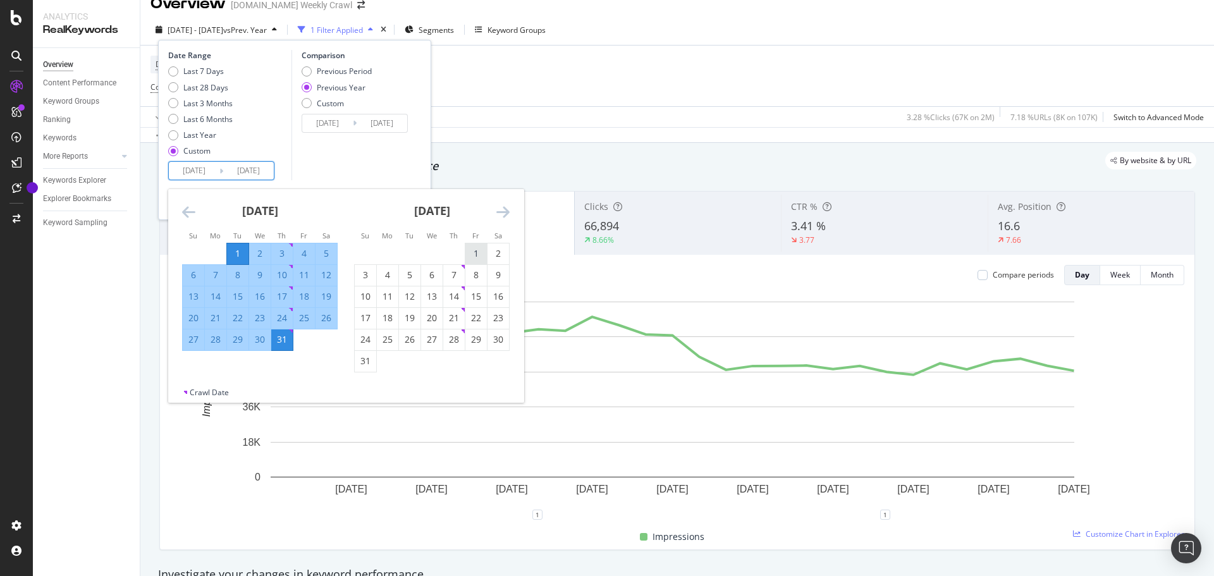
click at [482, 255] on div "1" at bounding box center [475, 253] width 21 height 13
type input "[DATE]"
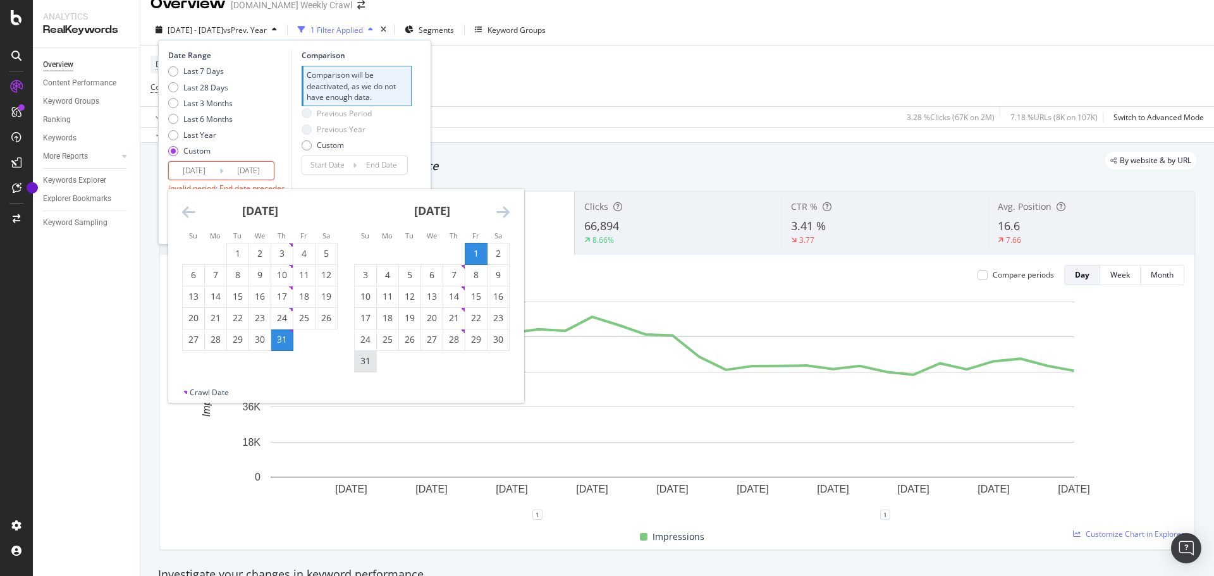
click at [358, 363] on div "31" at bounding box center [365, 361] width 21 height 13
type input "[DATE]"
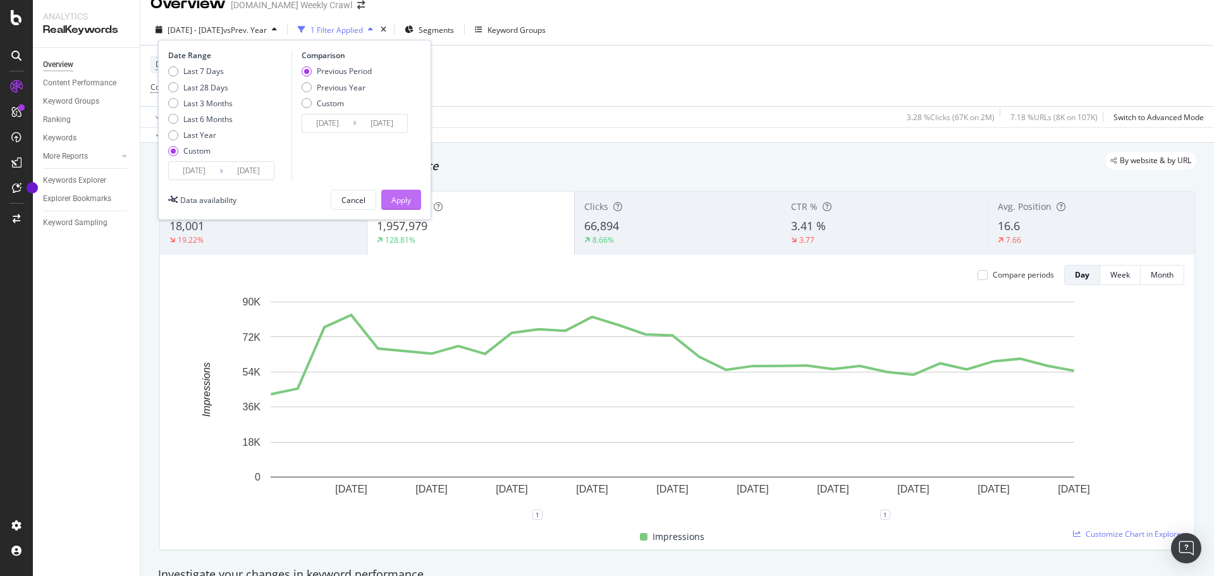
click at [412, 199] on button "Apply" at bounding box center [401, 200] width 40 height 20
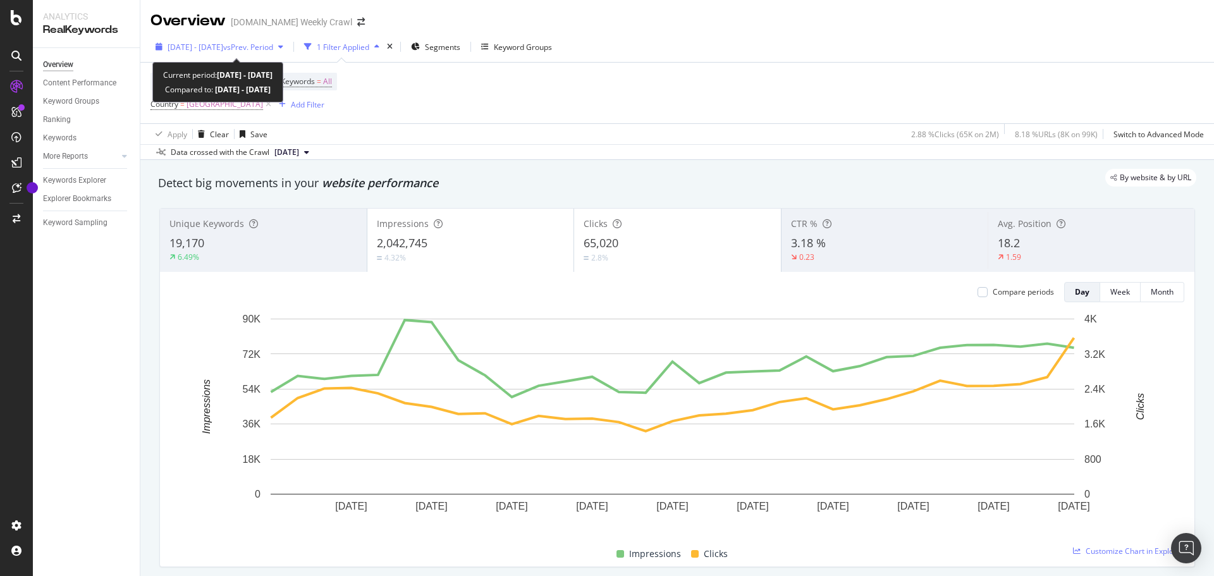
click at [277, 53] on div "[DATE] - [DATE] vs Prev. Period" at bounding box center [219, 46] width 138 height 19
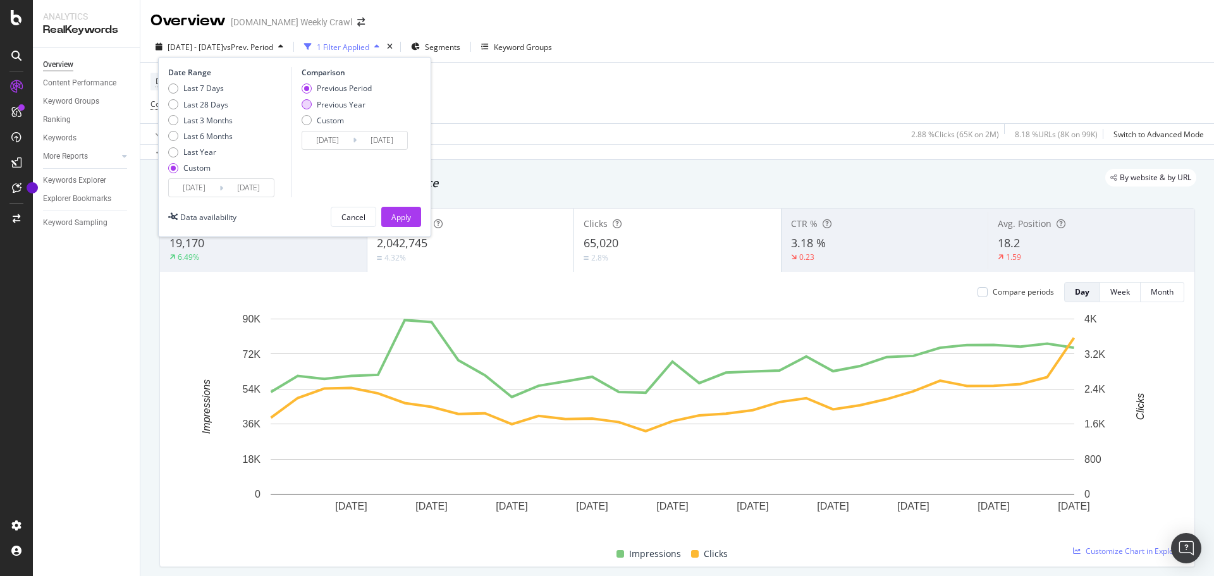
click at [331, 105] on div "Previous Year" at bounding box center [341, 104] width 49 height 11
type input "[DATE]"
click at [393, 213] on div "Apply" at bounding box center [401, 217] width 20 height 11
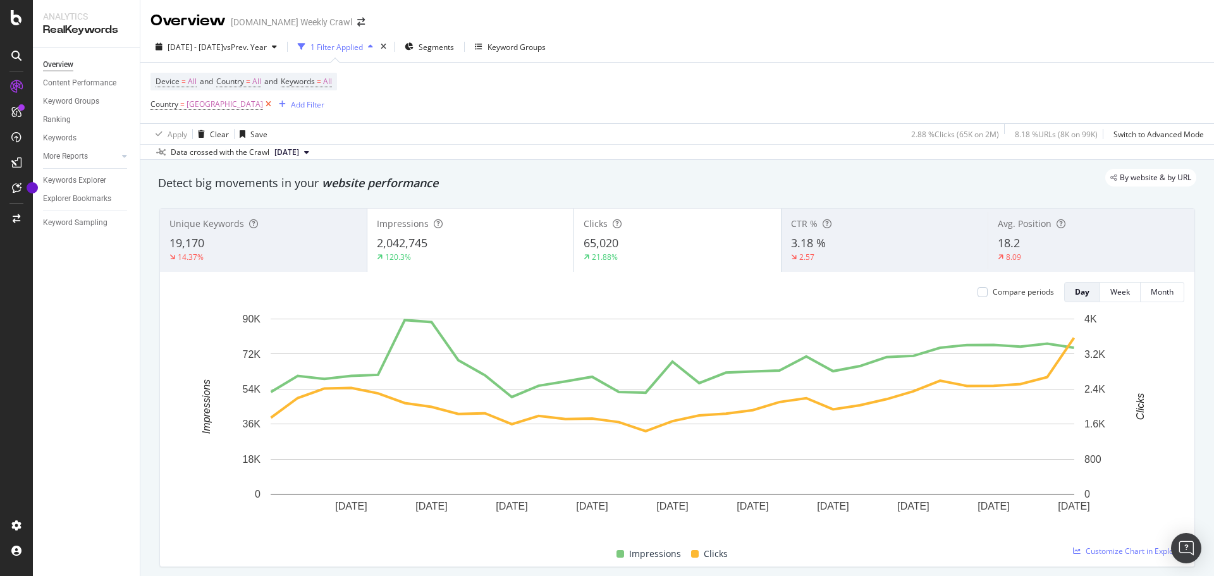
click at [263, 105] on icon at bounding box center [268, 104] width 11 height 13
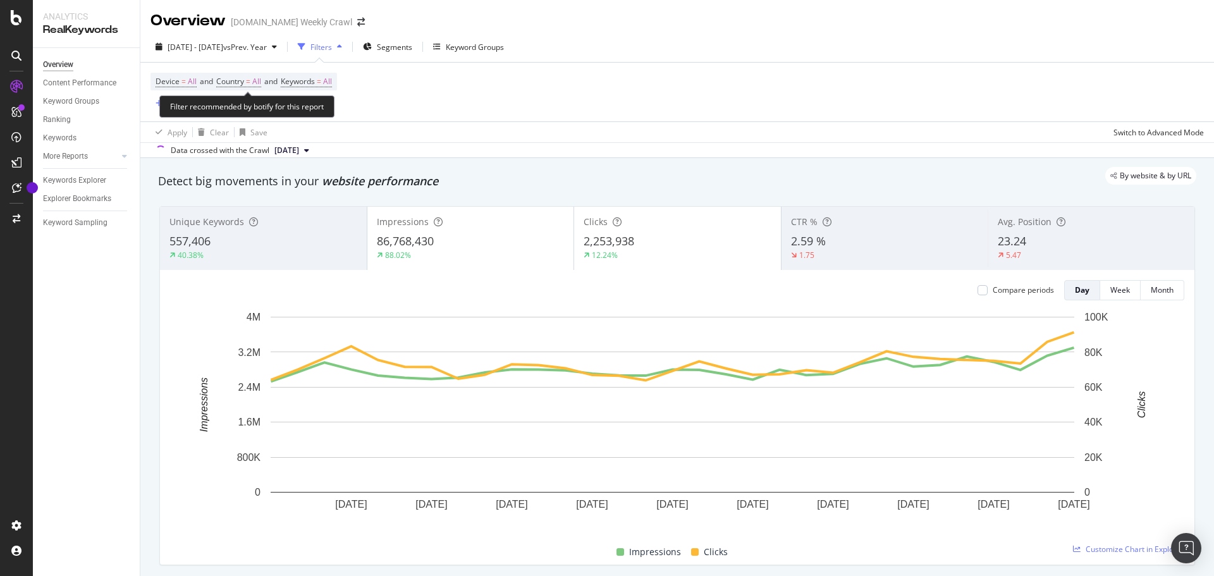
click at [156, 103] on icon "button" at bounding box center [159, 104] width 7 height 8
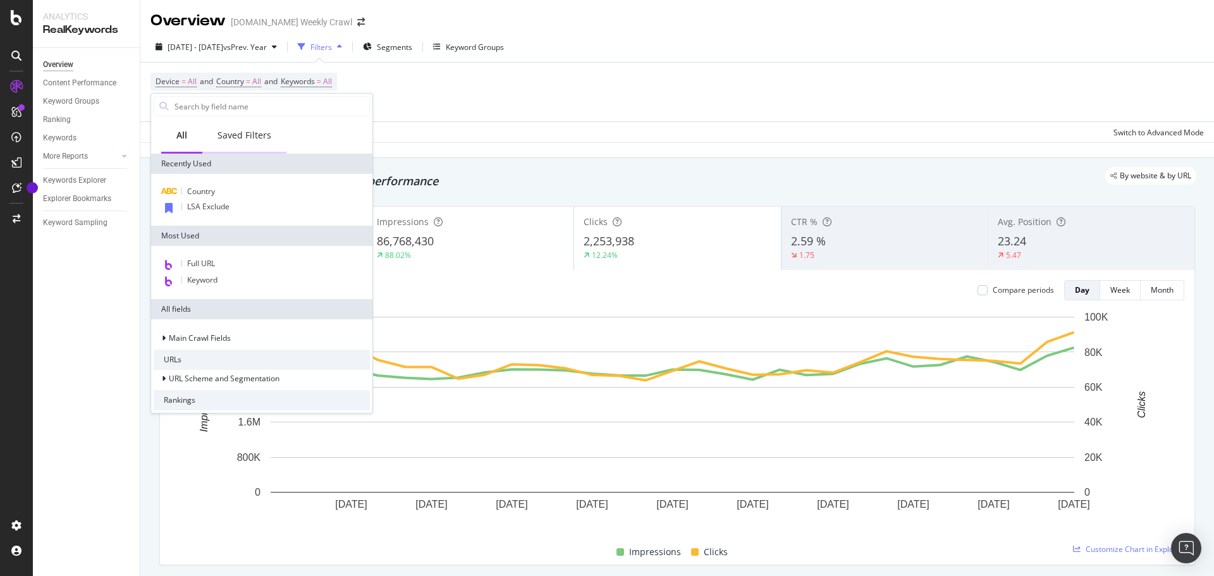
click at [235, 143] on div "Saved Filters" at bounding box center [244, 136] width 84 height 35
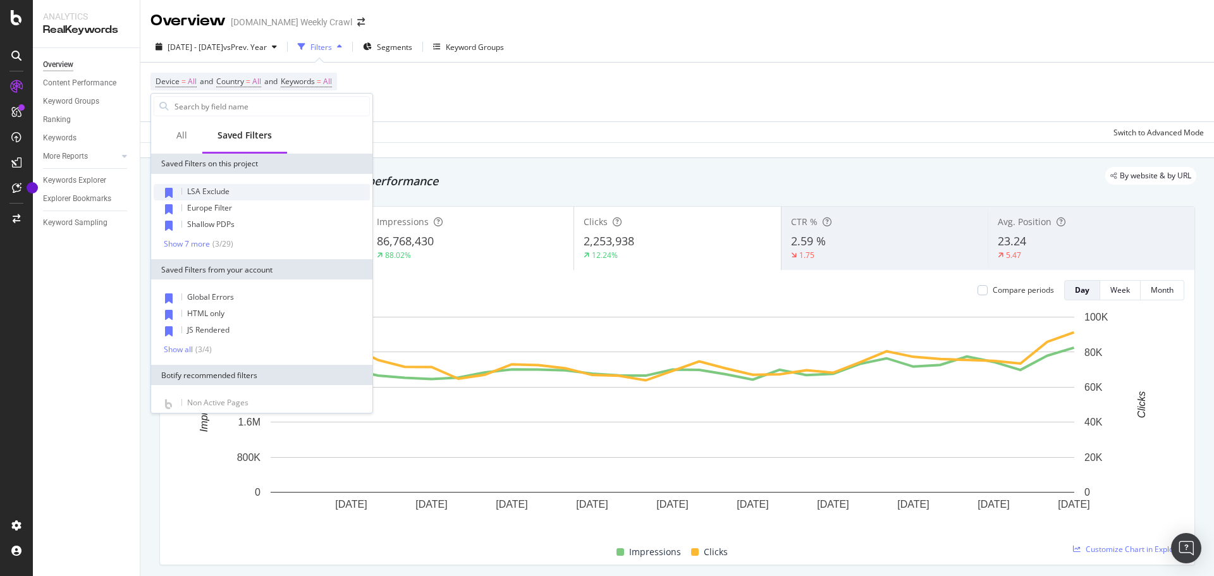
click at [223, 190] on span "LSA Exclude" at bounding box center [208, 191] width 42 height 11
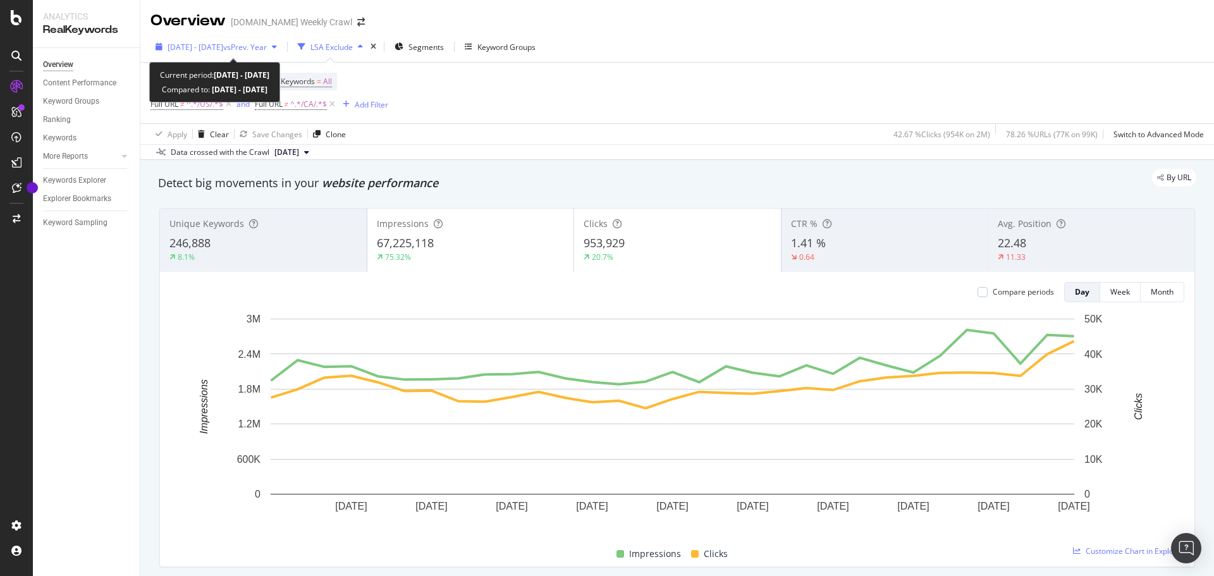
click at [277, 49] on icon "button" at bounding box center [274, 47] width 5 height 8
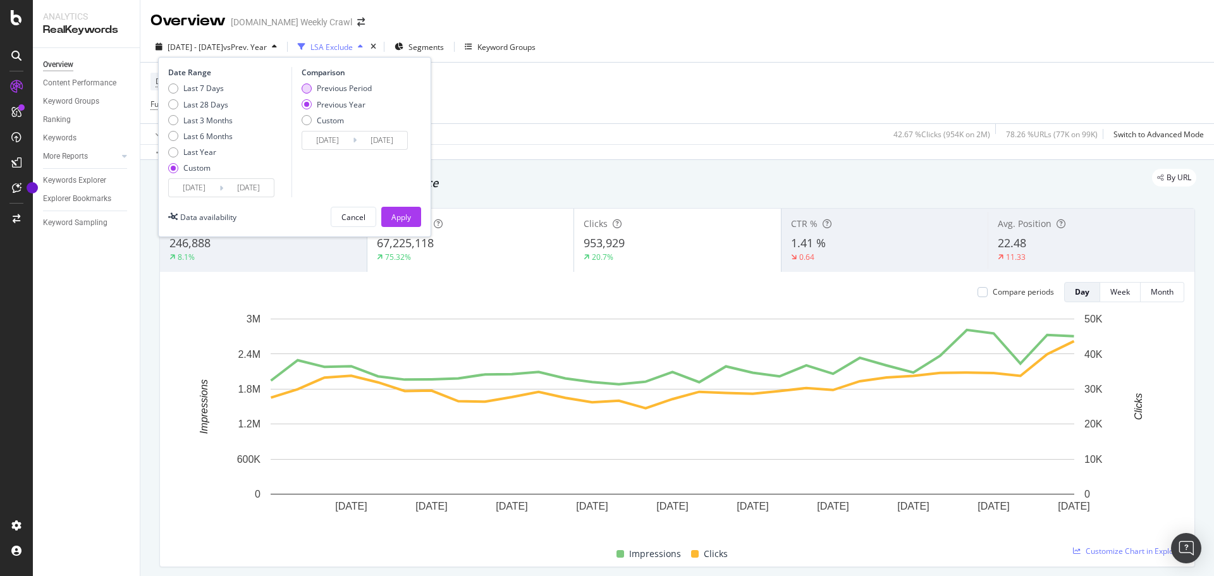
click at [307, 90] on div "Previous Period" at bounding box center [307, 88] width 10 height 10
type input "[DATE]"
click at [404, 221] on div "Apply" at bounding box center [401, 217] width 20 height 11
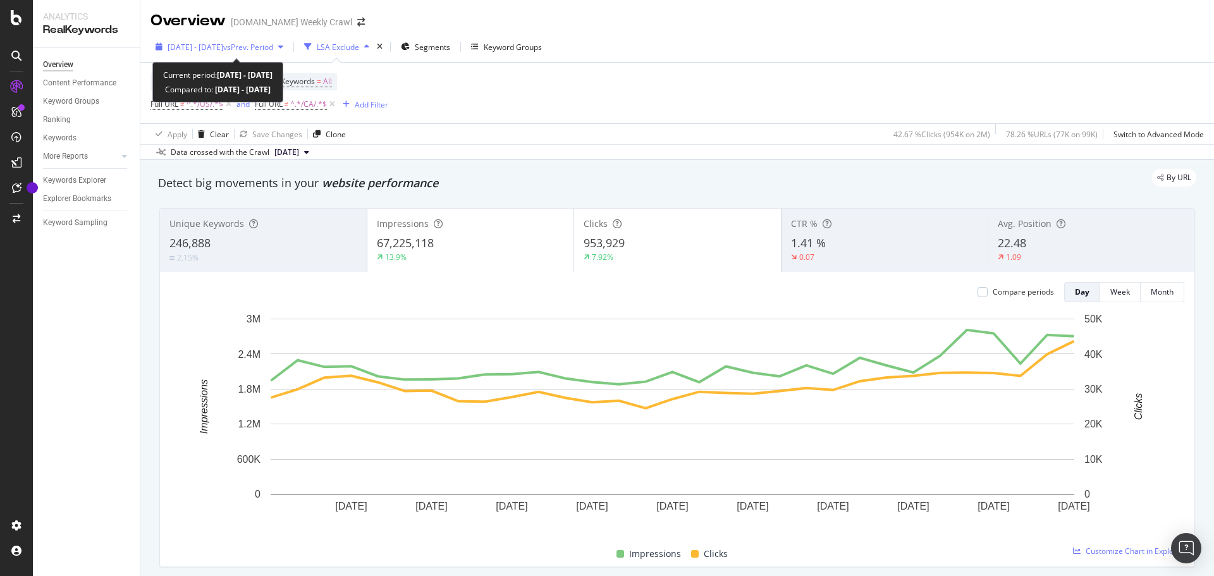
click at [262, 49] on span "vs Prev. Period" at bounding box center [248, 47] width 50 height 11
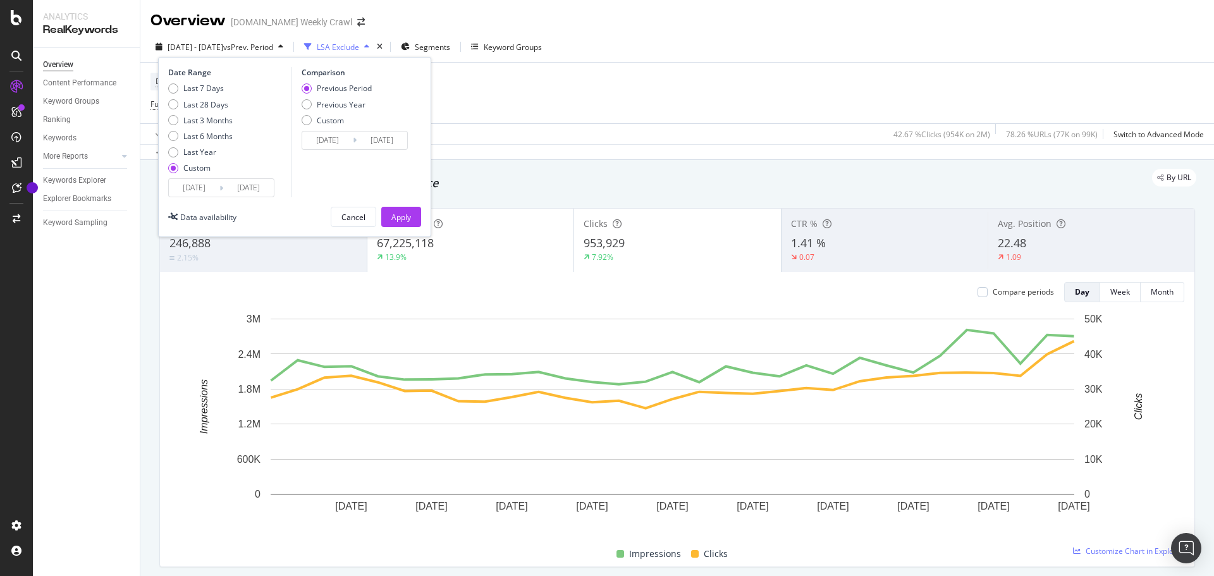
click at [205, 188] on input "[DATE]" at bounding box center [194, 188] width 51 height 18
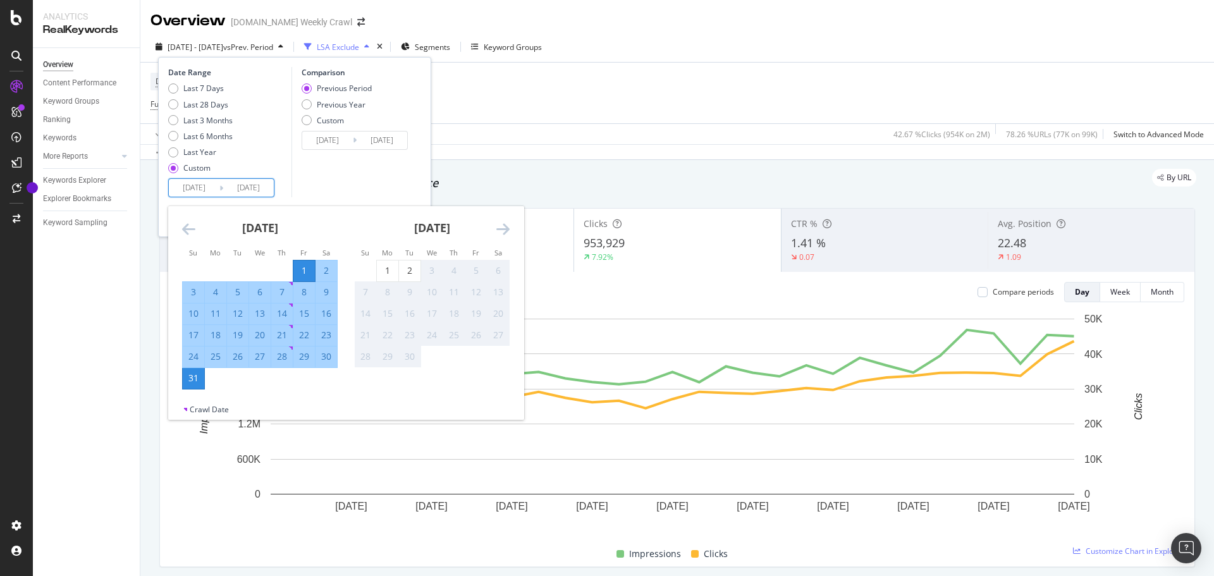
click at [188, 229] on icon "Move backward to switch to the previous month." at bounding box center [188, 228] width 13 height 15
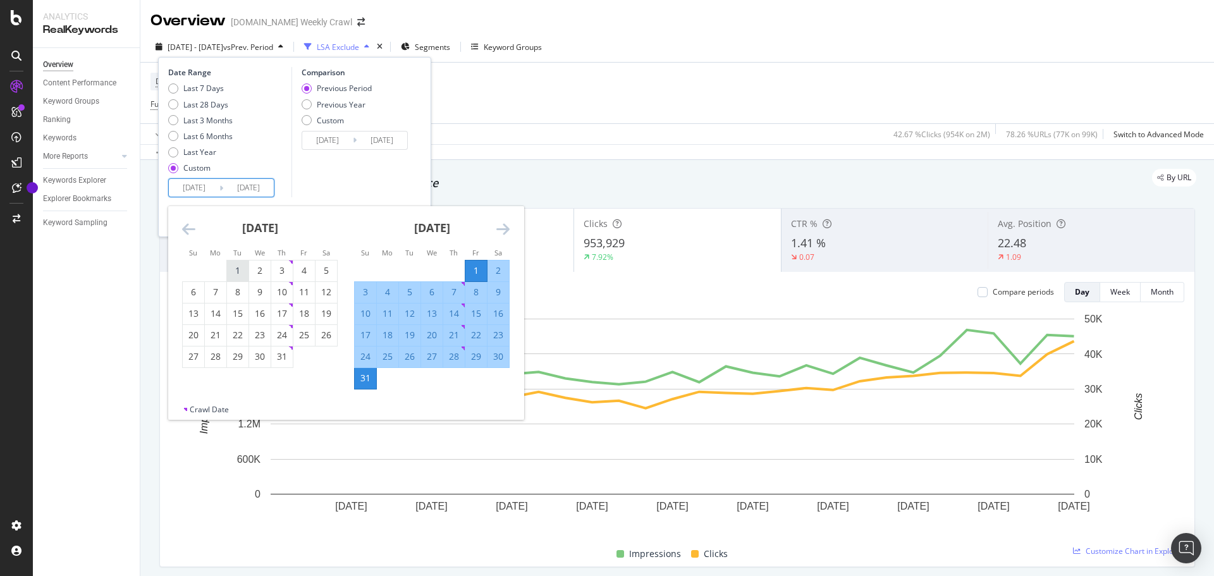
click at [240, 271] on div "1" at bounding box center [237, 270] width 21 height 13
type input "[DATE]"
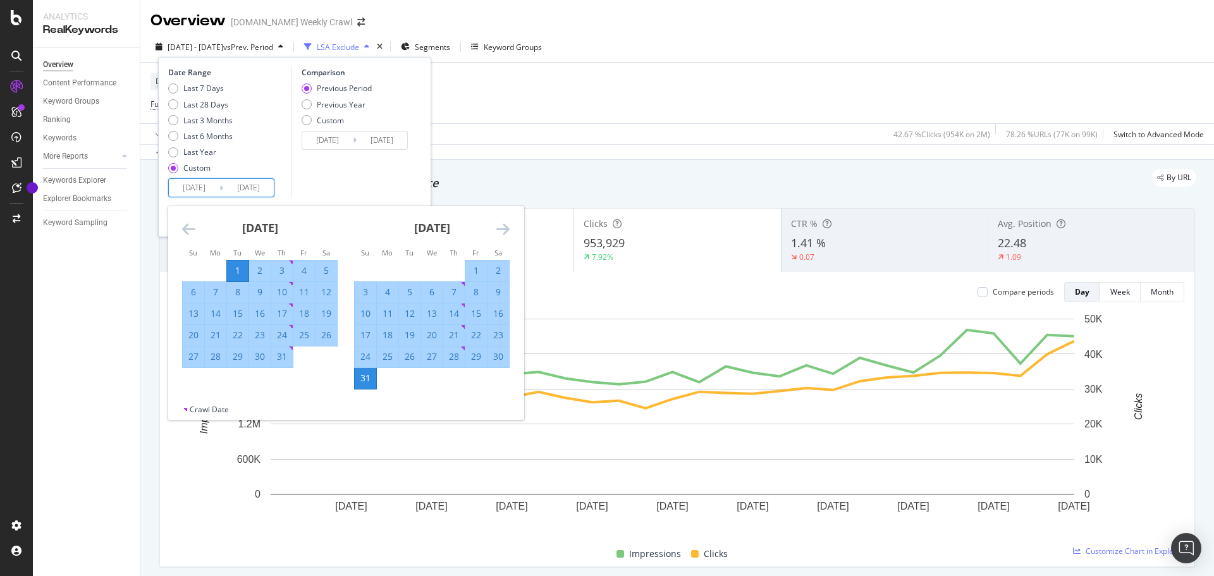
click at [360, 193] on div "Comparison Previous Period Previous Year Custom [DATE] Navigate forward to inte…" at bounding box center [351, 132] width 120 height 130
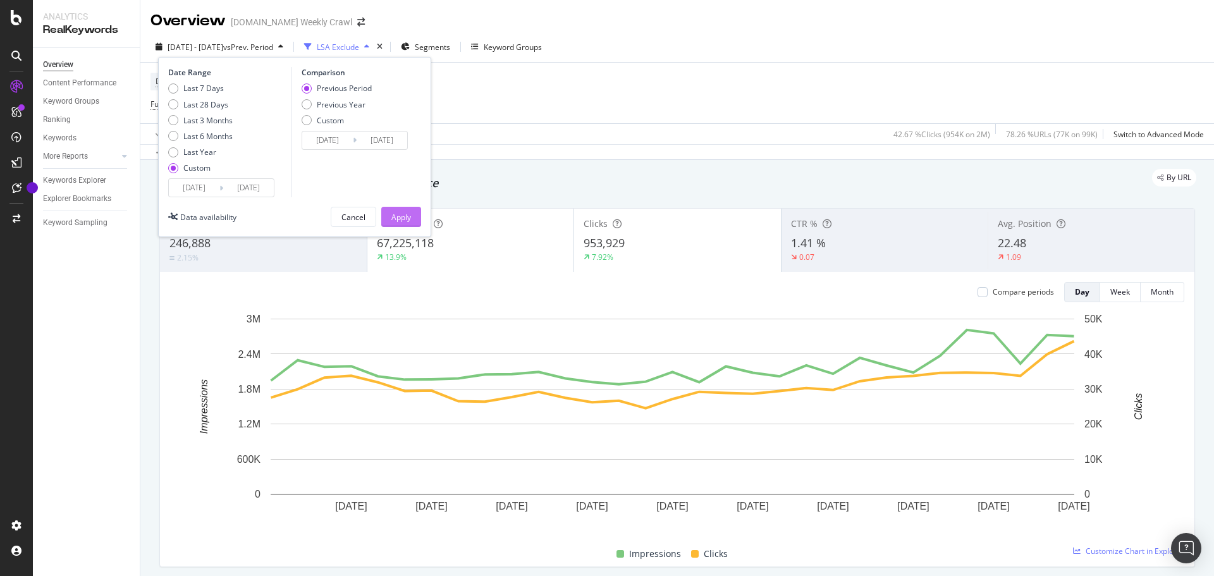
click at [405, 221] on div "Apply" at bounding box center [401, 217] width 20 height 11
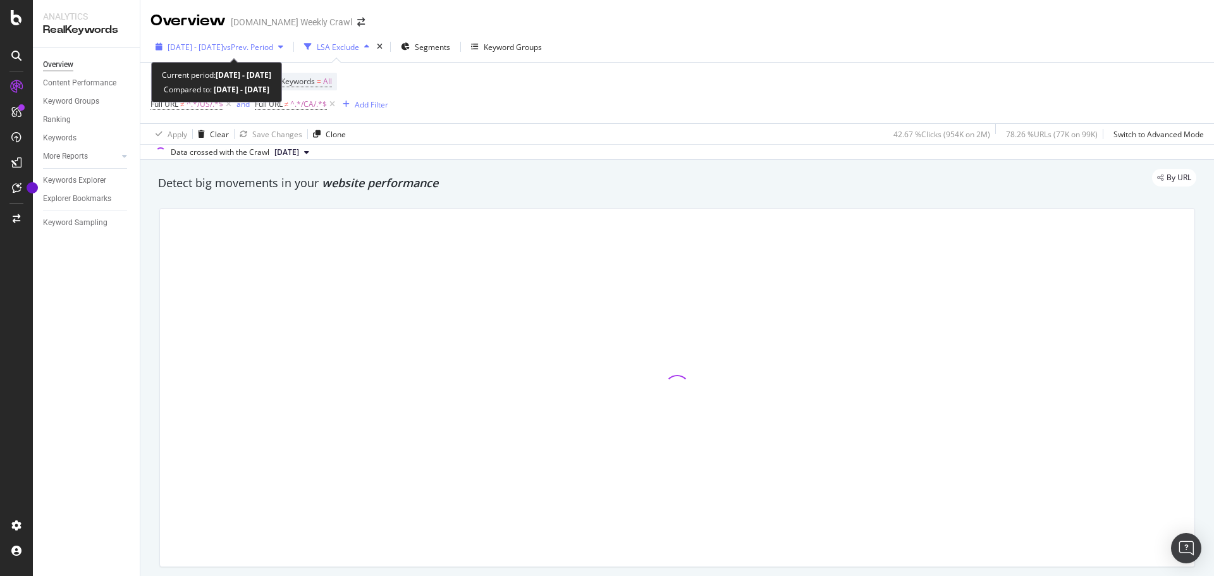
click at [260, 47] on span "vs Prev. Period" at bounding box center [248, 47] width 50 height 11
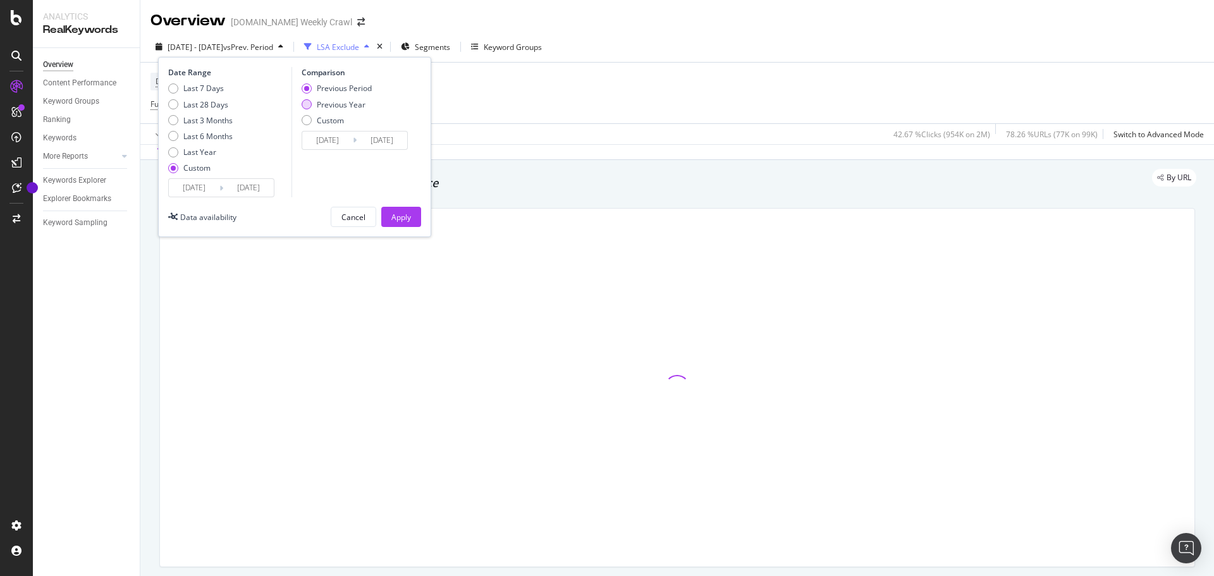
click at [357, 109] on div "Previous Year" at bounding box center [341, 104] width 49 height 11
type input "[DATE]"
click at [408, 207] on div "Apply" at bounding box center [401, 216] width 20 height 19
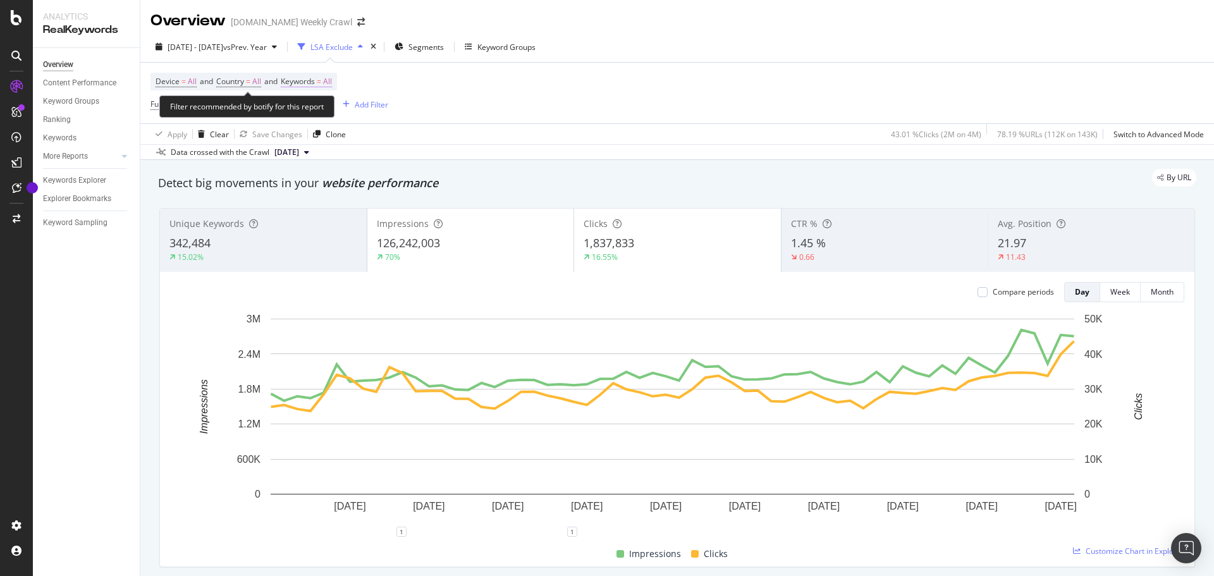
click at [315, 83] on span "Keywords" at bounding box center [298, 81] width 34 height 11
click at [322, 110] on icon "button" at bounding box center [320, 111] width 5 height 8
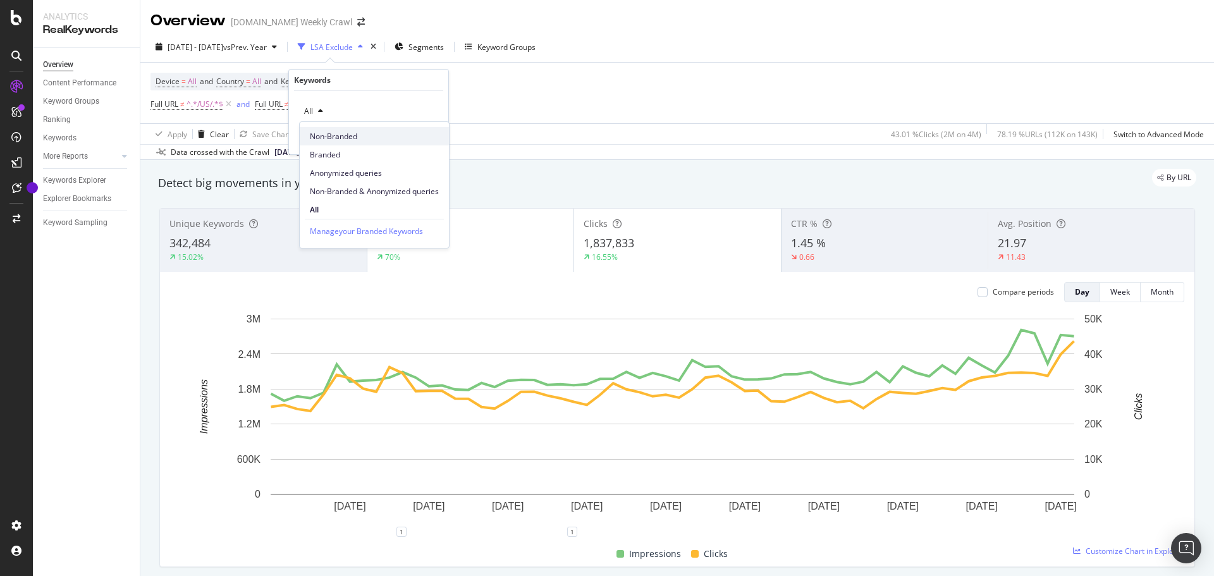
click at [346, 136] on span "Non-Branded" at bounding box center [374, 136] width 129 height 11
click at [431, 140] on div "Apply" at bounding box center [428, 138] width 20 height 11
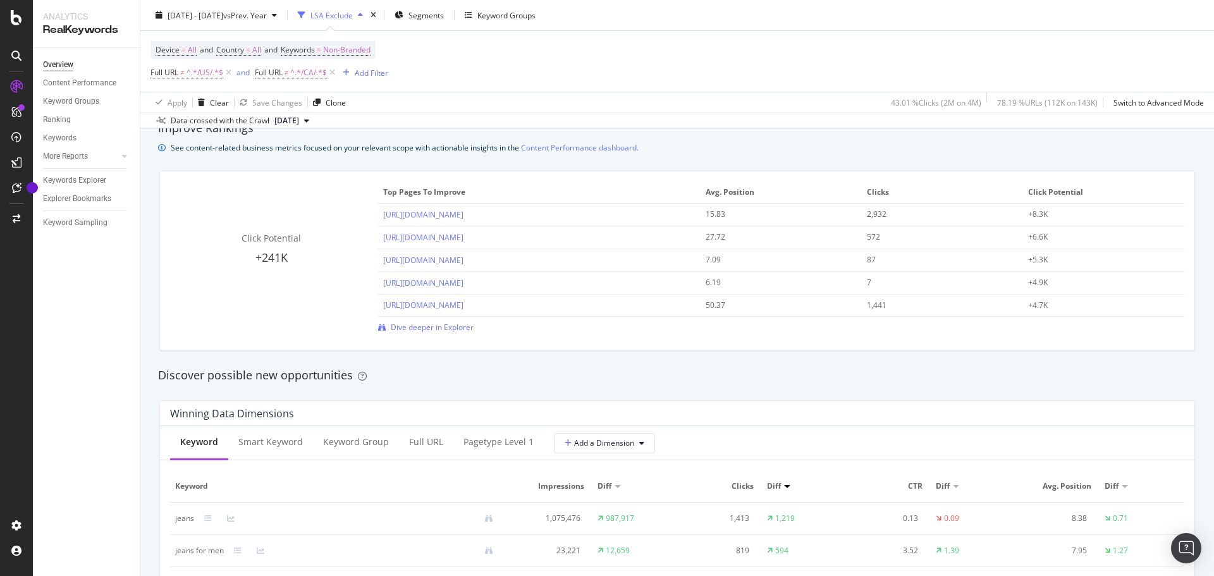
scroll to position [871, 0]
click at [255, 11] on span "vs Prev. Year" at bounding box center [245, 14] width 44 height 11
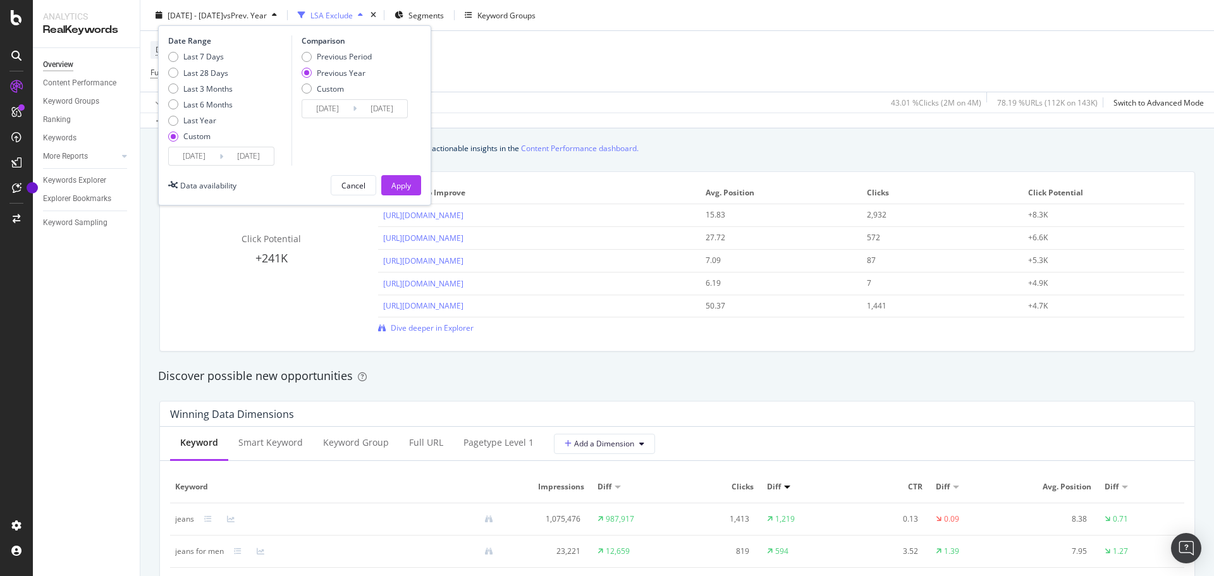
click at [207, 156] on input "[DATE]" at bounding box center [194, 156] width 51 height 18
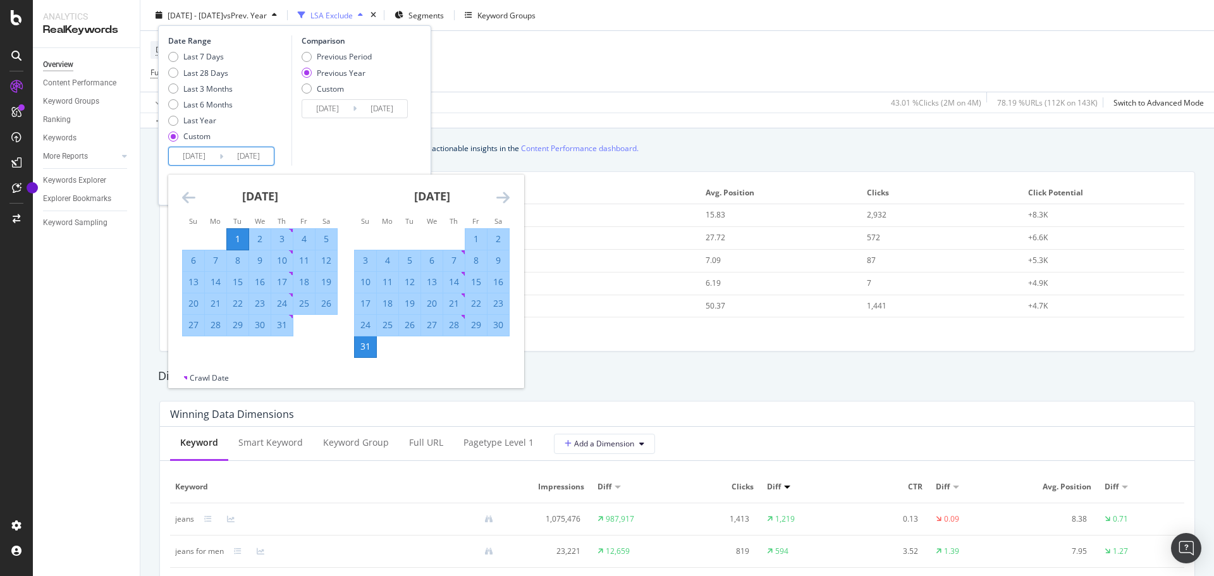
click at [187, 195] on icon "Move backward to switch to the previous month." at bounding box center [188, 197] width 13 height 15
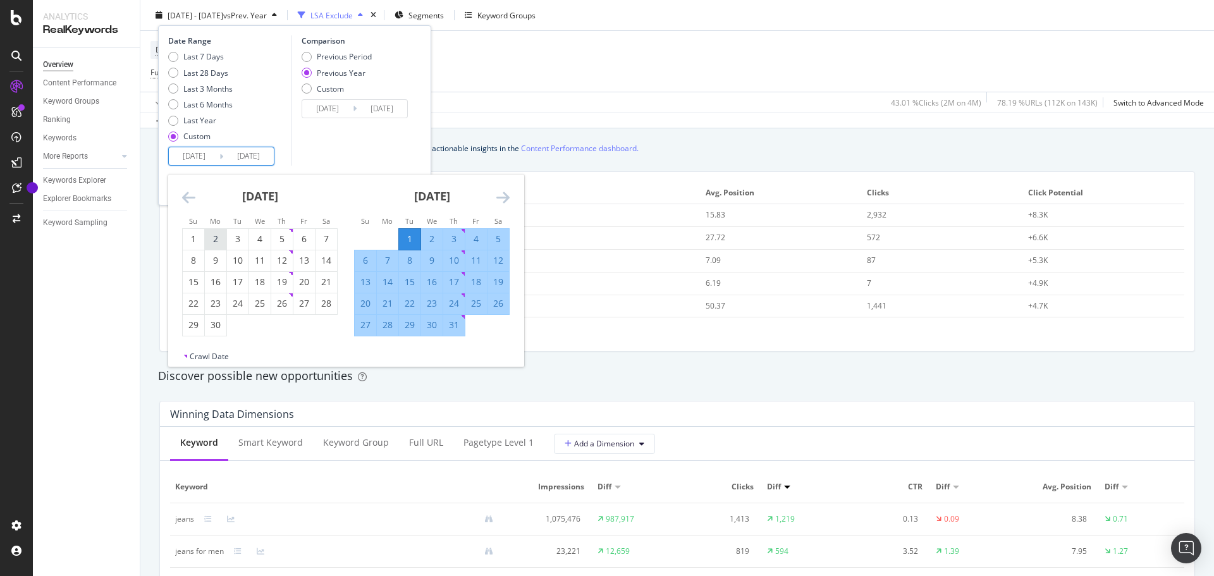
click at [215, 234] on div "2" at bounding box center [215, 239] width 21 height 13
type input "[DATE]"
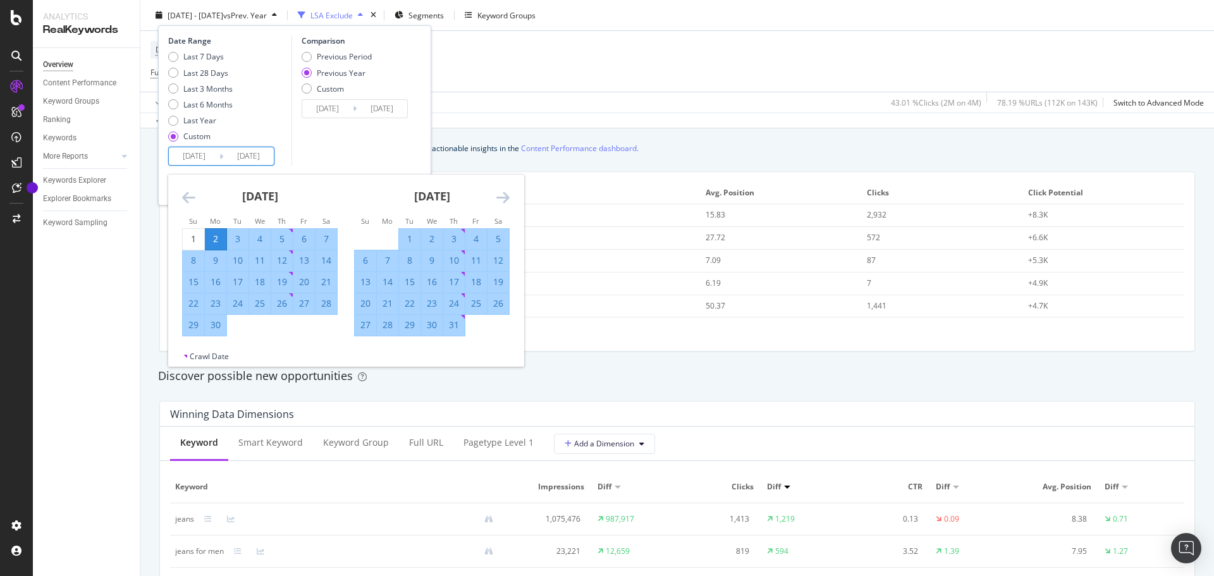
click at [504, 201] on icon "Move forward to switch to the next month." at bounding box center [502, 197] width 13 height 15
click at [501, 326] on div "30" at bounding box center [497, 325] width 21 height 13
type input "[DATE]"
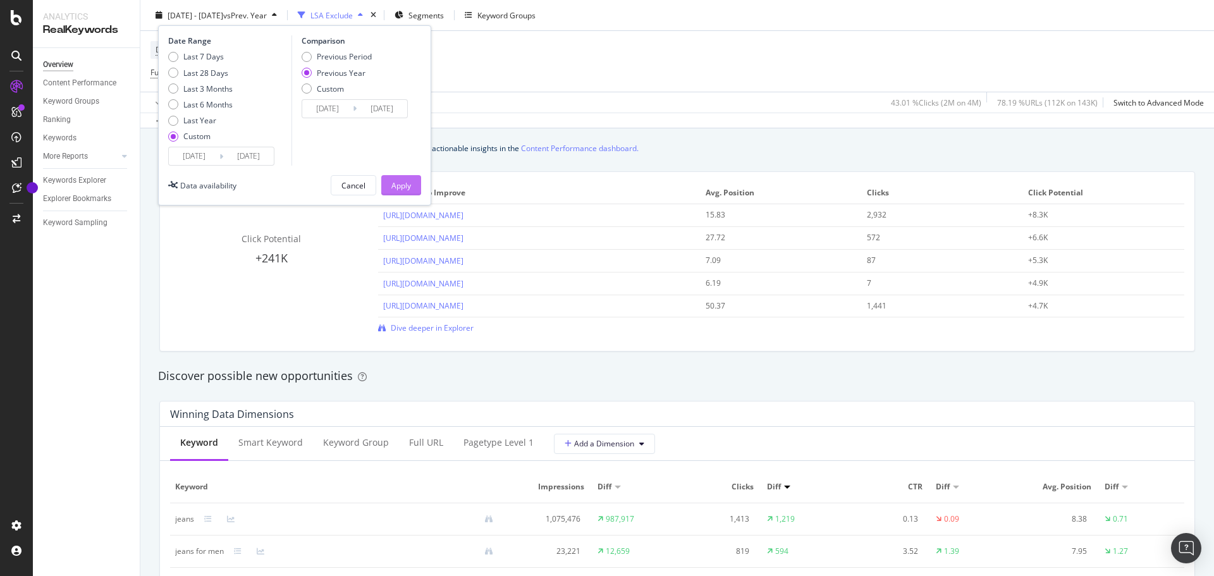
click at [394, 186] on div "Apply" at bounding box center [401, 185] width 20 height 11
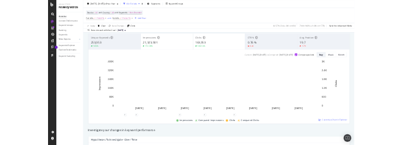
scroll to position [19, 0]
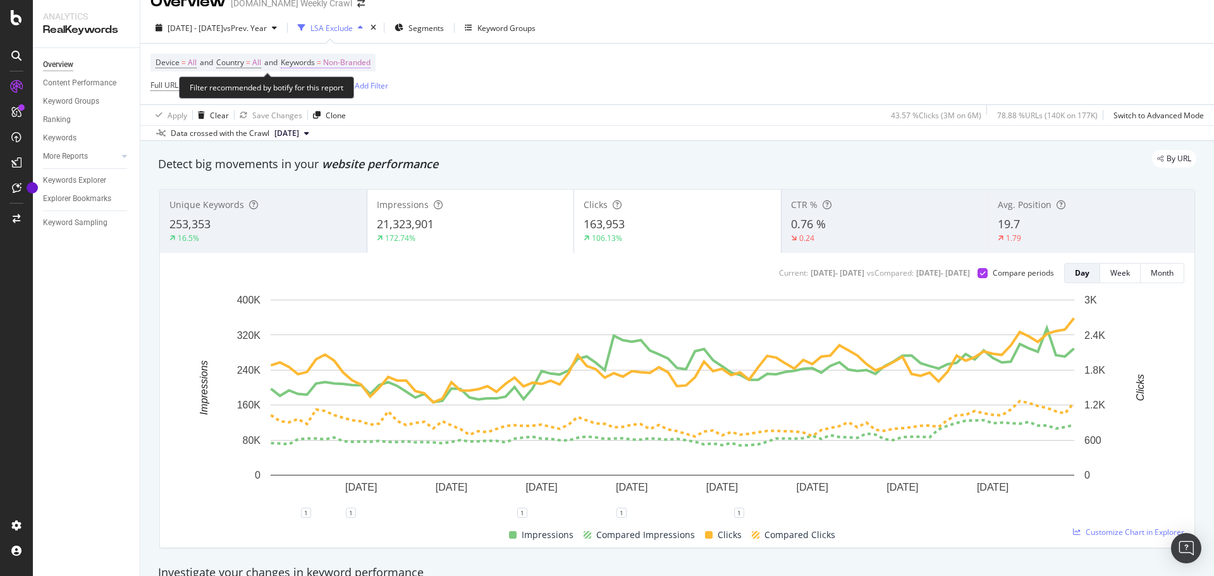
click at [346, 61] on span "Non-Branded" at bounding box center [346, 63] width 47 height 18
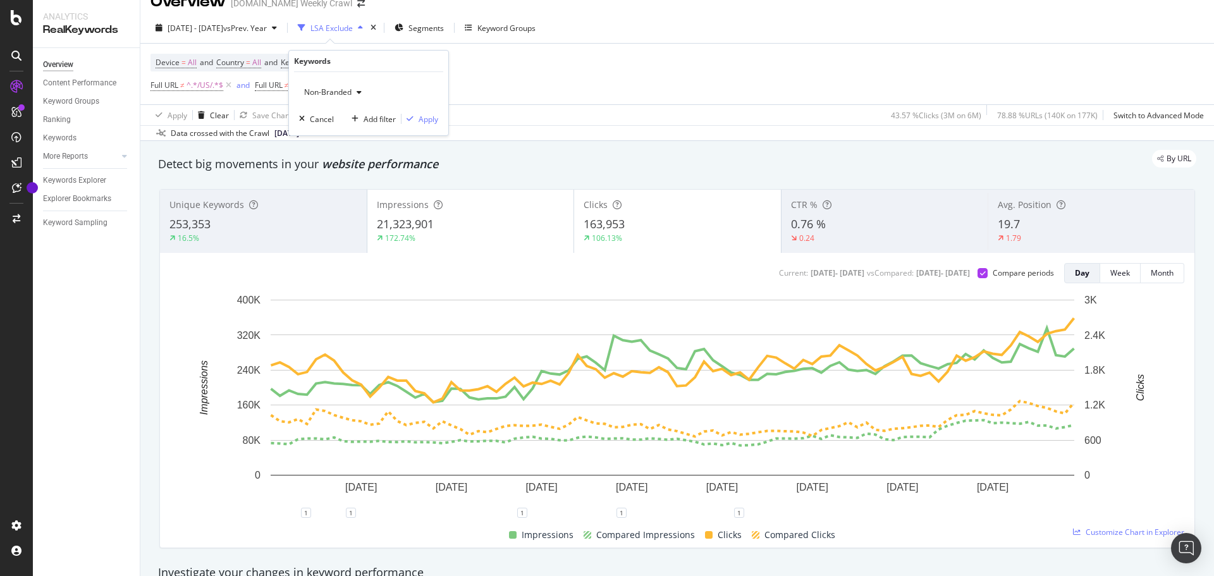
click at [356, 97] on div "Non-Branded" at bounding box center [333, 92] width 68 height 19
click at [329, 186] on span "All" at bounding box center [374, 190] width 129 height 11
click at [427, 117] on div "Apply" at bounding box center [428, 119] width 20 height 11
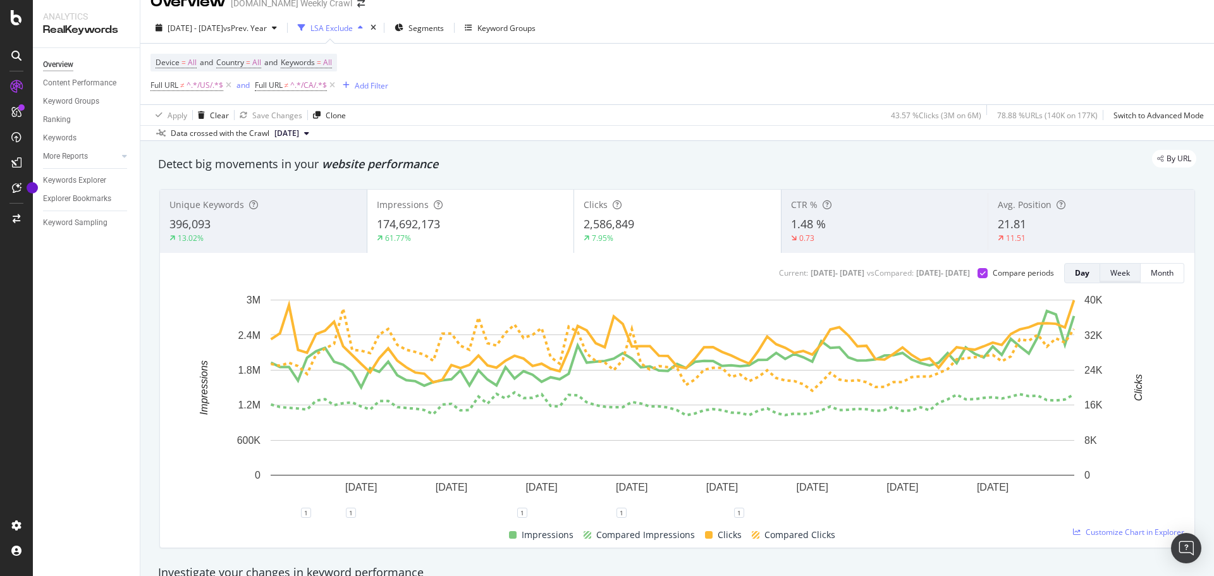
click at [1110, 271] on div "Week" at bounding box center [1120, 272] width 20 height 11
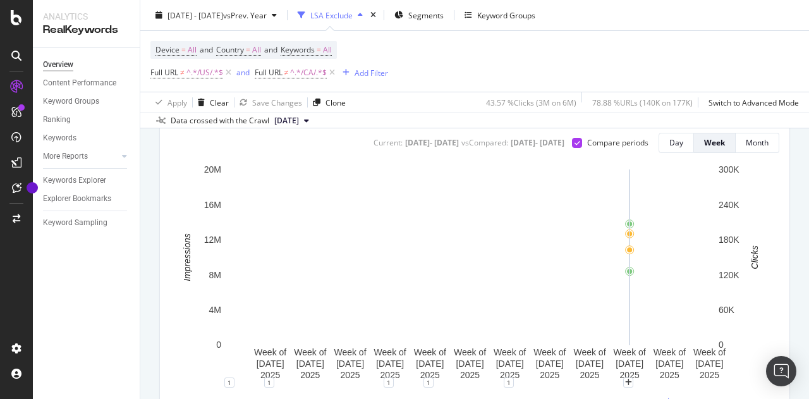
scroll to position [150, 0]
